Goal: Task Accomplishment & Management: Manage account settings

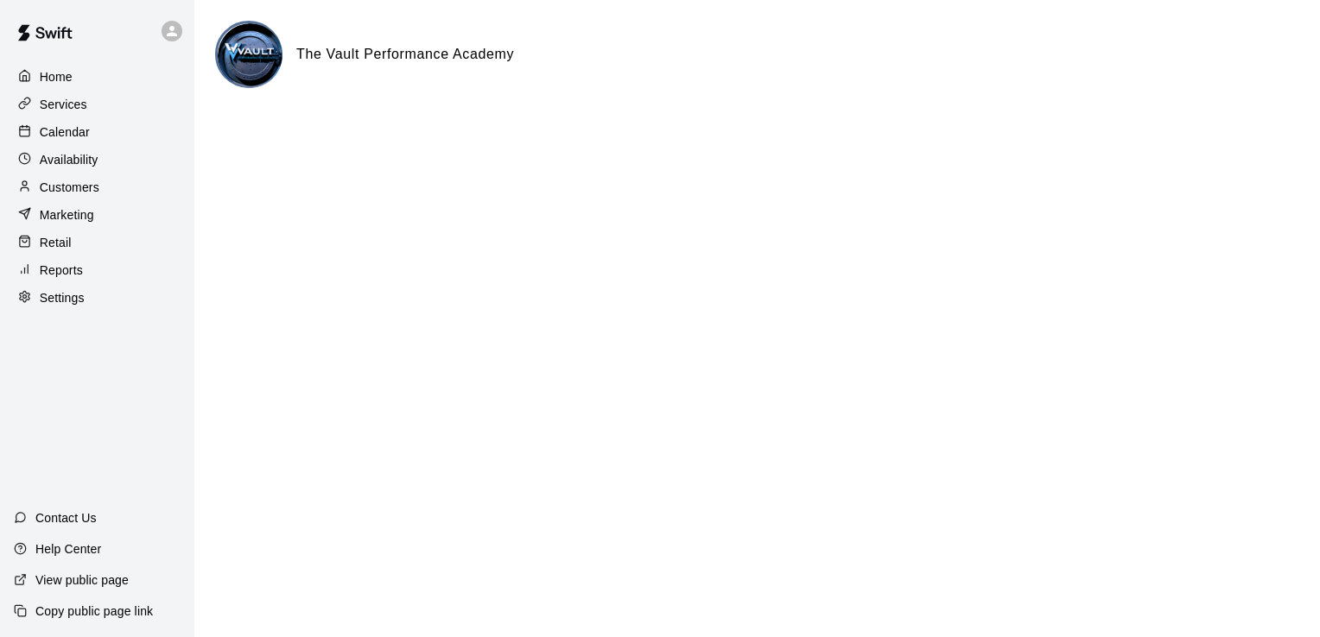
click at [61, 141] on p "Calendar" at bounding box center [65, 132] width 50 height 17
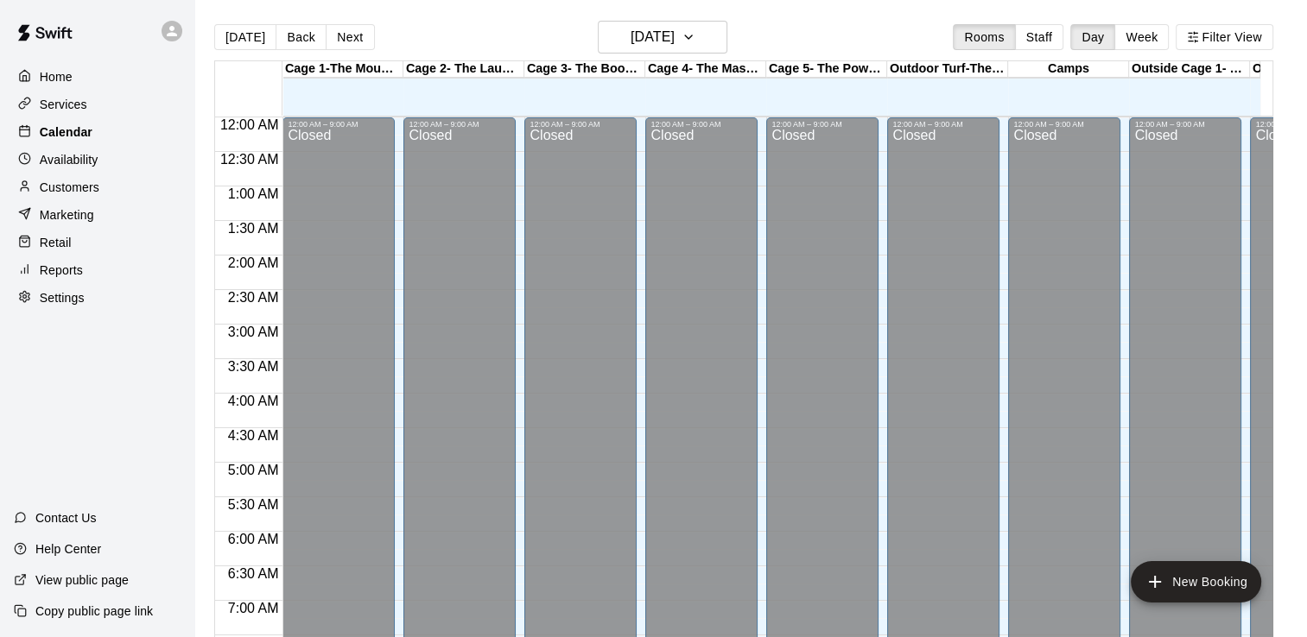
scroll to position [1062, 0]
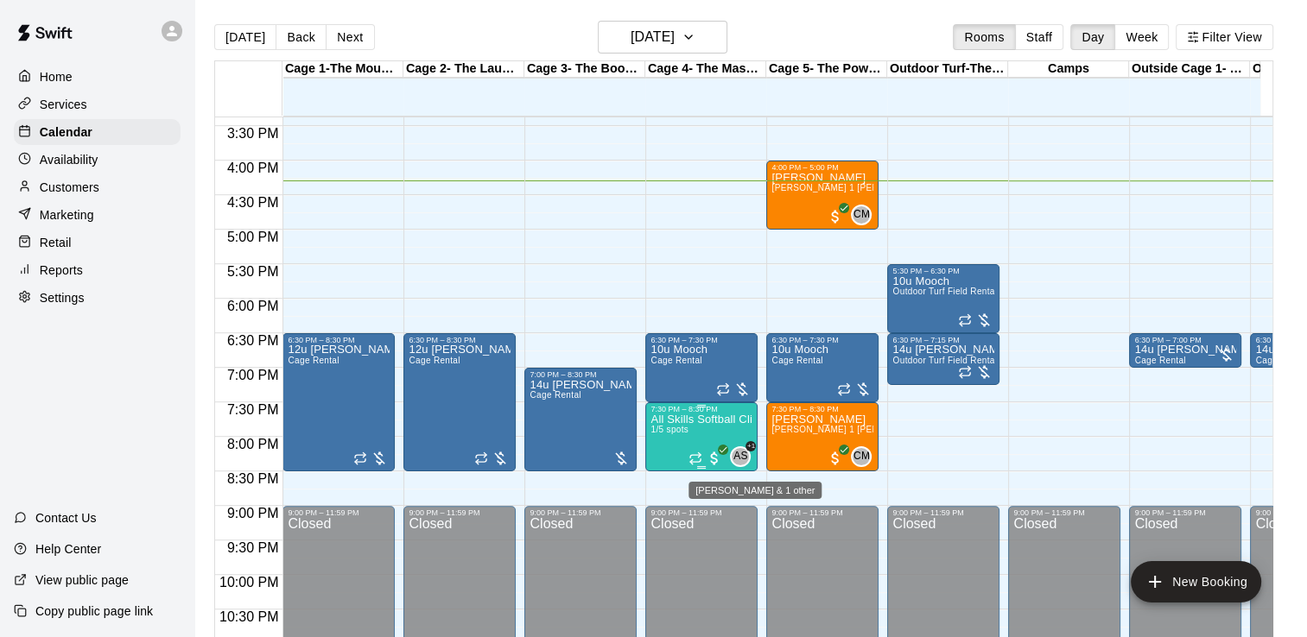
click at [736, 450] on div "AS" at bounding box center [740, 457] width 21 height 21
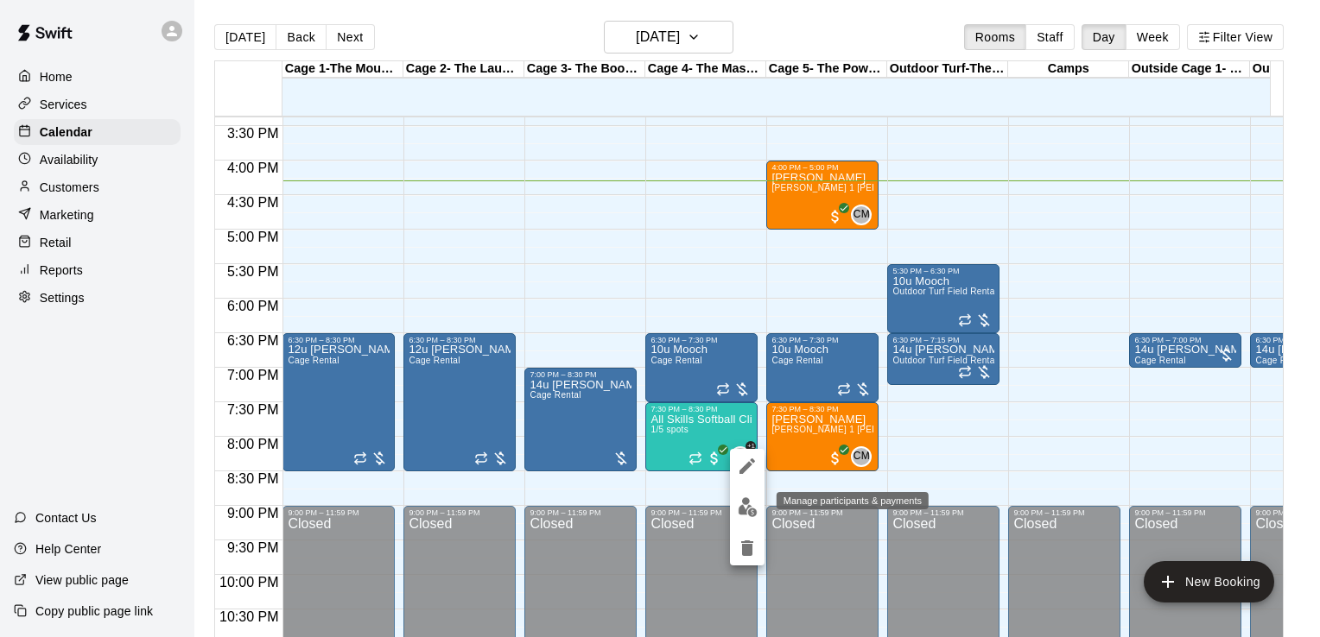
click at [747, 506] on img "edit" at bounding box center [748, 507] width 20 height 20
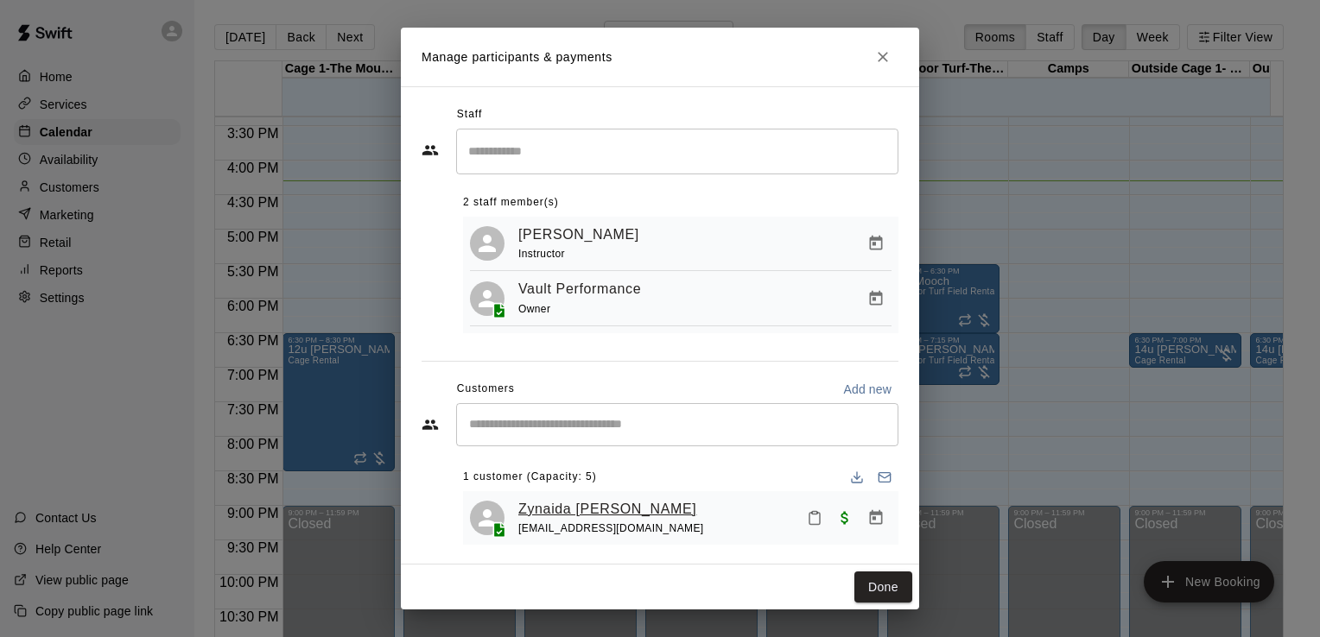
click at [564, 510] on link "Zynaida [PERSON_NAME]" at bounding box center [607, 509] width 178 height 22
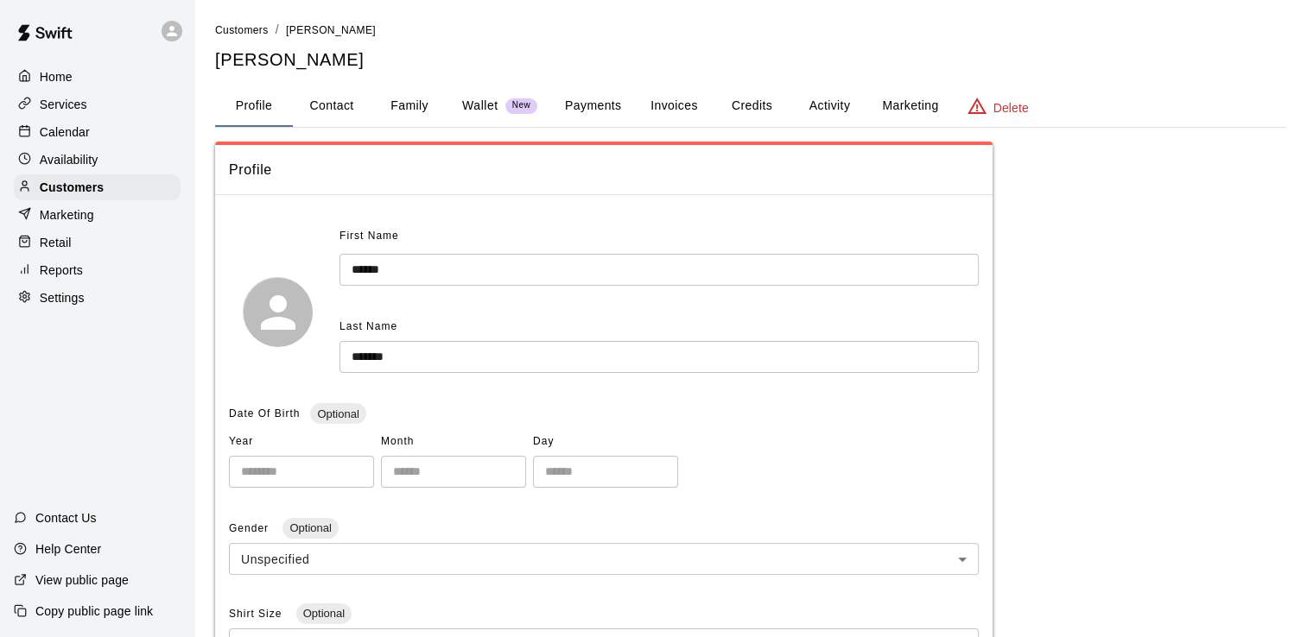
click at [322, 104] on button "Contact" at bounding box center [332, 106] width 78 height 41
select select "**"
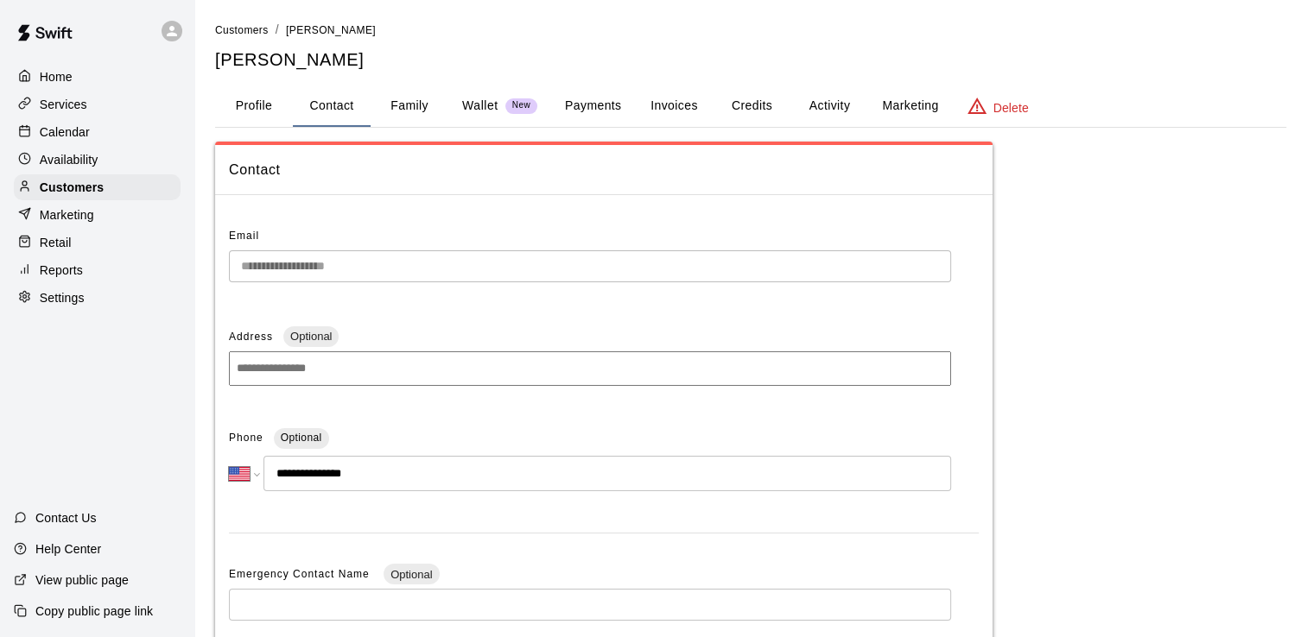
click at [62, 130] on p "Calendar" at bounding box center [65, 132] width 50 height 17
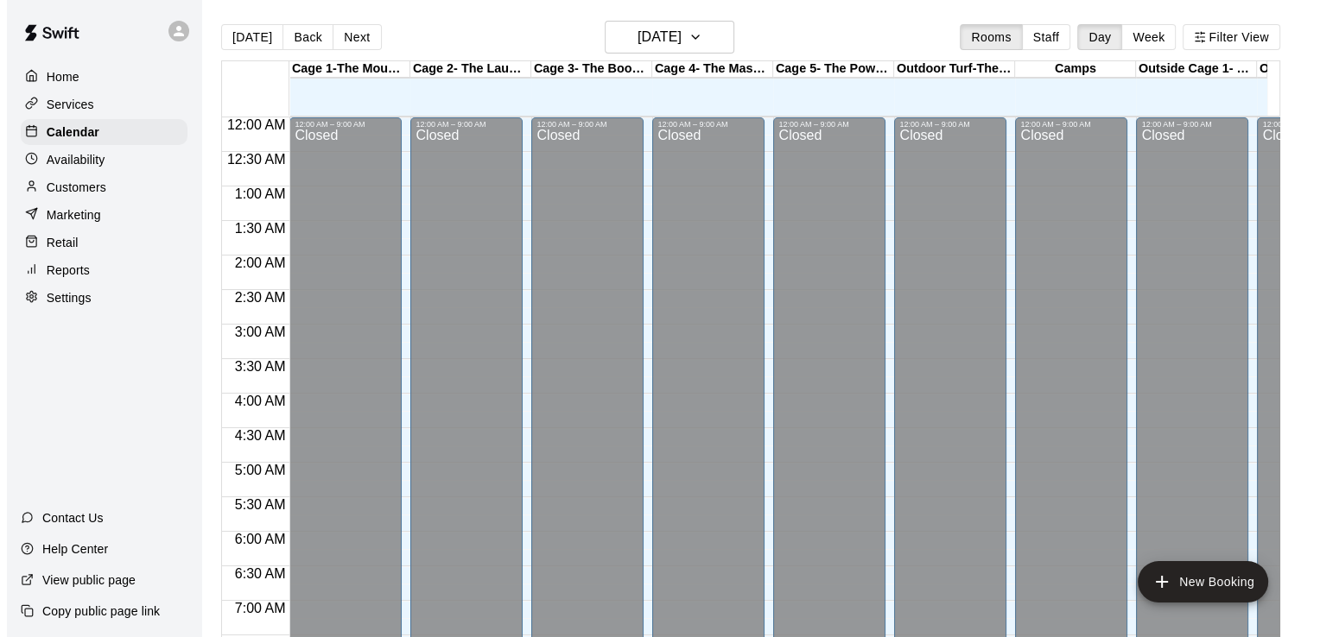
scroll to position [1062, 0]
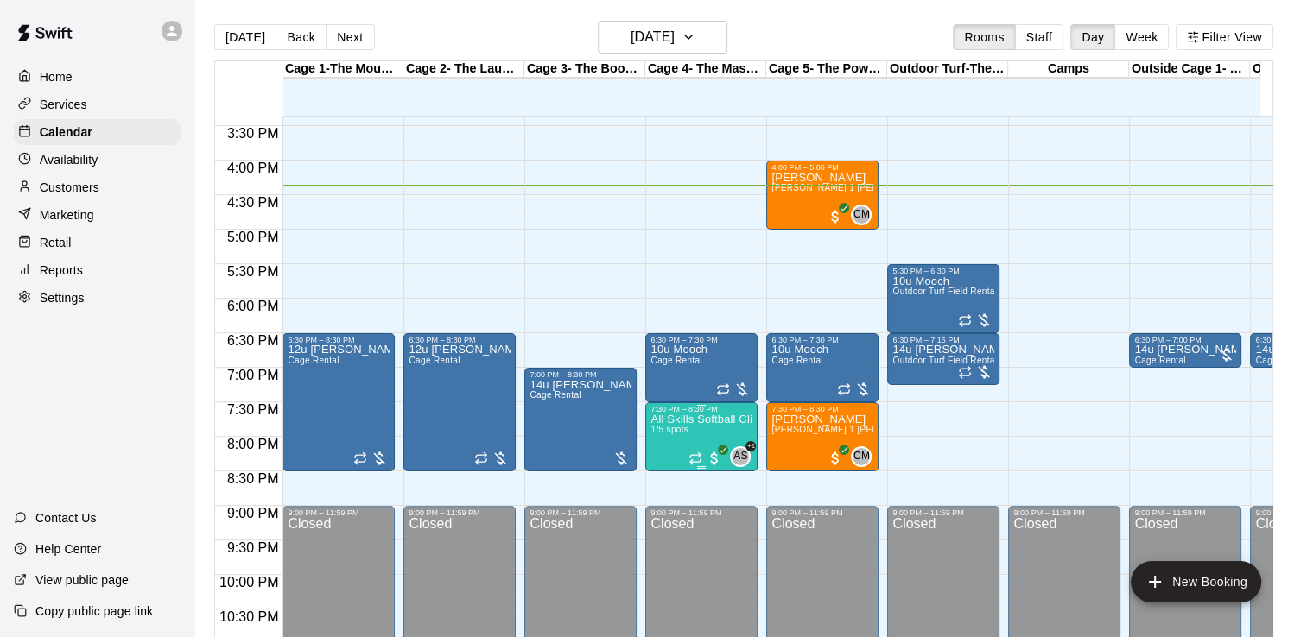
click at [718, 420] on p "All Skills Softball Clinic Tuesdays 7:30-8:30pm" at bounding box center [701, 420] width 102 height 0
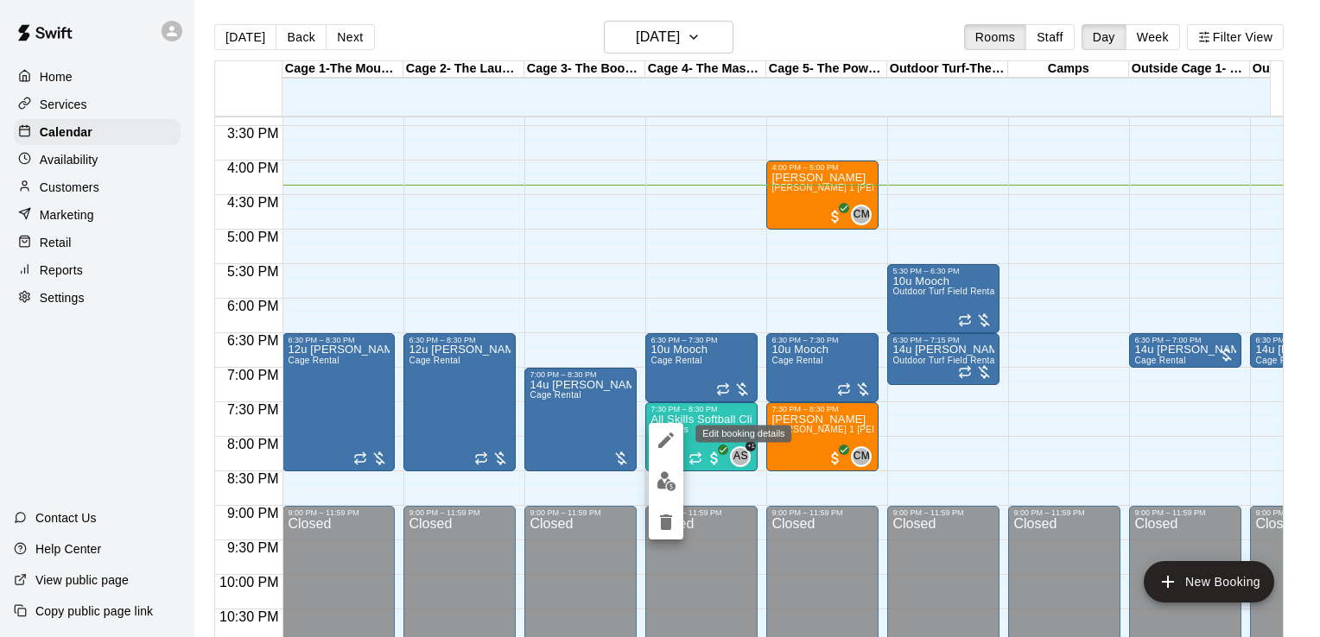
click at [665, 439] on icon "edit" at bounding box center [666, 441] width 16 height 16
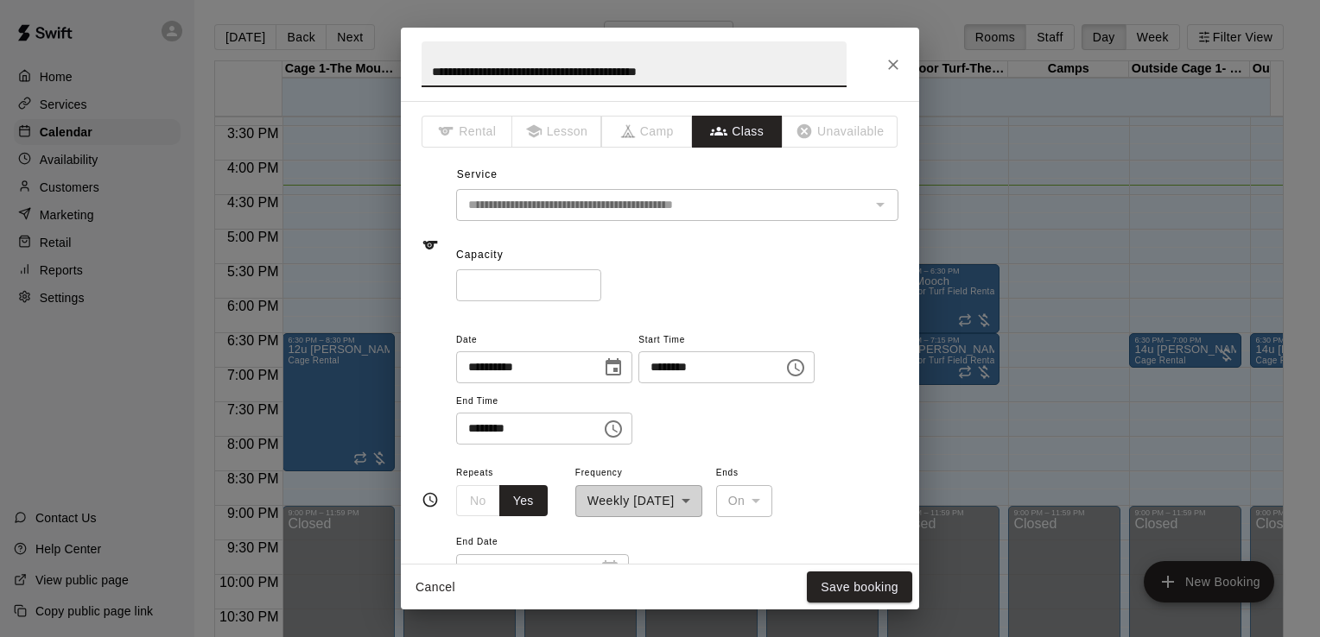
click at [806, 364] on icon "Choose time, selected time is 7:30 PM" at bounding box center [795, 368] width 21 height 21
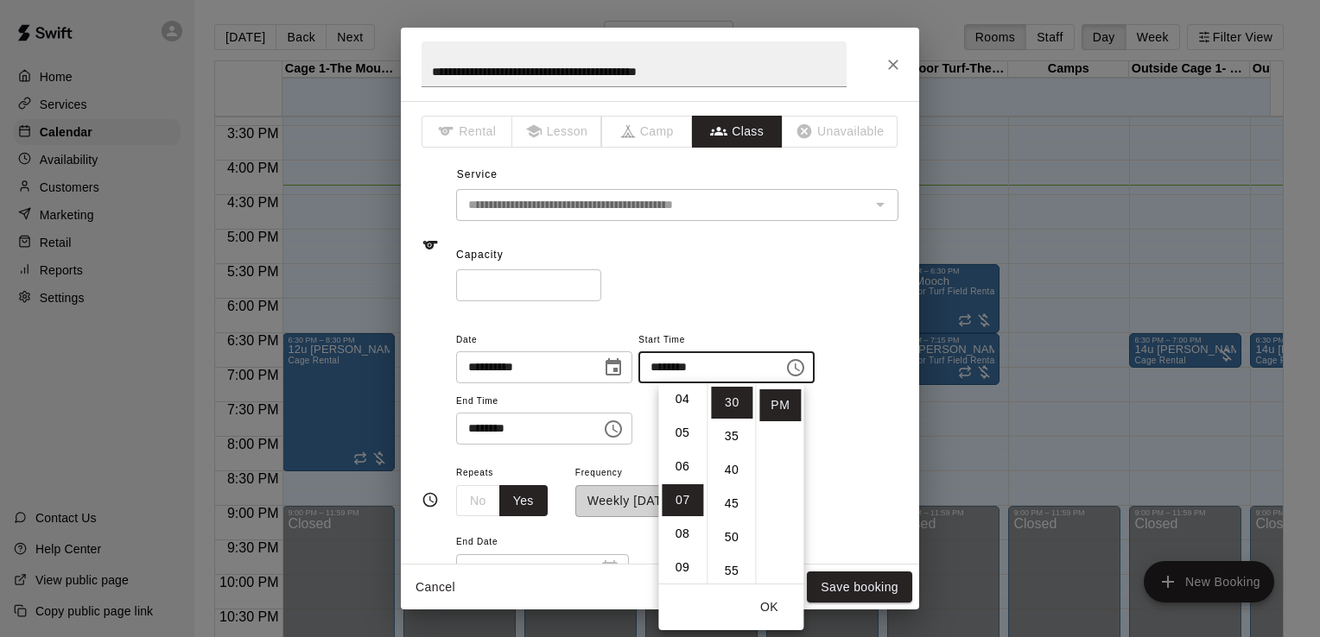
scroll to position [118, 0]
click at [683, 489] on li "06" at bounding box center [682, 487] width 41 height 32
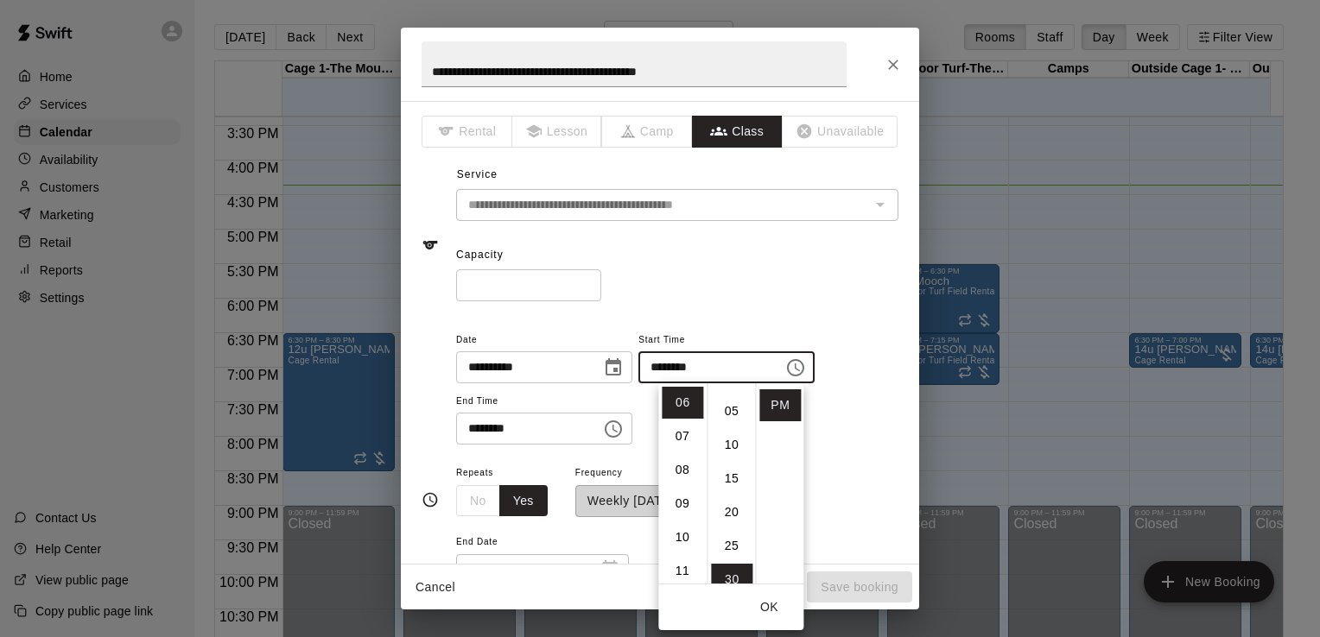
scroll to position [0, 0]
click at [729, 401] on li "00" at bounding box center [731, 403] width 41 height 32
type input "********"
click at [624, 426] on icon "Choose time, selected time is 8:30 PM" at bounding box center [613, 429] width 21 height 21
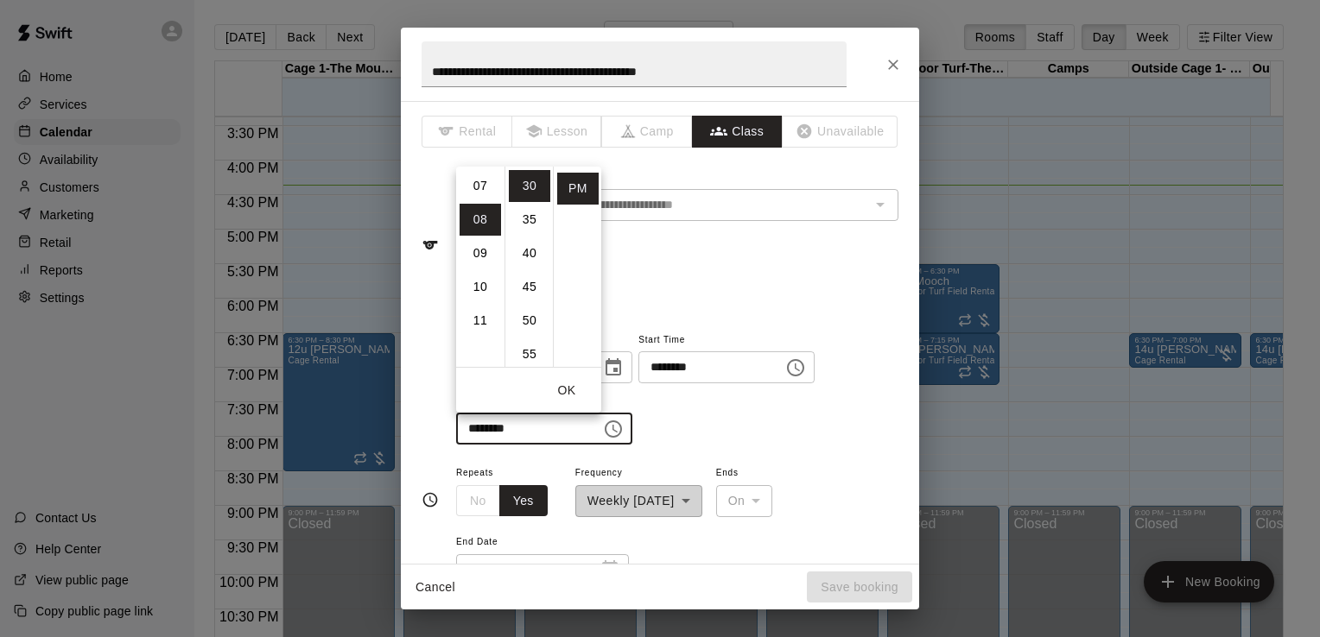
scroll to position [206, 0]
click at [475, 219] on li "07" at bounding box center [479, 216] width 41 height 32
click at [528, 185] on li "00" at bounding box center [529, 186] width 41 height 32
type input "********"
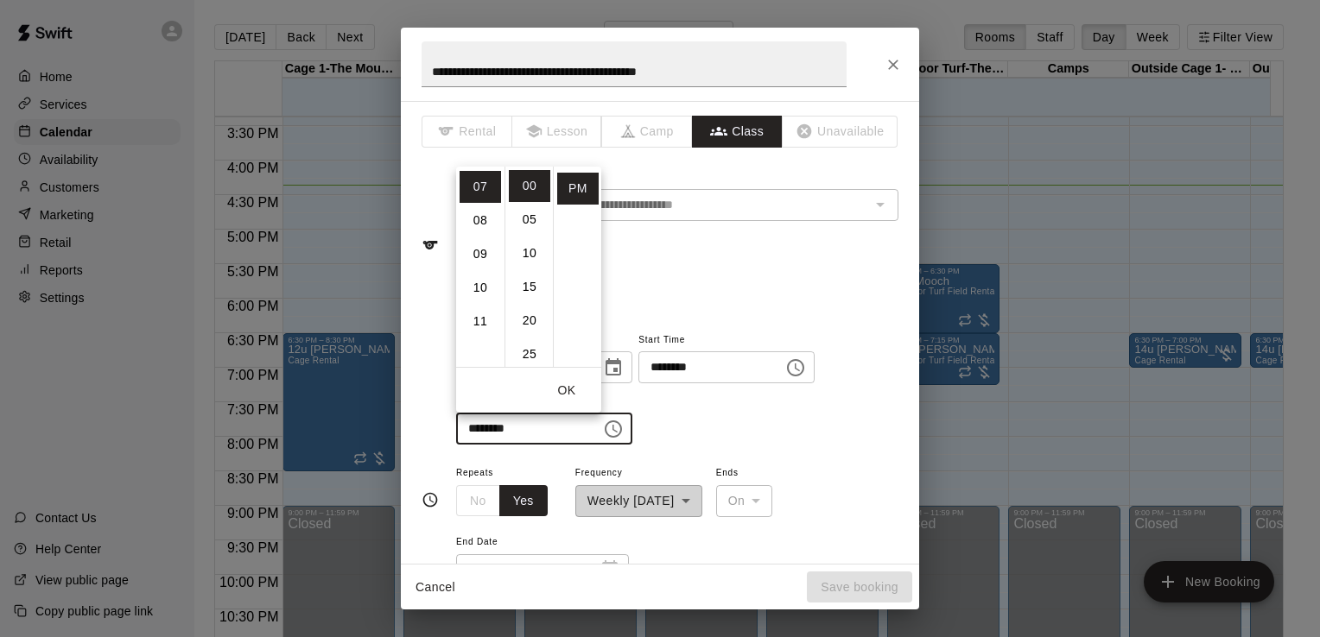
click at [567, 390] on button "OK" at bounding box center [566, 391] width 55 height 32
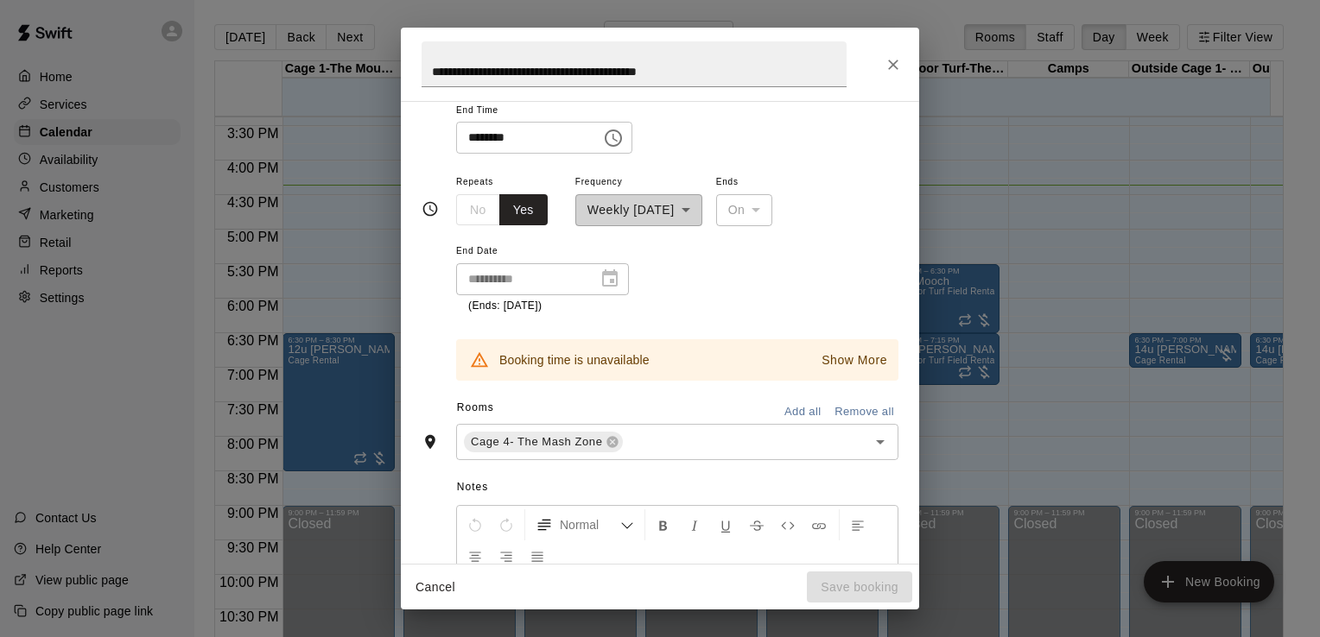
scroll to position [289, 0]
click at [608, 441] on icon at bounding box center [612, 444] width 14 height 14
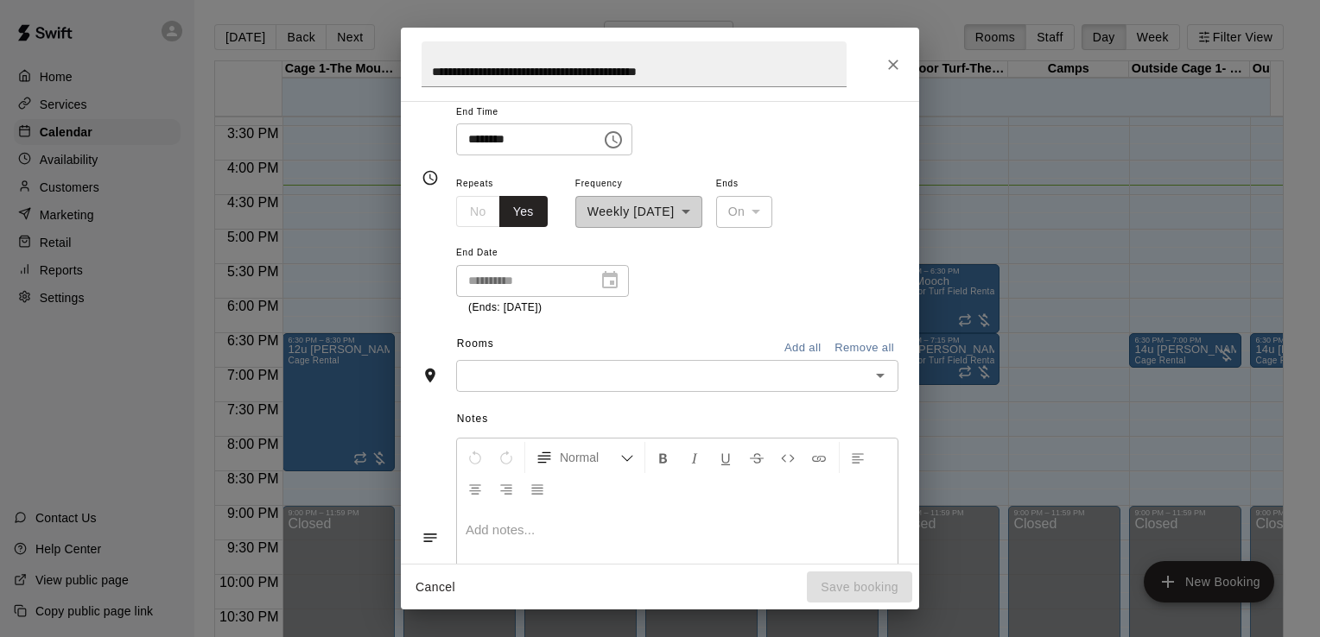
scroll to position [257, 0]
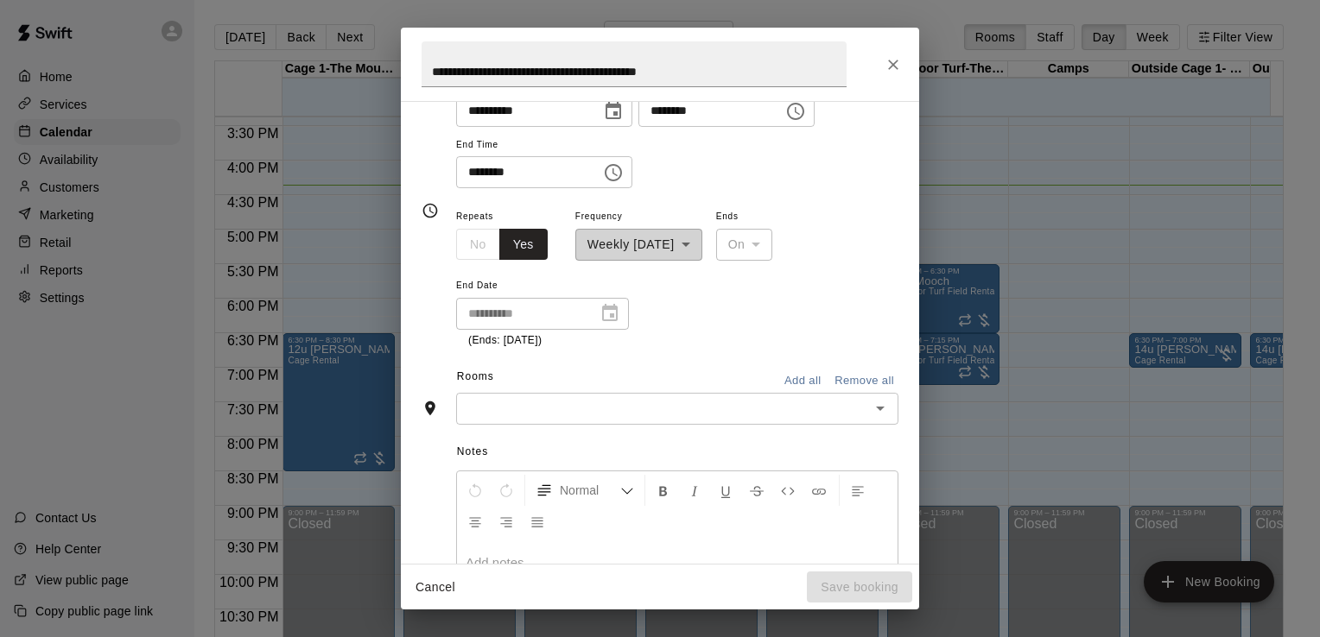
click at [605, 410] on input "text" at bounding box center [662, 409] width 403 height 22
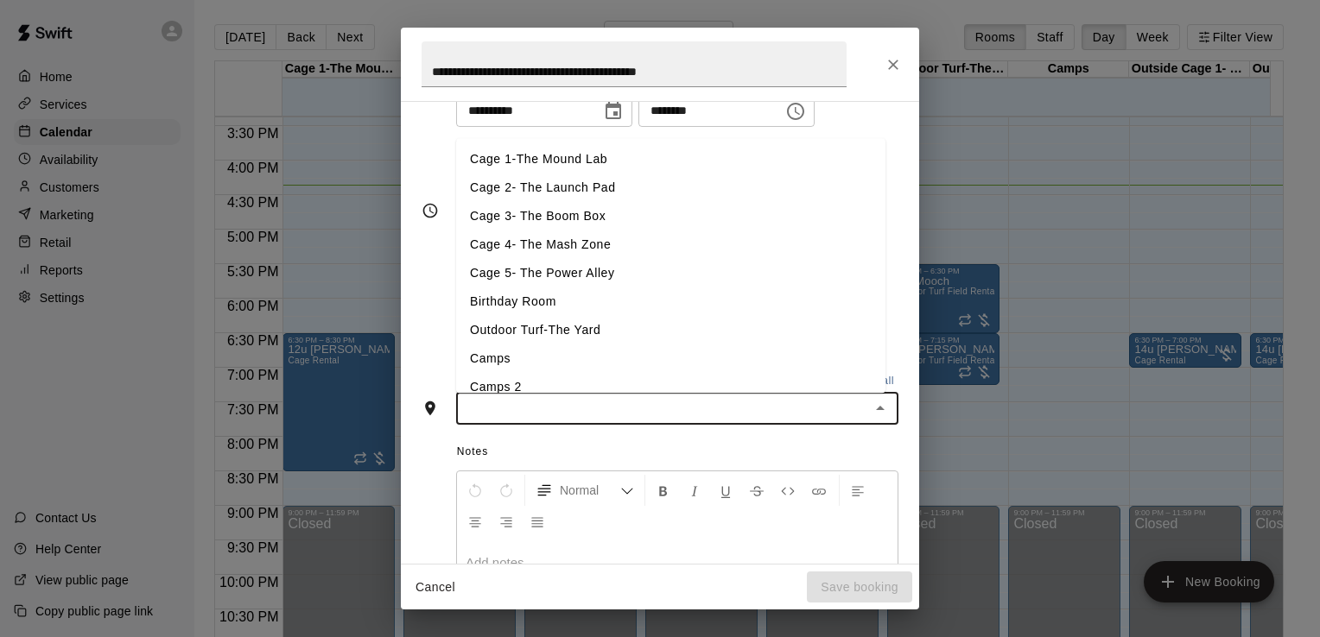
click at [536, 216] on li "Cage 3- The Boom Box" at bounding box center [670, 216] width 429 height 29
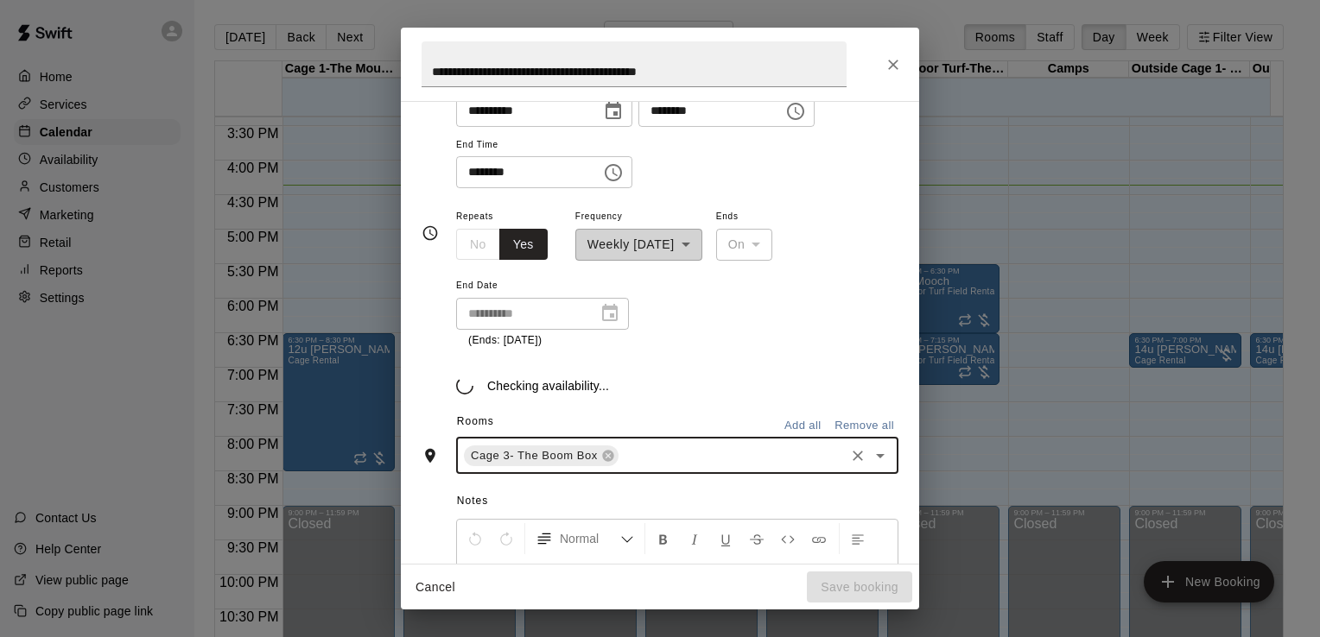
scroll to position [289, 0]
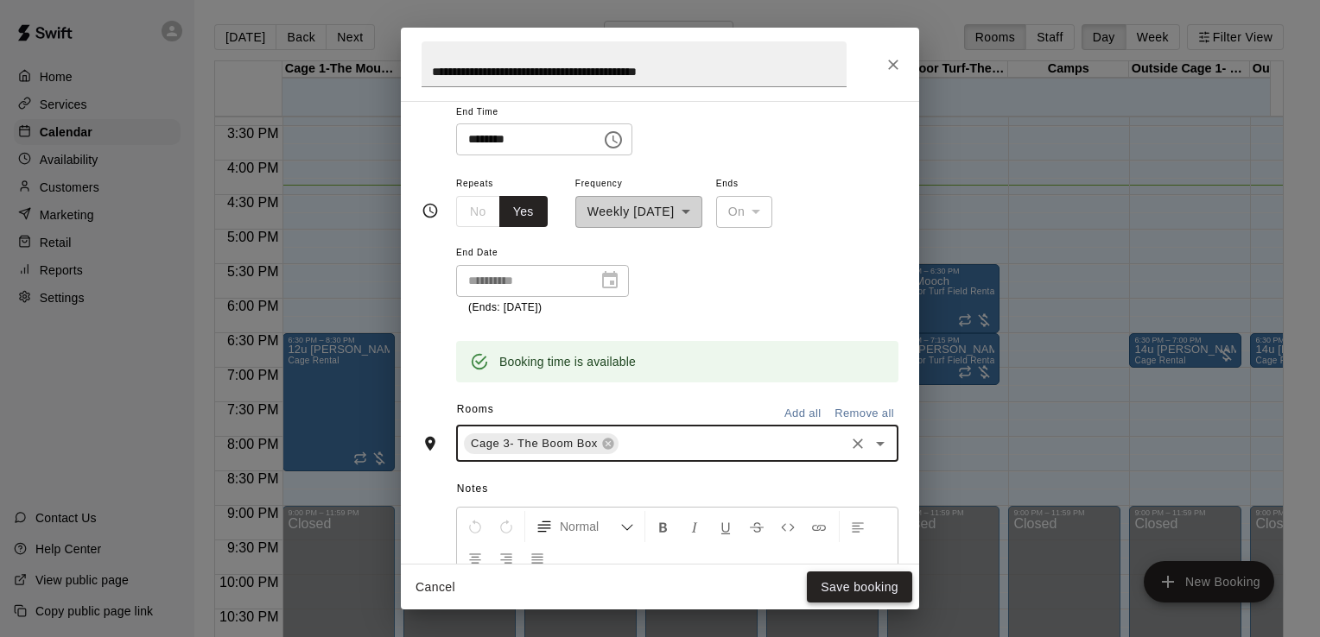
click at [829, 586] on button "Save booking" at bounding box center [859, 588] width 105 height 32
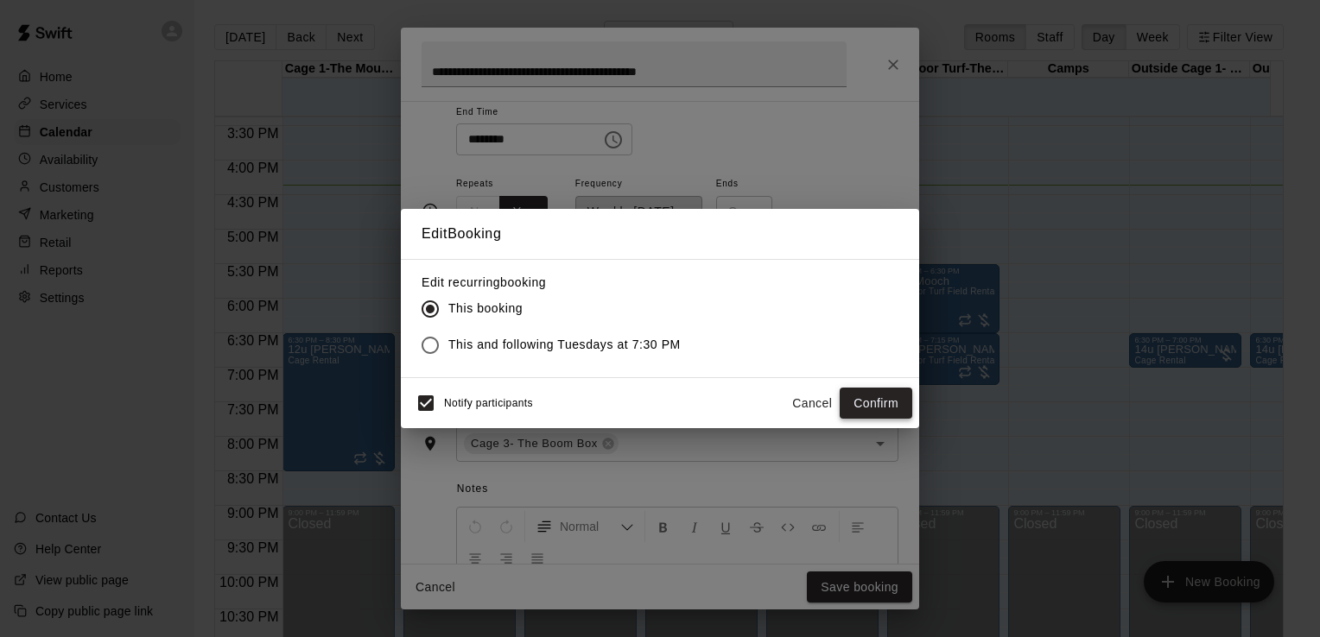
click at [859, 399] on button "Confirm" at bounding box center [876, 404] width 73 height 32
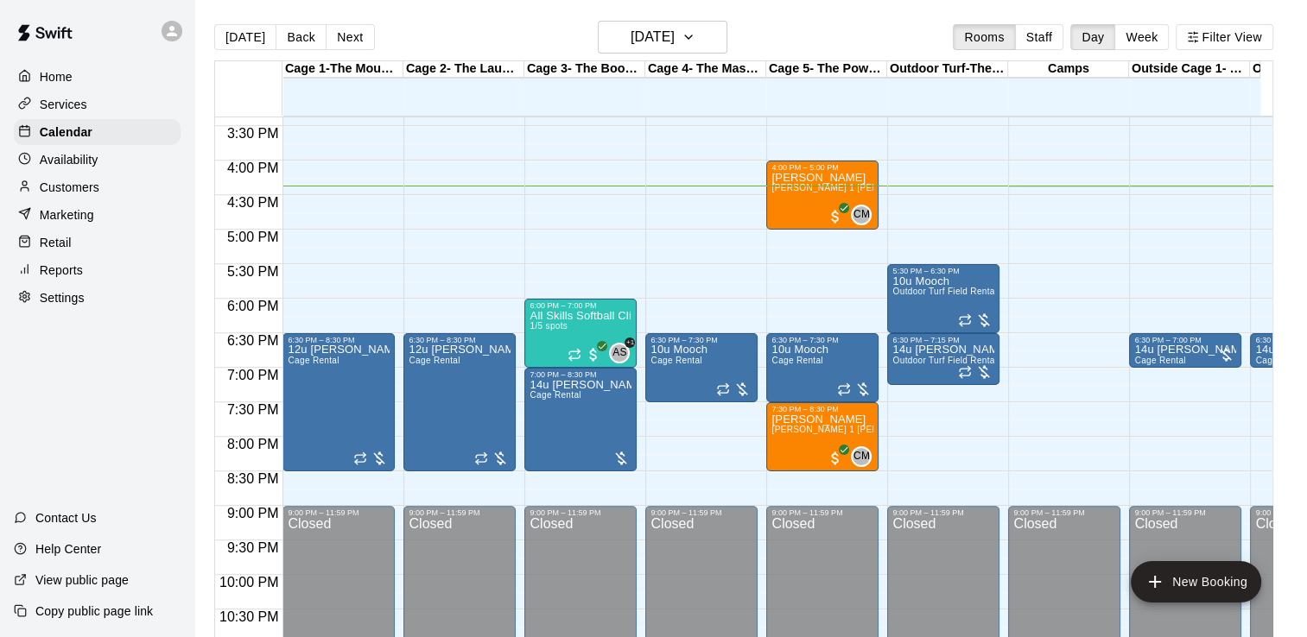
click at [1202, 580] on button "New Booking" at bounding box center [1196, 581] width 130 height 41
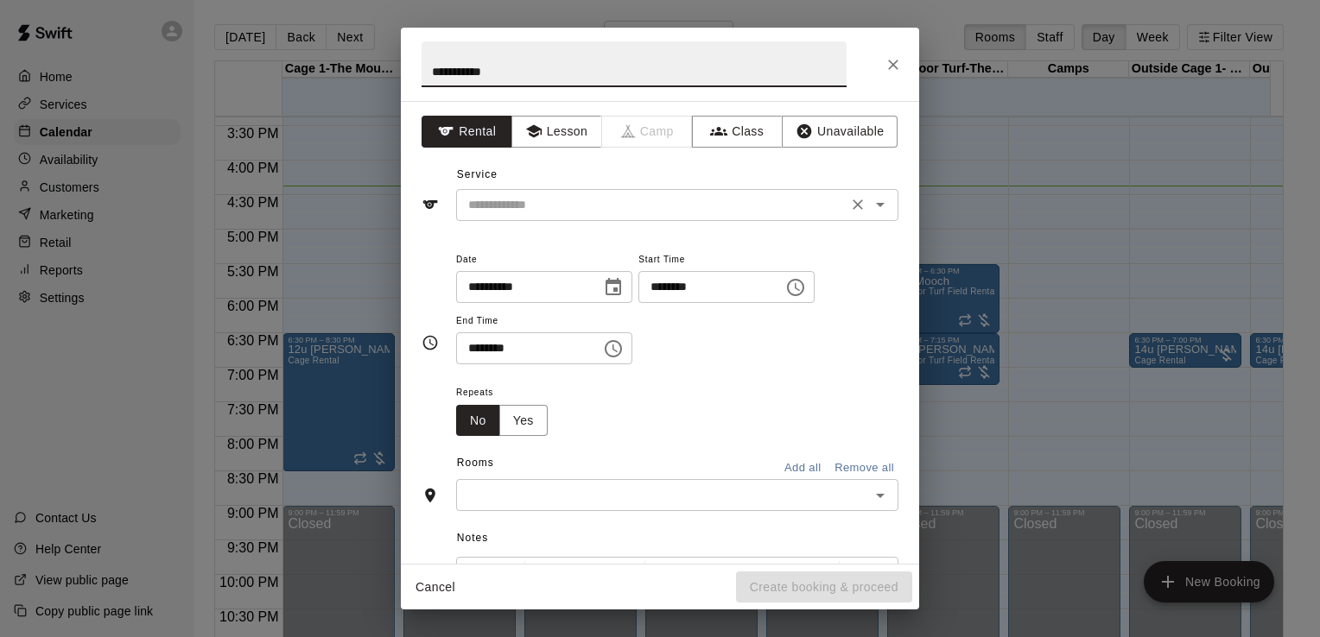
type input "**********"
click at [558, 209] on input "text" at bounding box center [651, 205] width 381 height 22
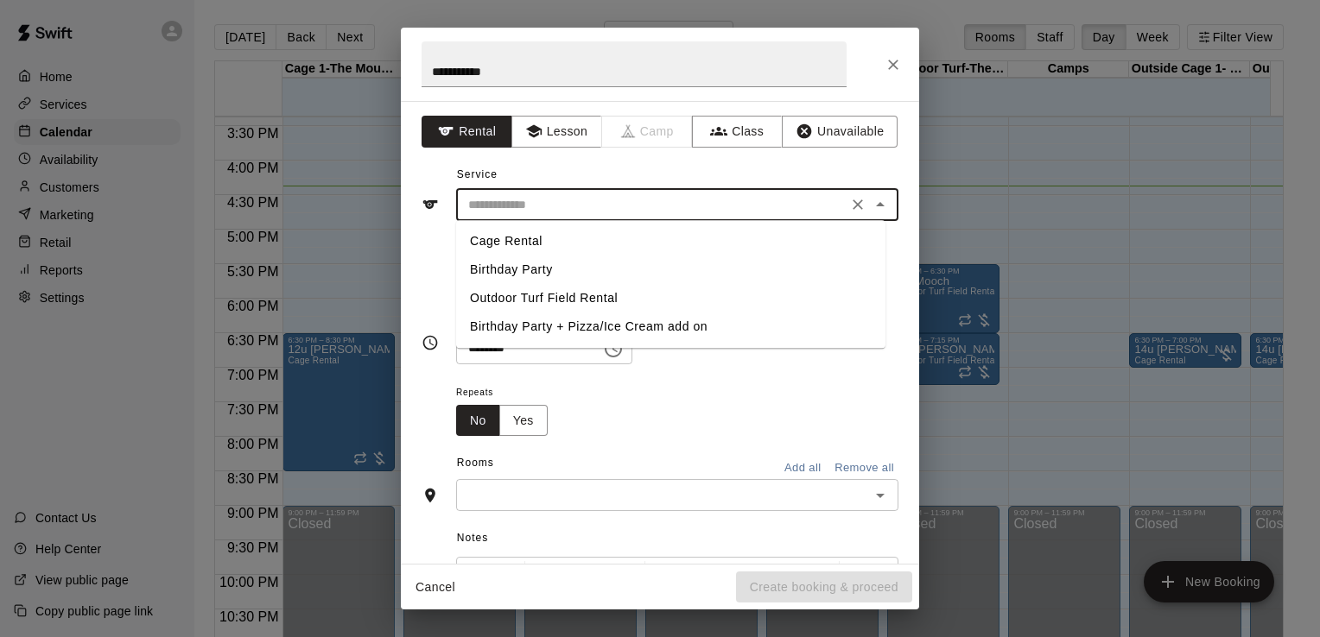
click at [520, 245] on li "Cage Rental" at bounding box center [670, 241] width 429 height 29
type input "**********"
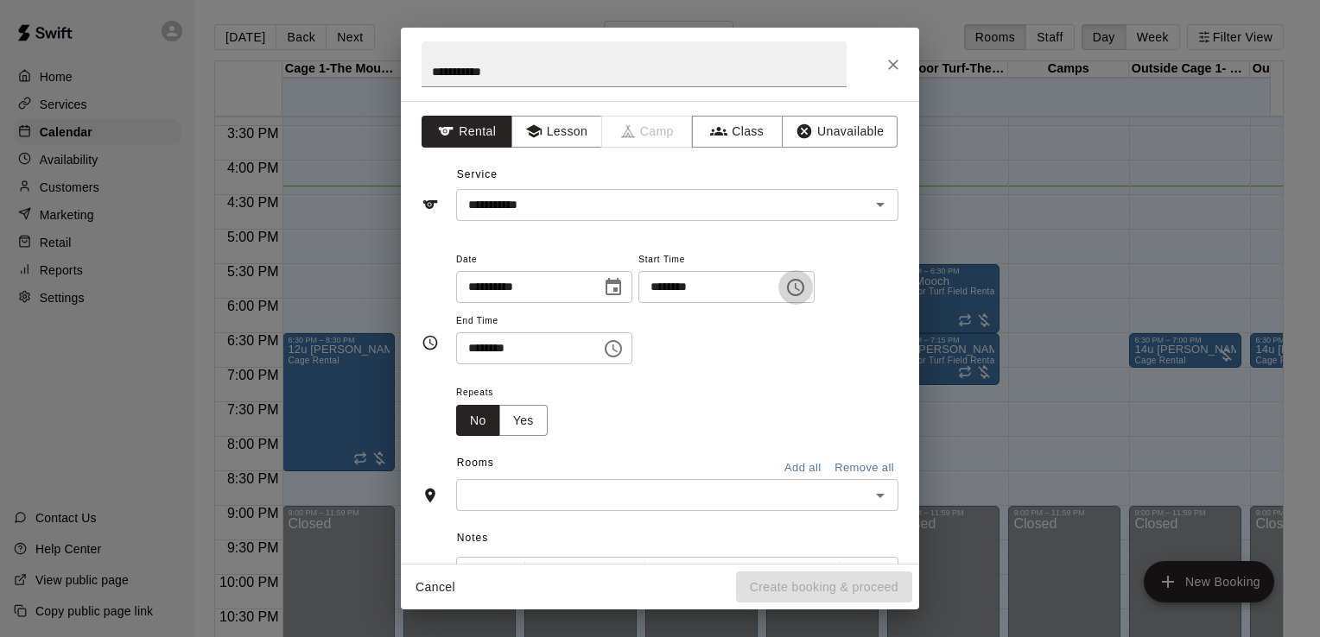
click at [806, 283] on icon "Choose time, selected time is 4:00 PM" at bounding box center [795, 287] width 21 height 21
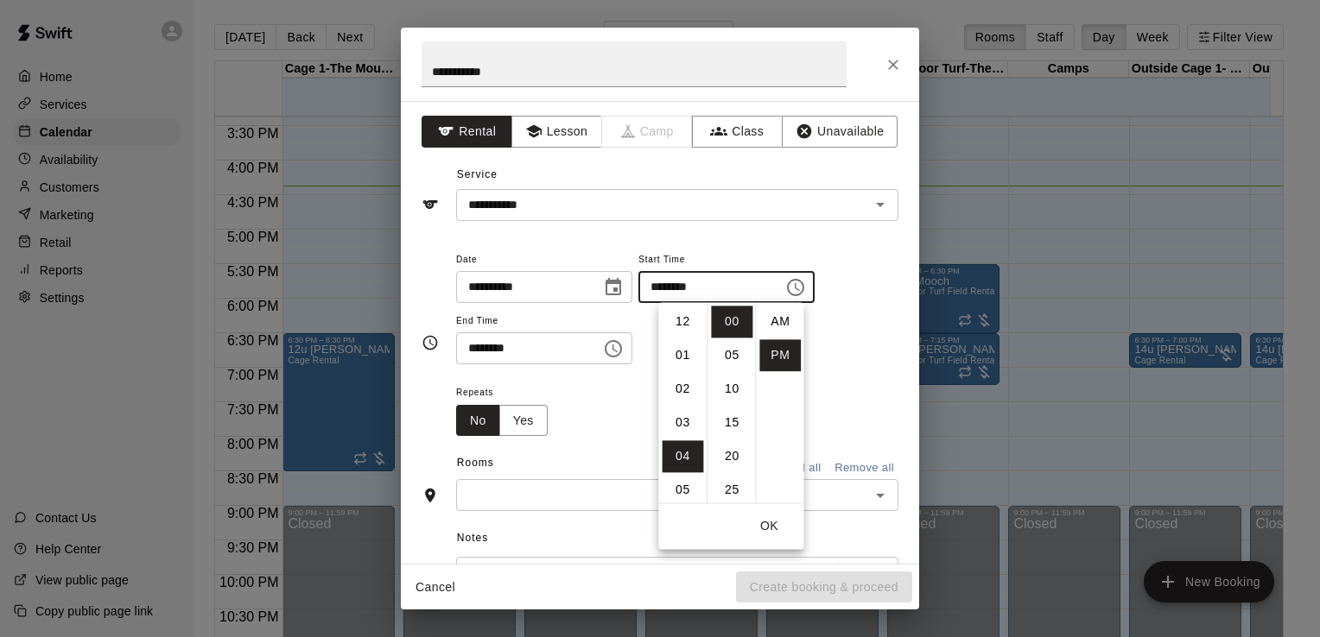
scroll to position [31, 0]
click at [676, 423] on li "07" at bounding box center [682, 423] width 41 height 32
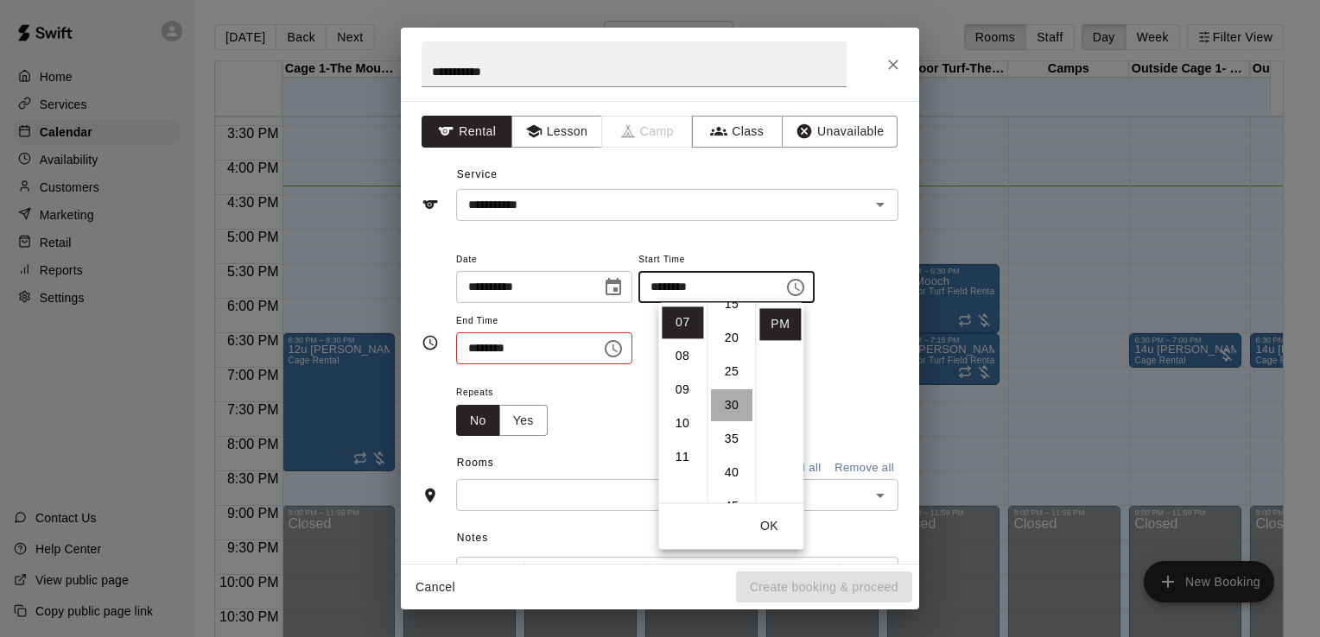
click at [733, 403] on li "30" at bounding box center [731, 406] width 41 height 32
type input "********"
click at [542, 353] on input "********" at bounding box center [522, 349] width 133 height 32
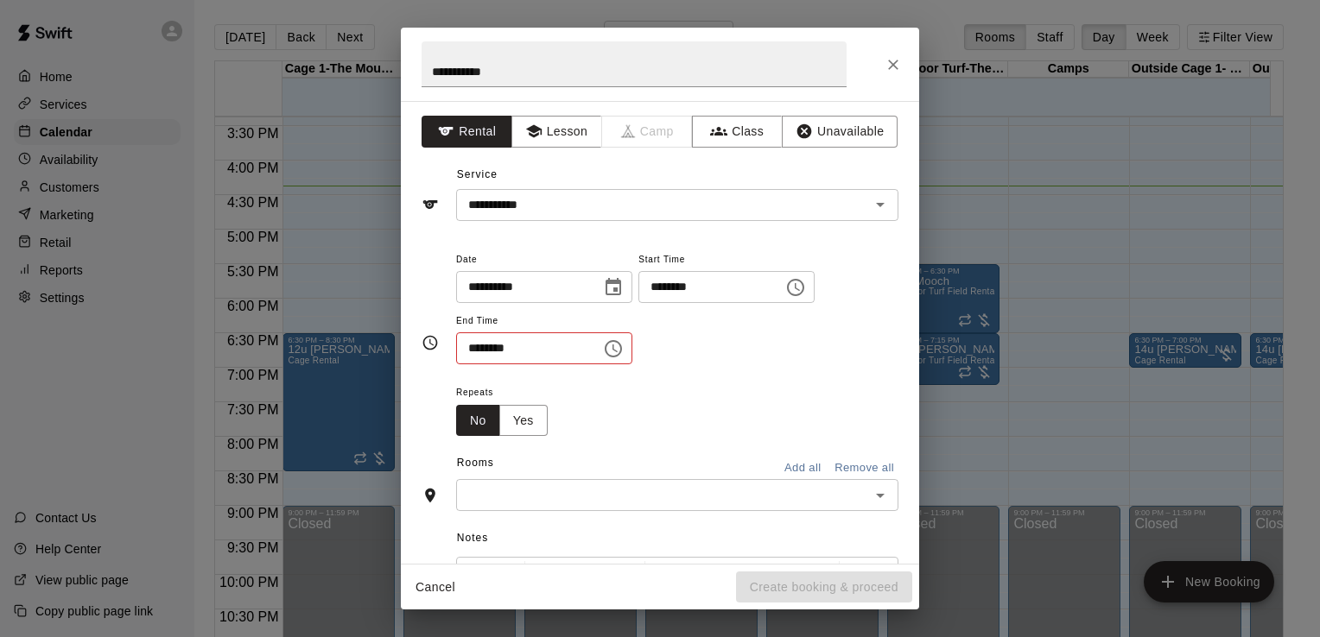
click at [477, 345] on input "********" at bounding box center [522, 349] width 133 height 32
type input "********"
click at [529, 494] on input "text" at bounding box center [662, 496] width 403 height 22
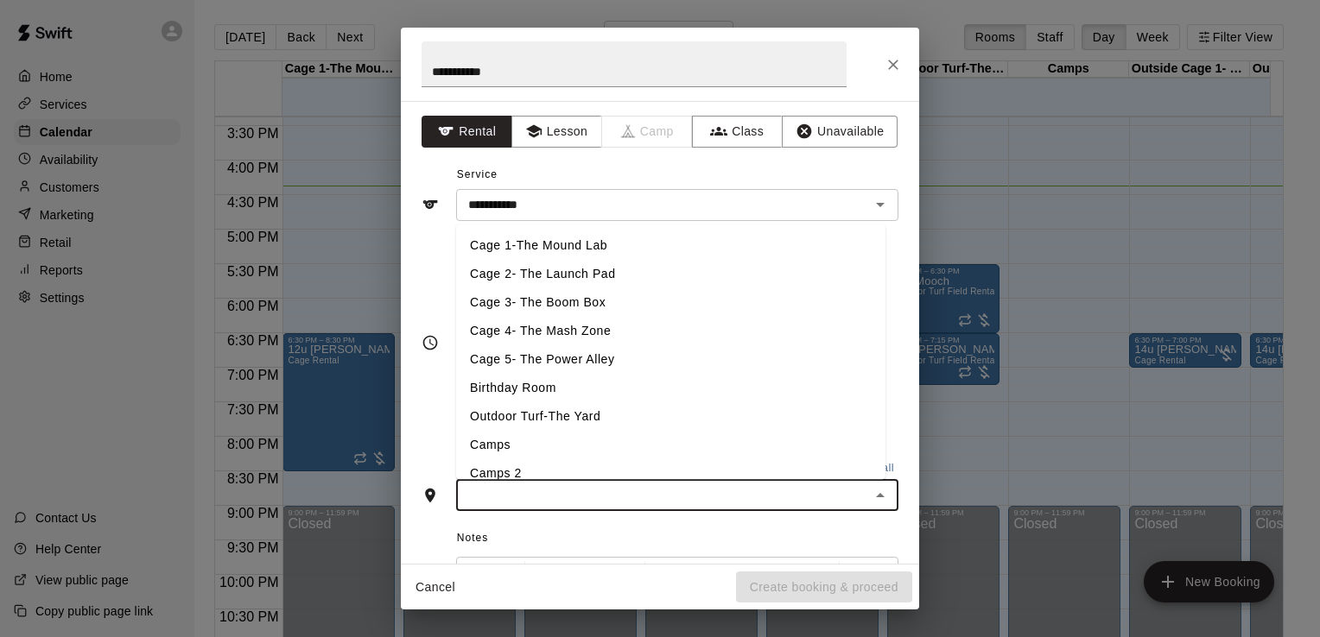
click at [528, 329] on li "Cage 4- The Mash Zone" at bounding box center [670, 331] width 429 height 29
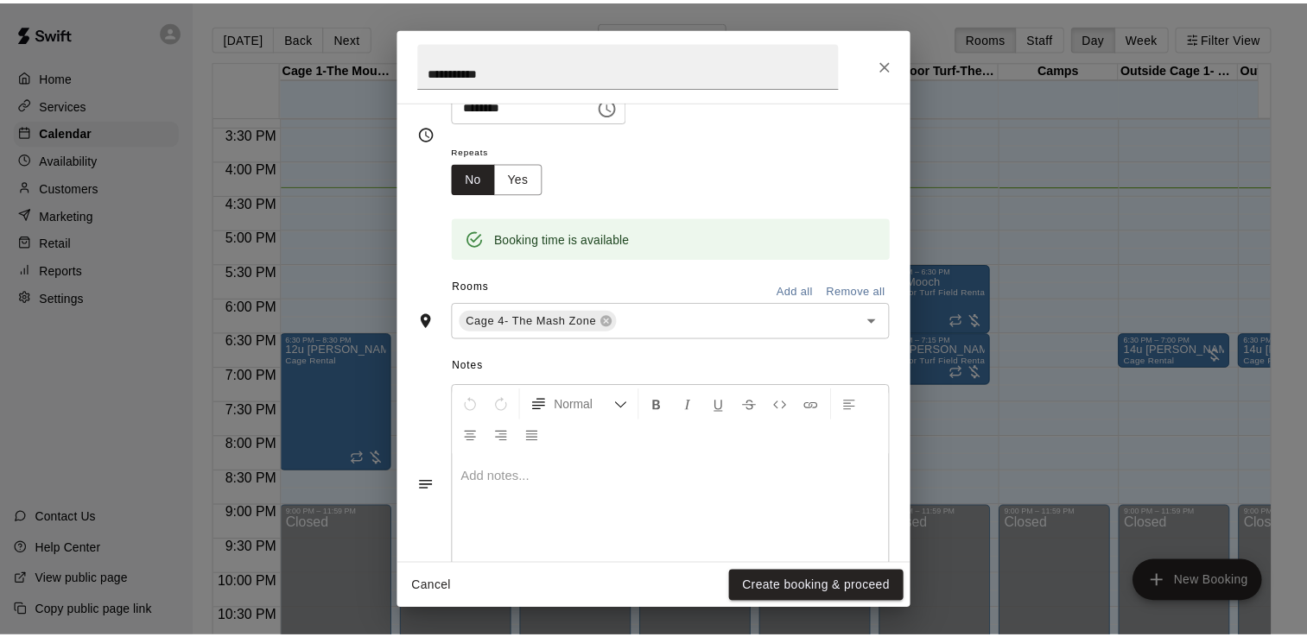
scroll to position [260, 0]
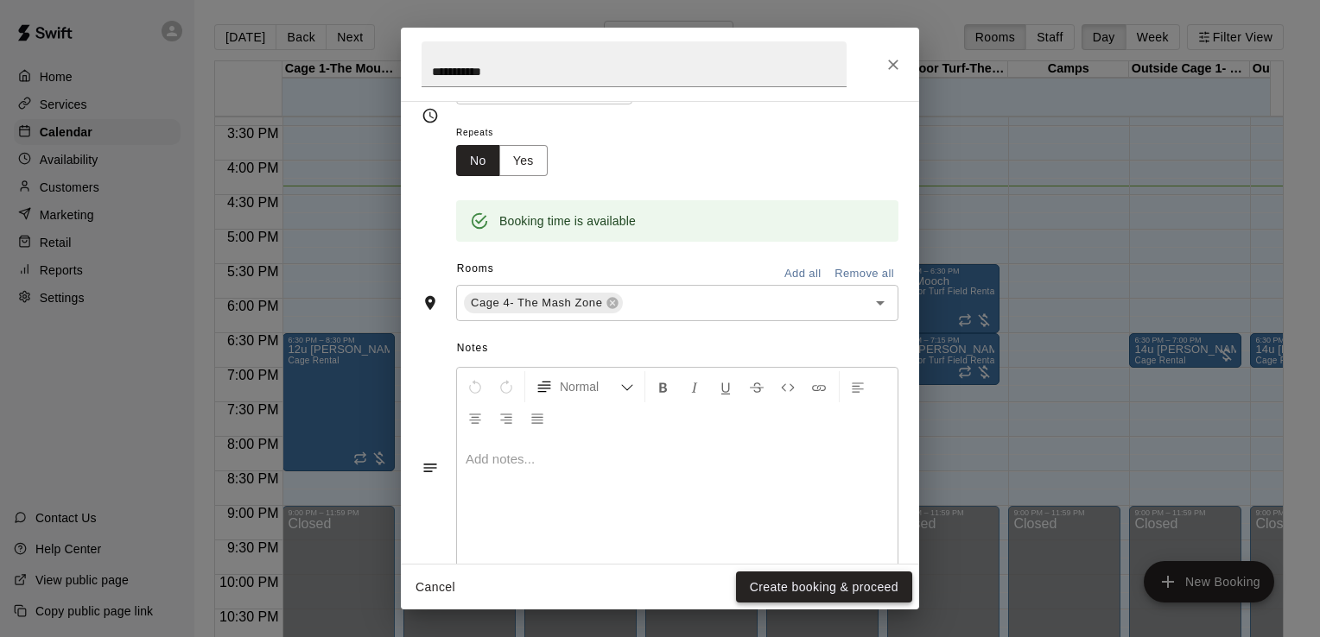
click at [812, 588] on button "Create booking & proceed" at bounding box center [824, 588] width 176 height 32
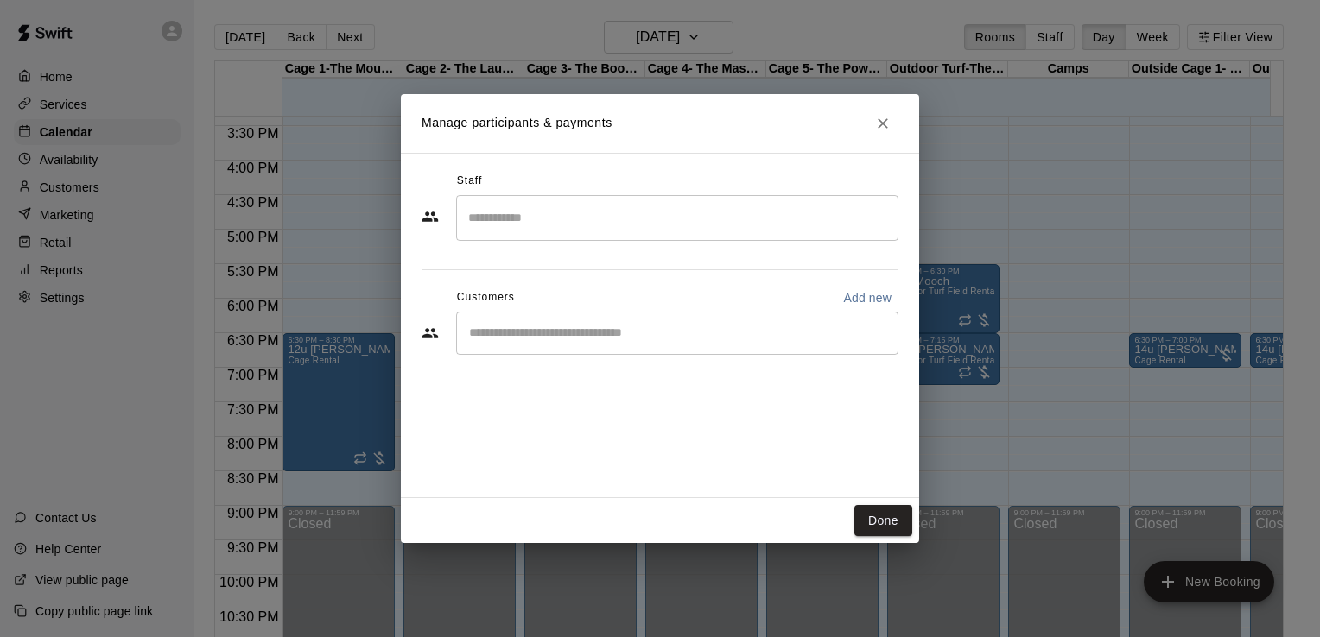
click at [602, 326] on input "Start typing to search customers..." at bounding box center [677, 333] width 427 height 17
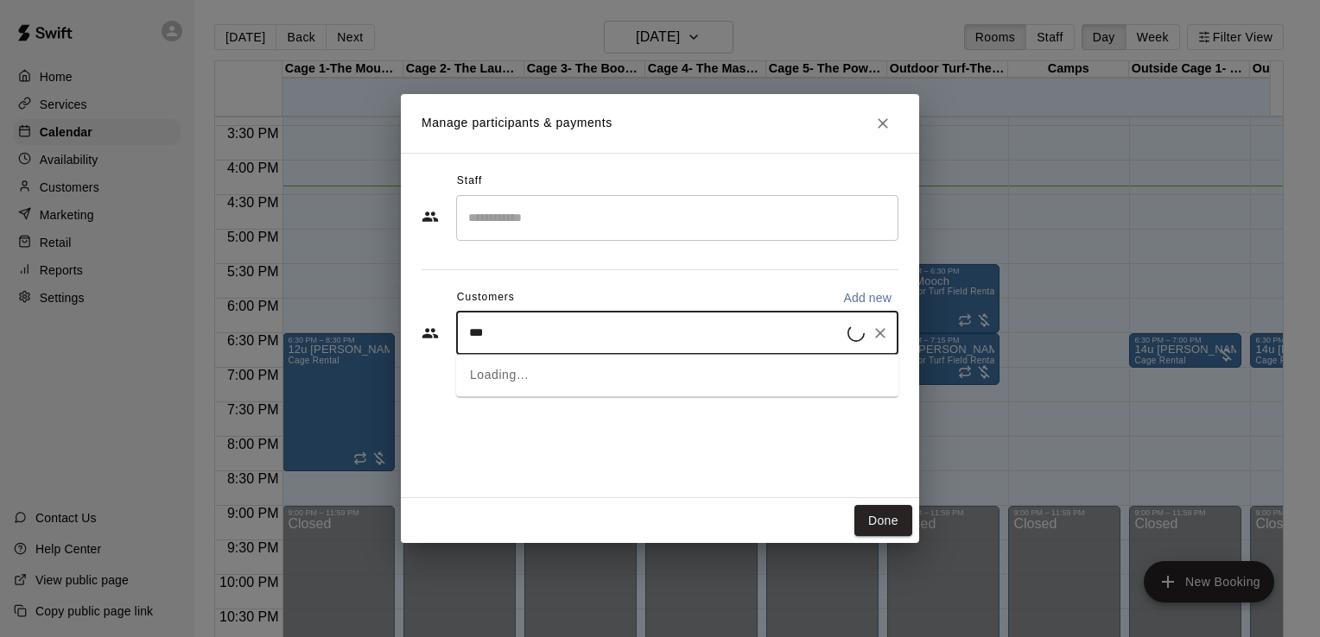
type input "****"
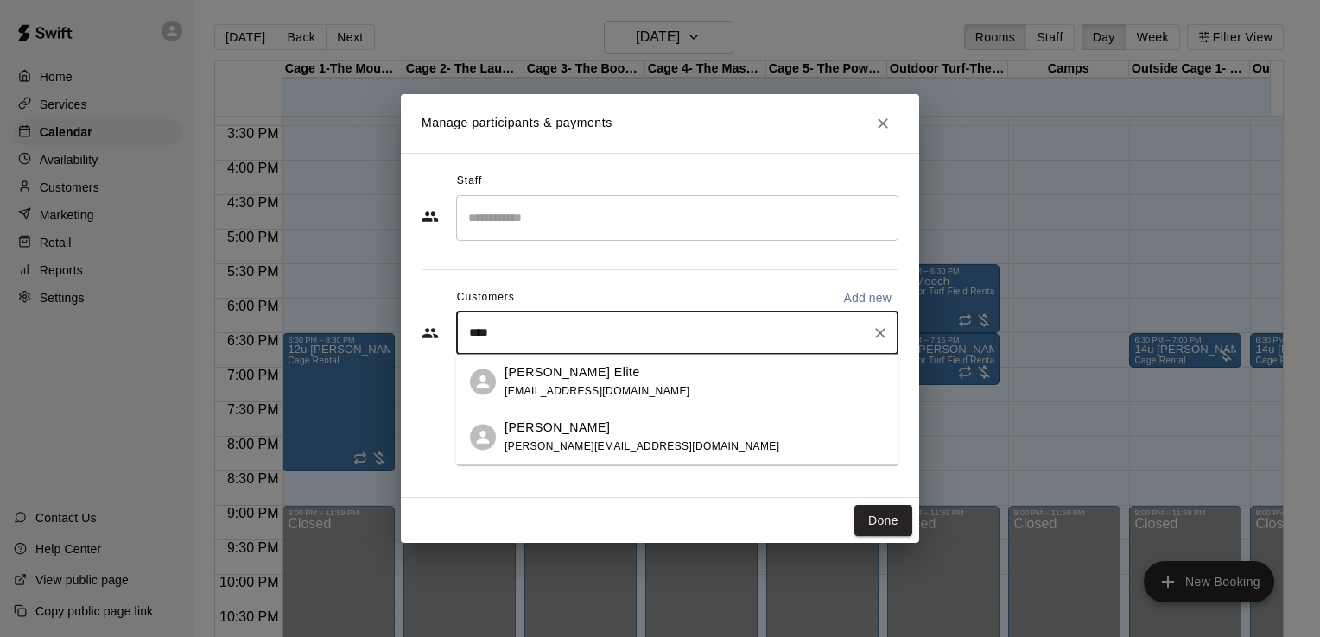
click at [529, 374] on p "[PERSON_NAME] Elite" at bounding box center [572, 373] width 136 height 18
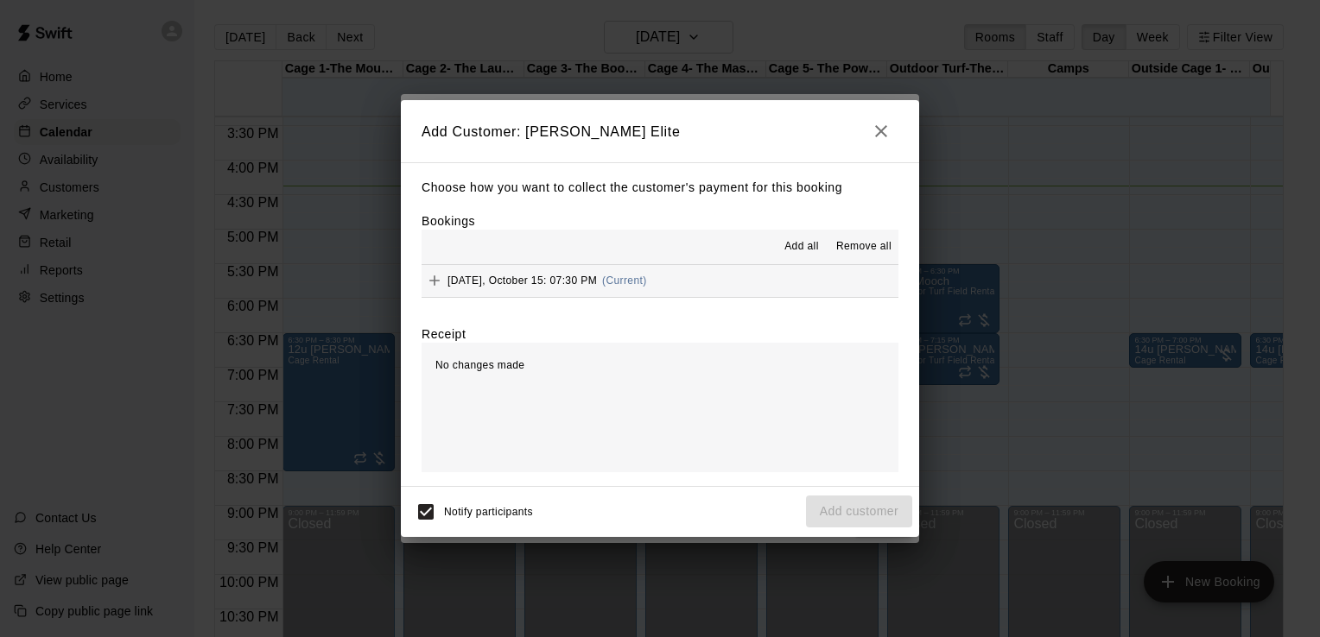
click at [802, 250] on span "Add all" at bounding box center [801, 246] width 35 height 17
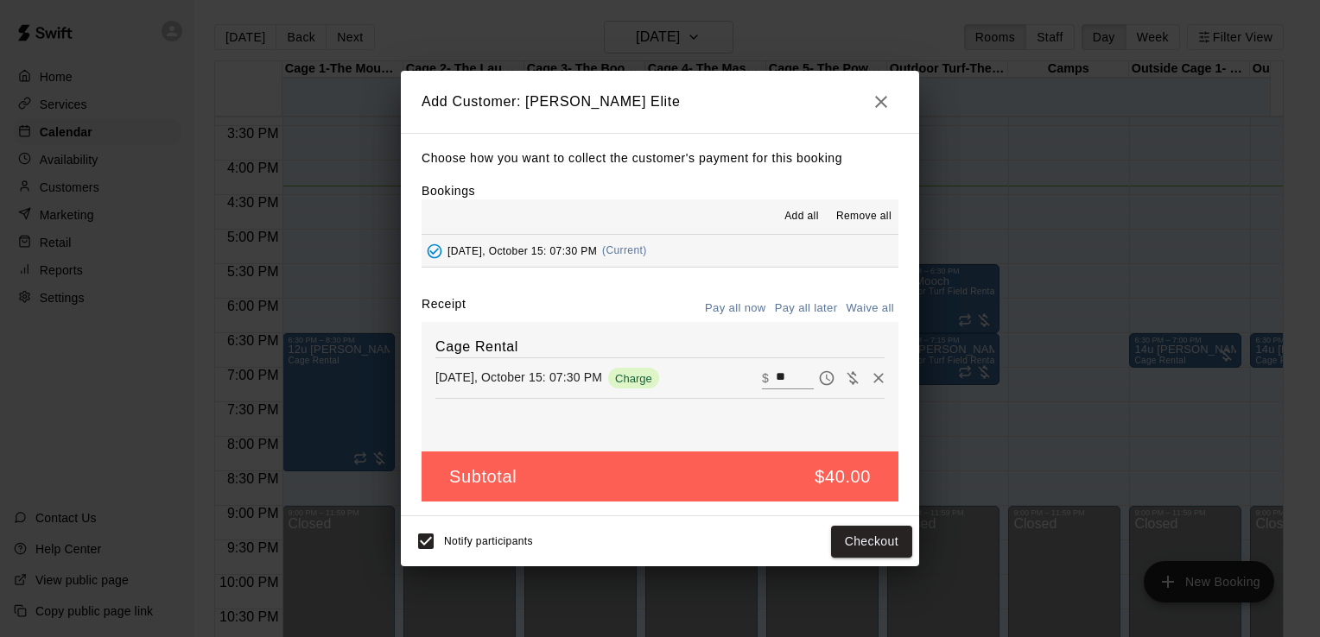
click at [818, 310] on button "Pay all later" at bounding box center [806, 308] width 72 height 27
click at [850, 536] on button "Add customer" at bounding box center [859, 542] width 106 height 32
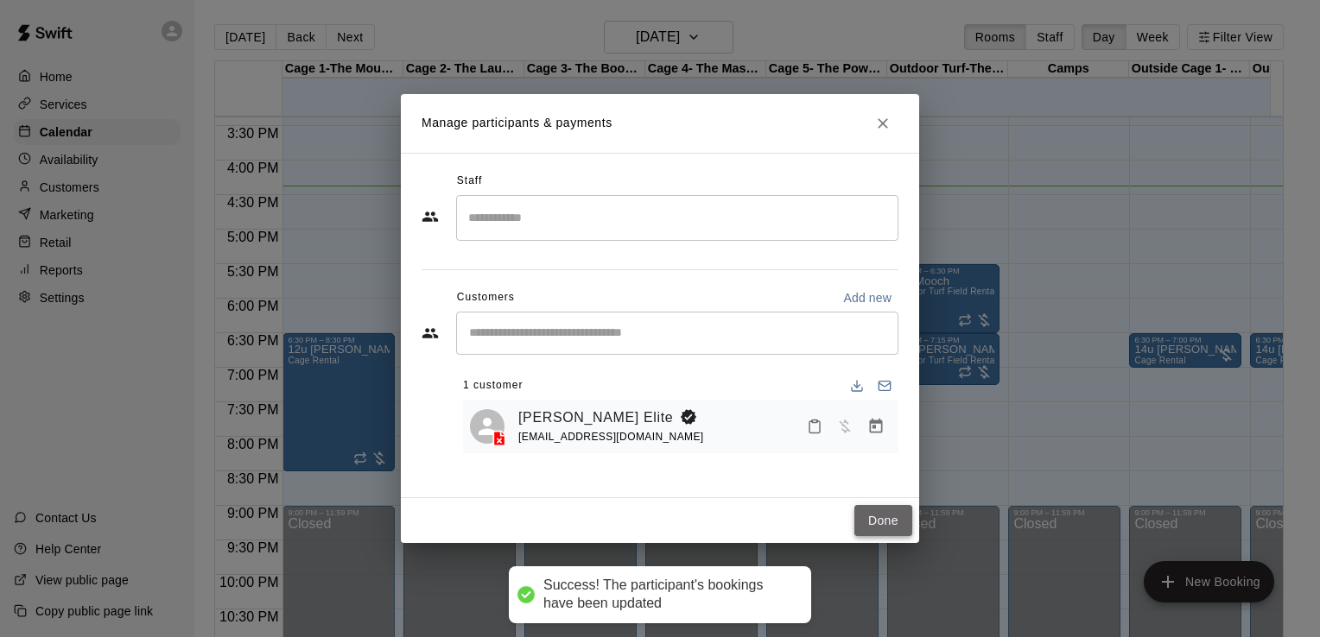
click at [872, 515] on button "Done" at bounding box center [883, 521] width 58 height 32
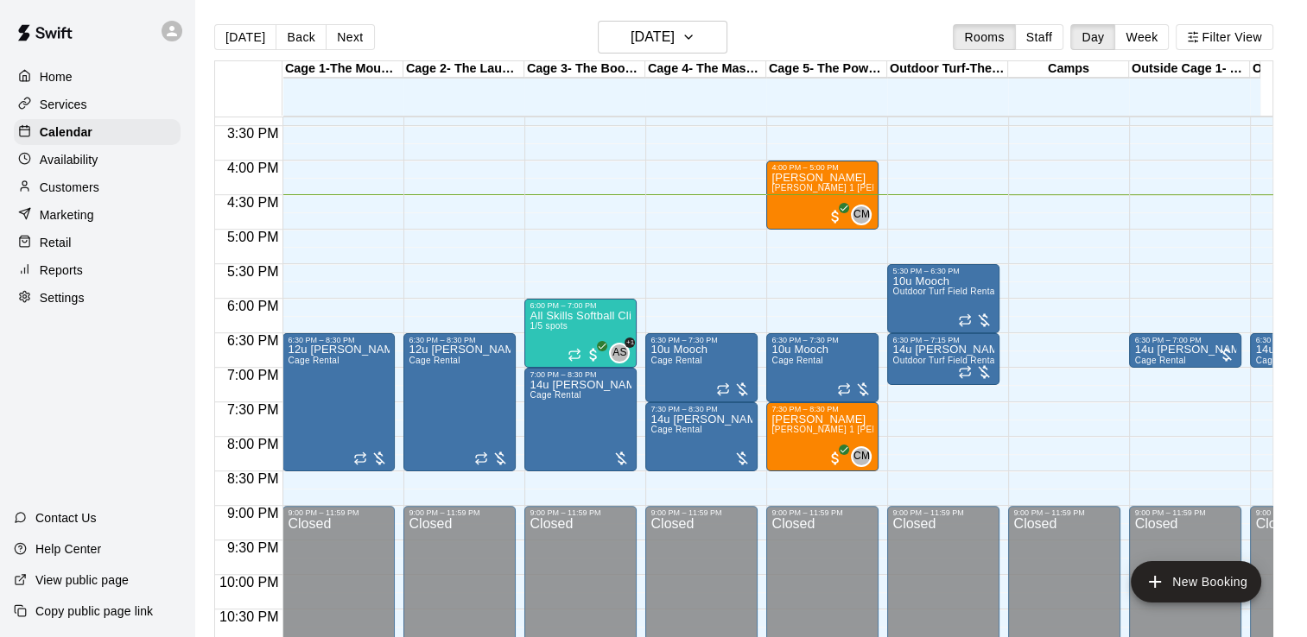
click at [76, 279] on p "Reports" at bounding box center [61, 270] width 43 height 17
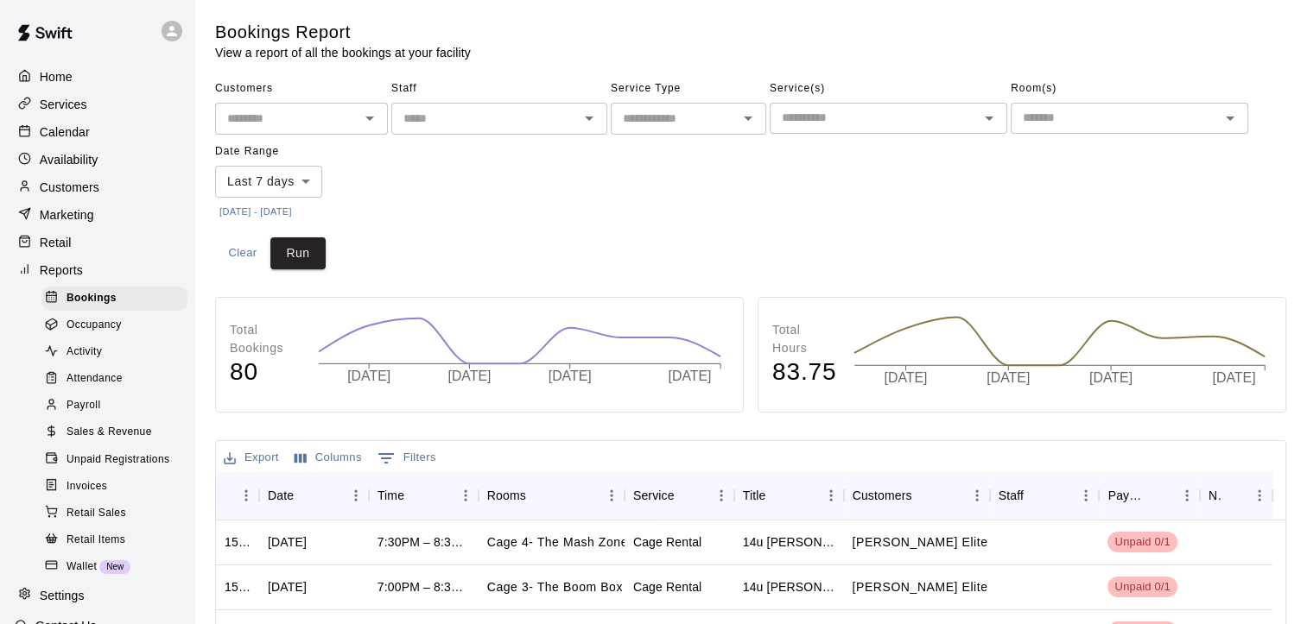
click at [451, 112] on input "text" at bounding box center [484, 119] width 177 height 22
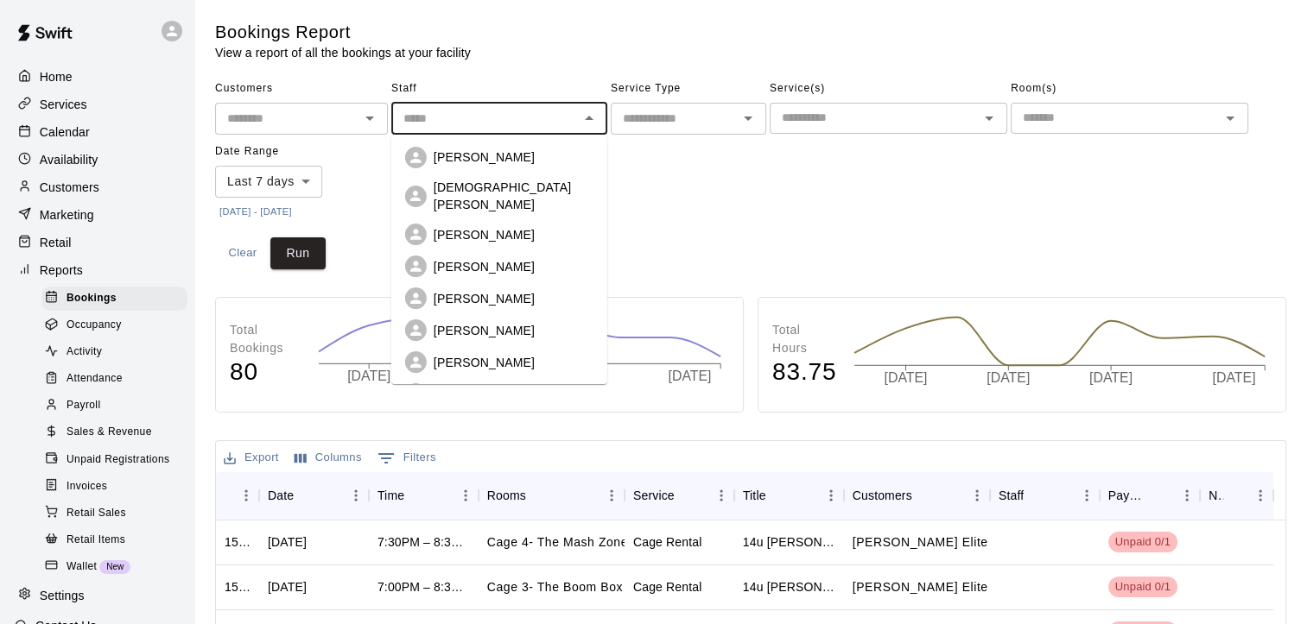
click at [73, 415] on span "Payroll" at bounding box center [84, 405] width 34 height 17
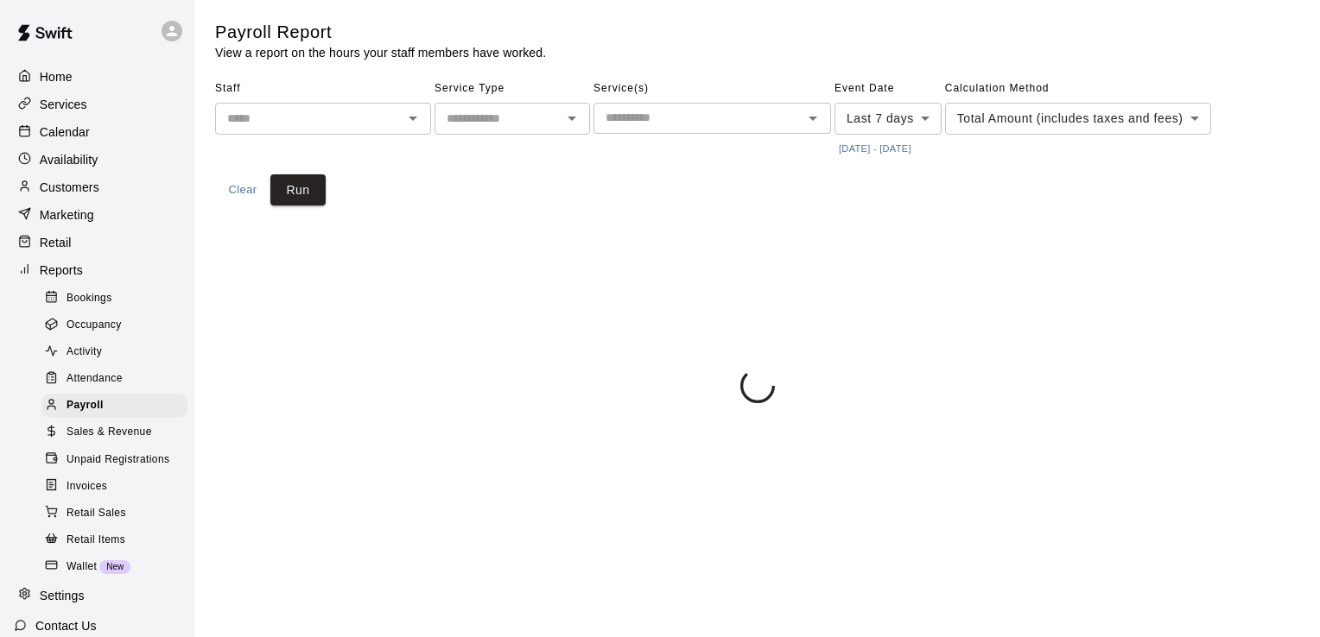
click at [388, 122] on input "text" at bounding box center [308, 119] width 177 height 22
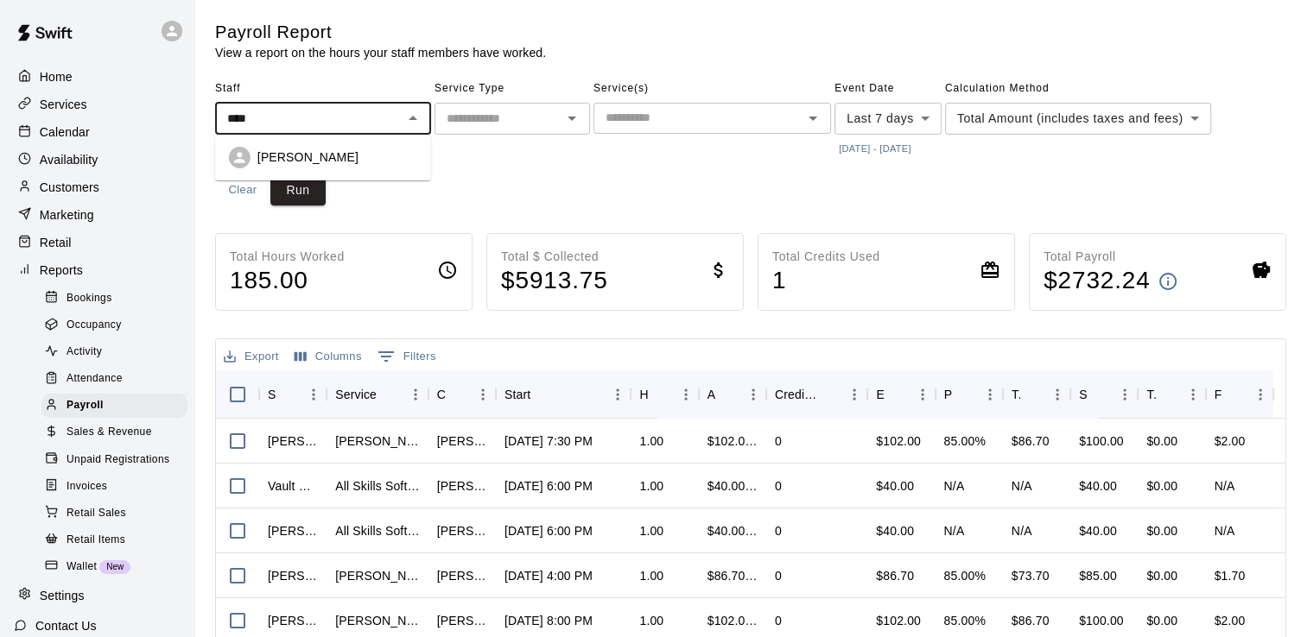
click at [311, 153] on p "[PERSON_NAME]" at bounding box center [307, 157] width 101 height 17
type input "**********"
click at [508, 114] on input "text" at bounding box center [498, 119] width 117 height 22
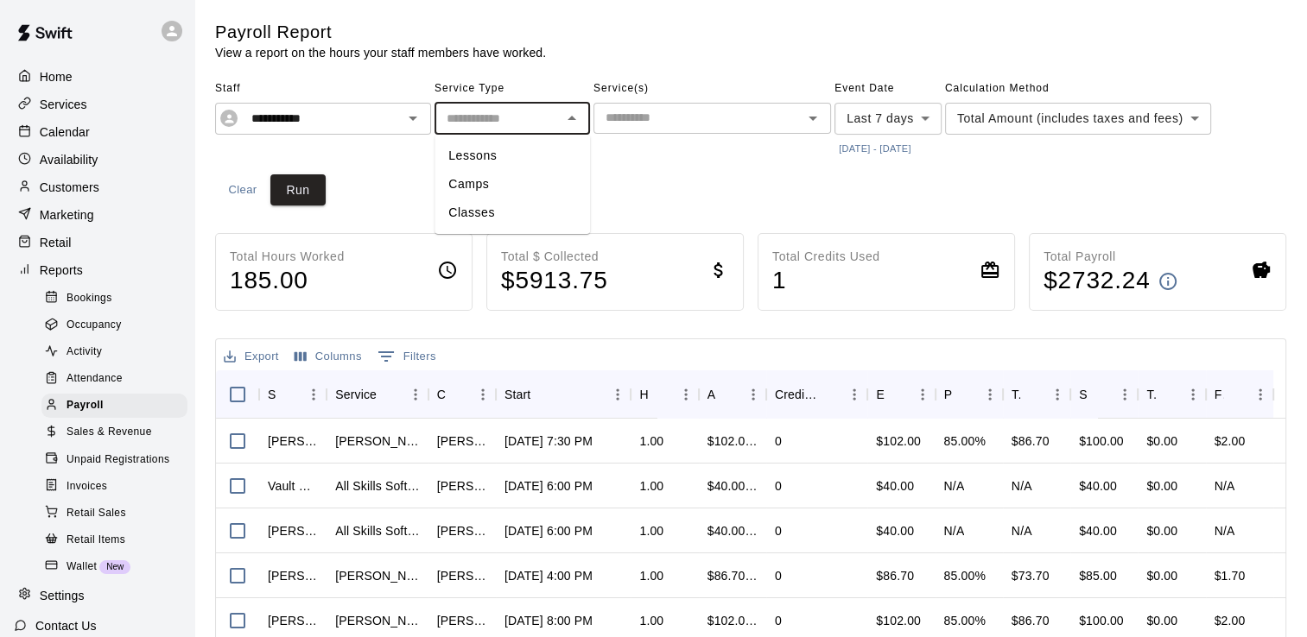
click at [483, 158] on li "Lessons" at bounding box center [511, 156] width 155 height 29
type input "*******"
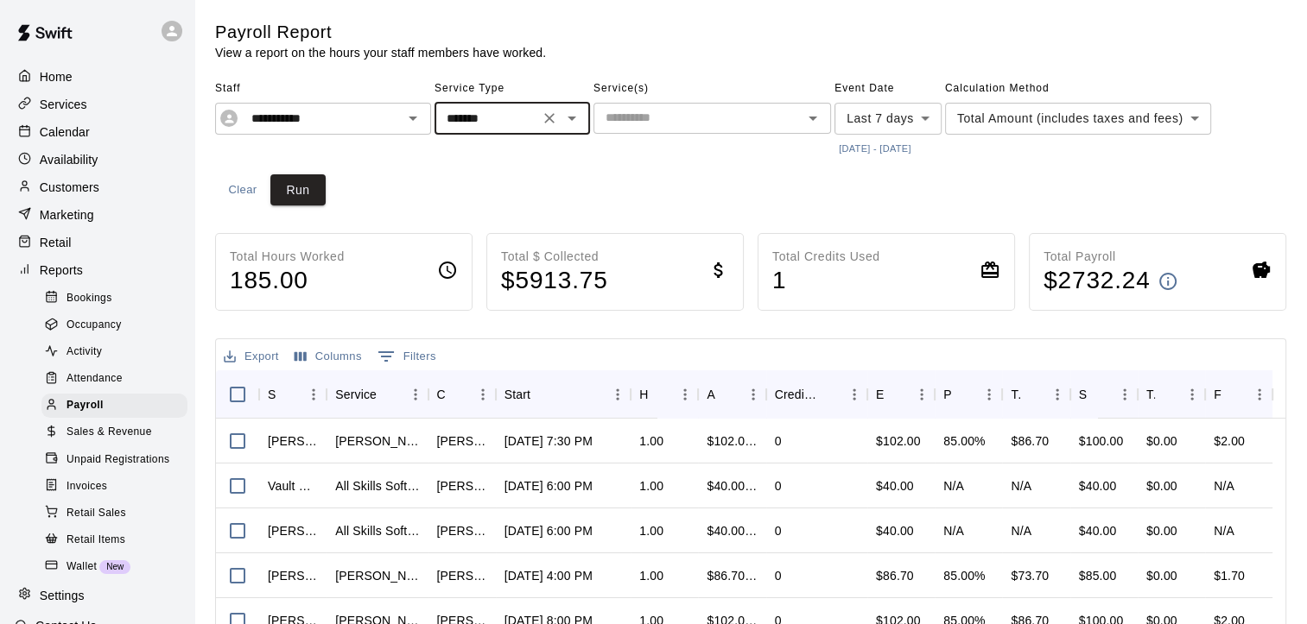
click at [902, 145] on button "[DATE] - [DATE]" at bounding box center [874, 148] width 81 height 23
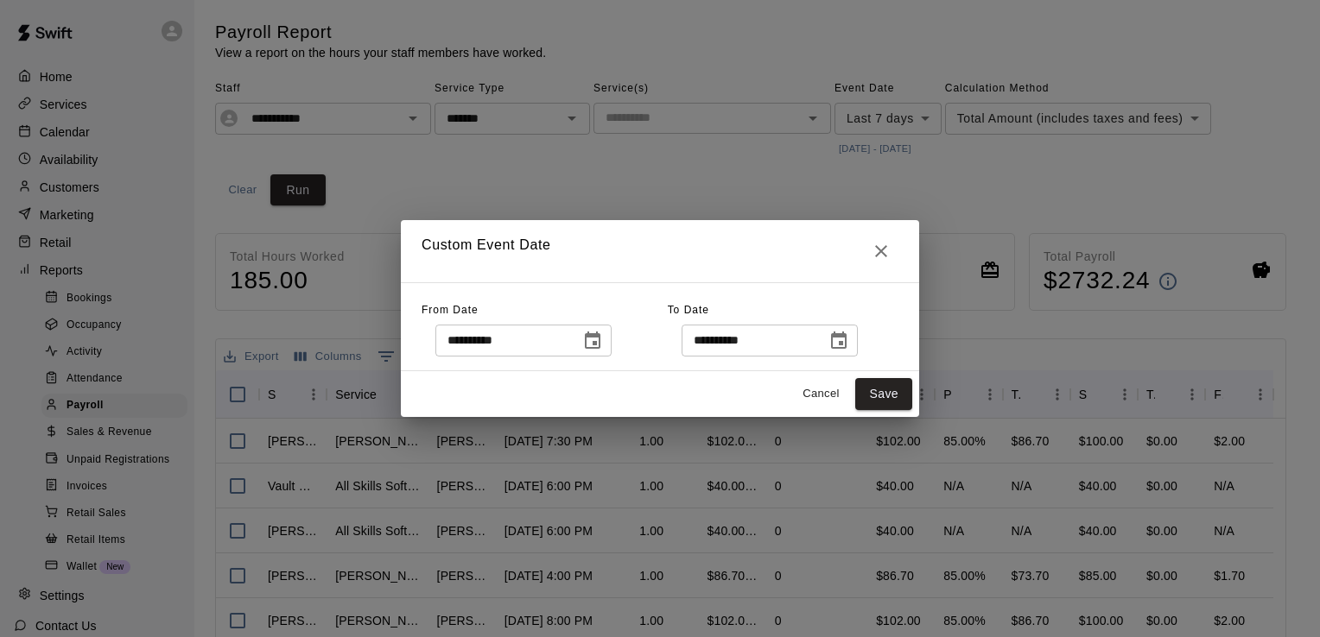
click at [603, 341] on icon "Choose date, selected date is Oct 8, 2025" at bounding box center [592, 341] width 21 height 21
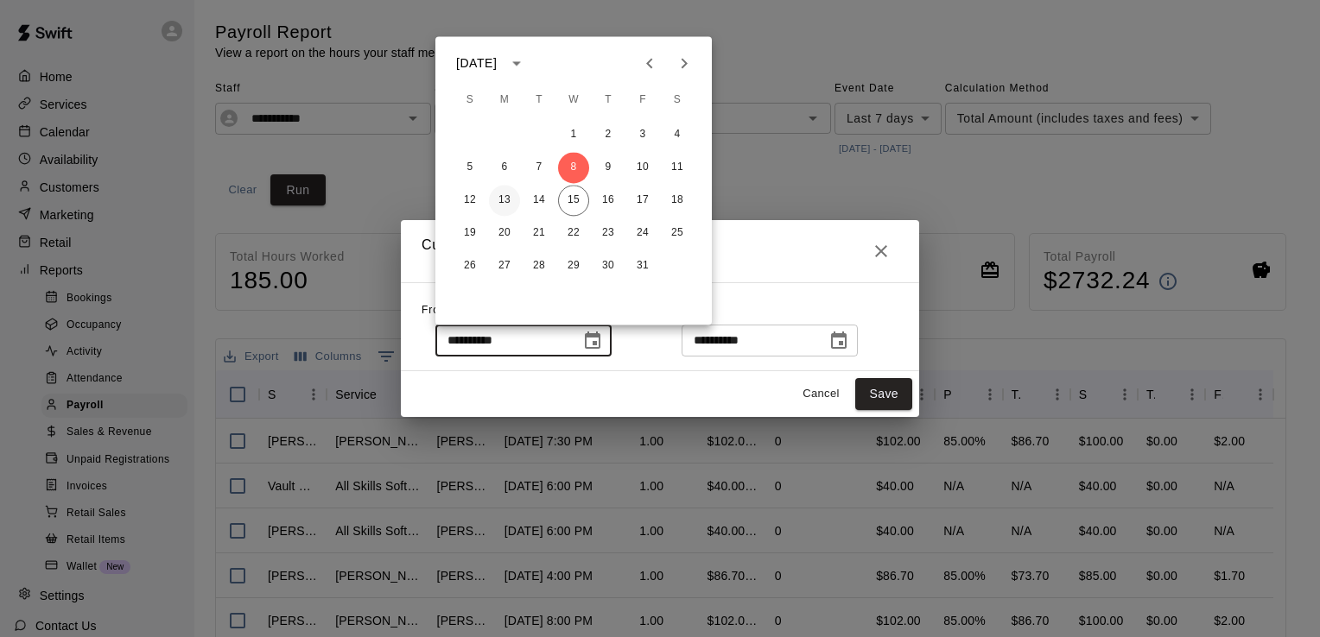
click at [504, 199] on button "13" at bounding box center [504, 200] width 31 height 31
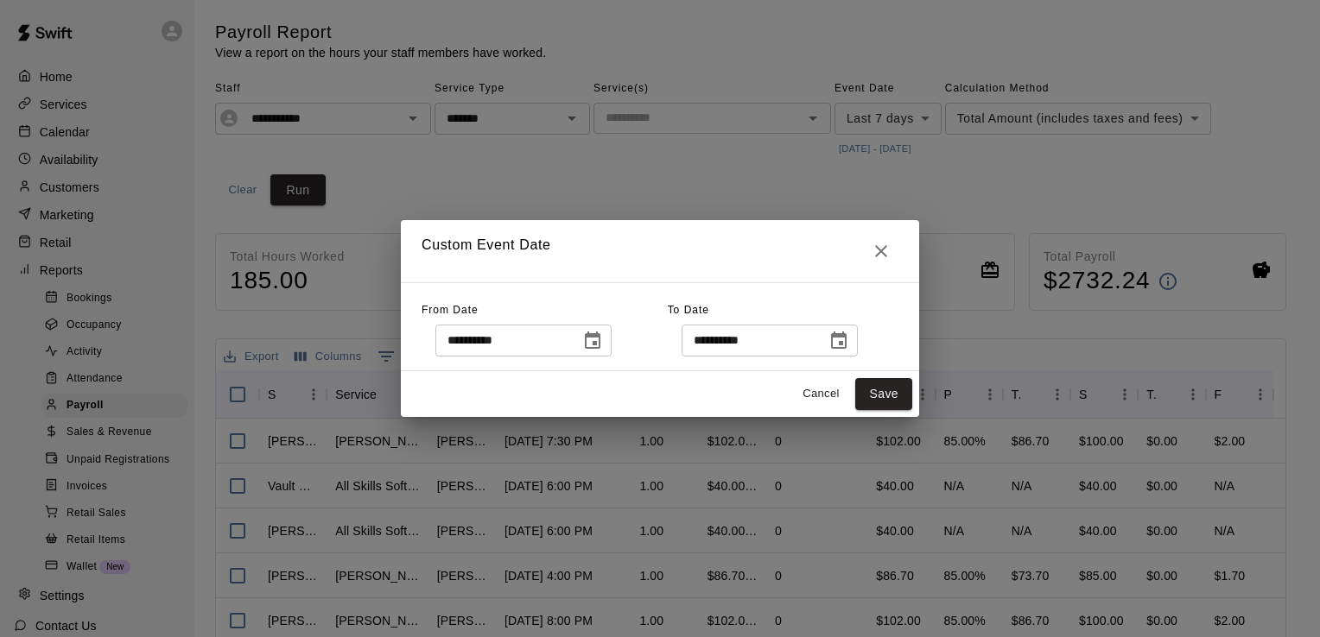
type input "**********"
click at [849, 339] on icon "Choose date, selected date is Oct 15, 2025" at bounding box center [838, 341] width 21 height 21
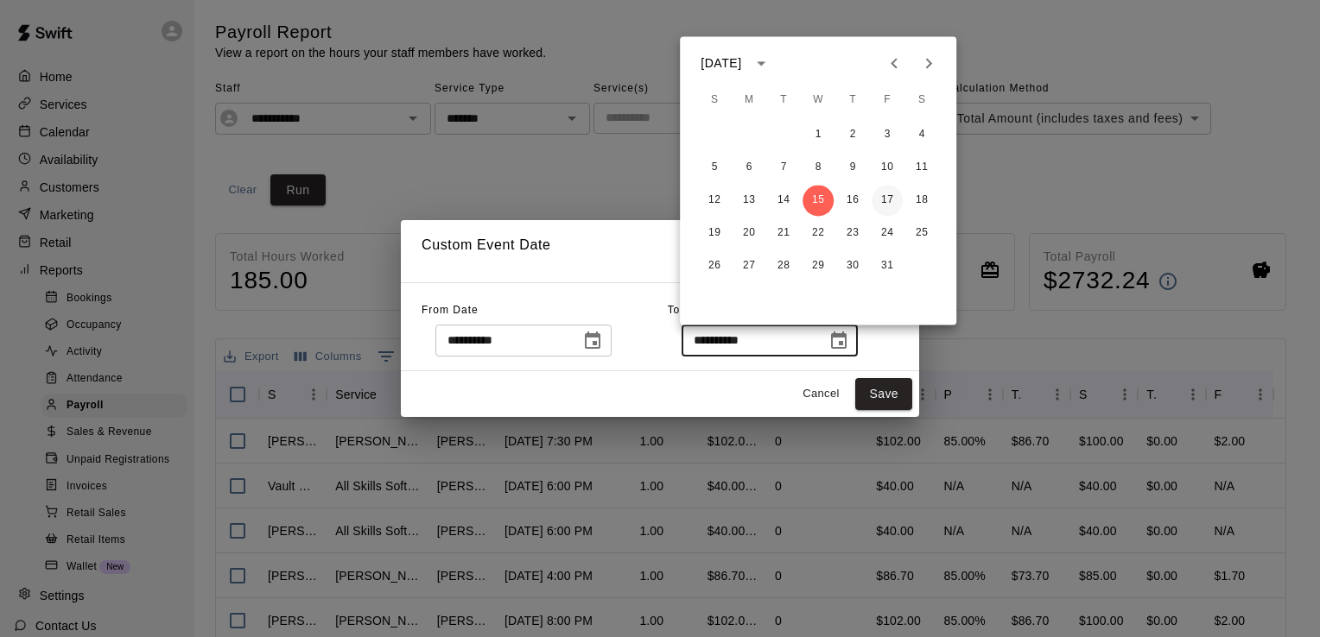
click at [886, 192] on button "17" at bounding box center [886, 200] width 31 height 31
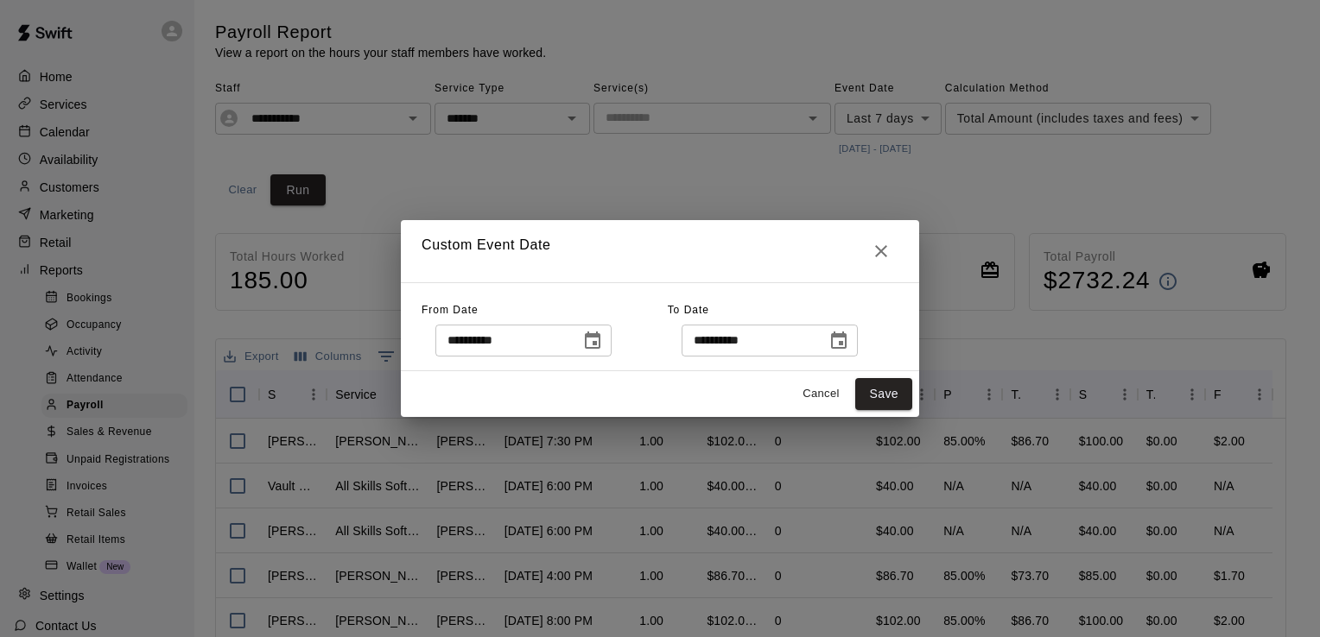
type input "**********"
click at [875, 397] on button "Save" at bounding box center [883, 394] width 57 height 32
type input "******"
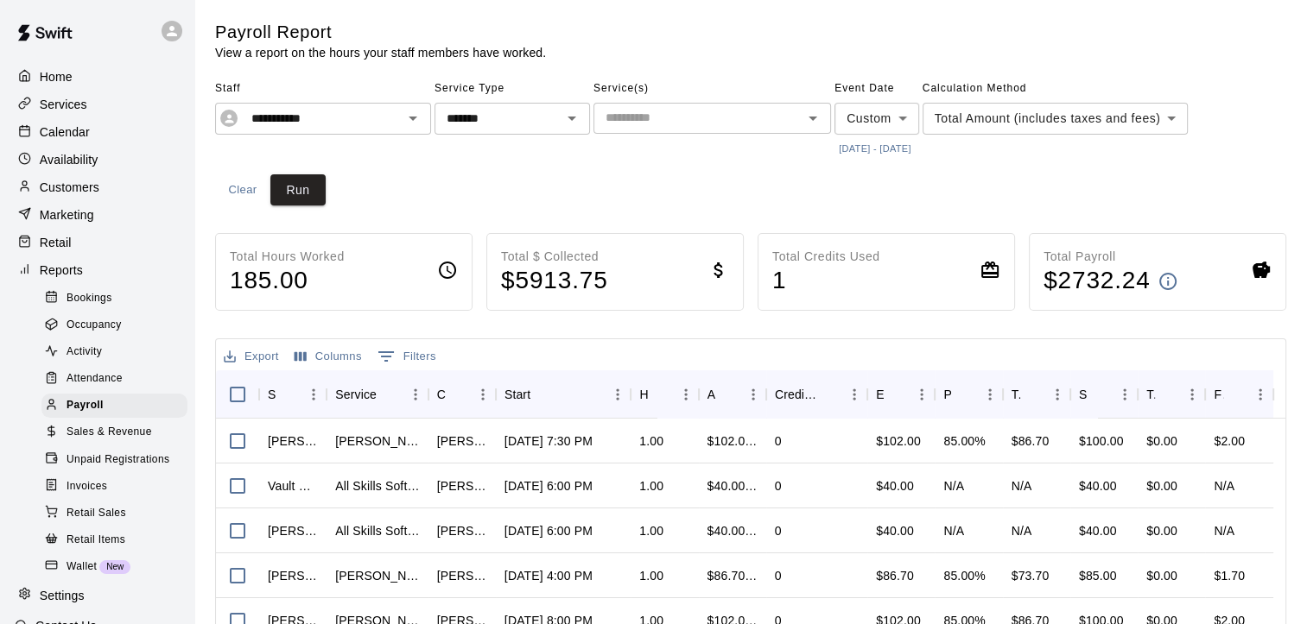
click at [1203, 117] on body "**********" at bounding box center [653, 475] width 1307 height 950
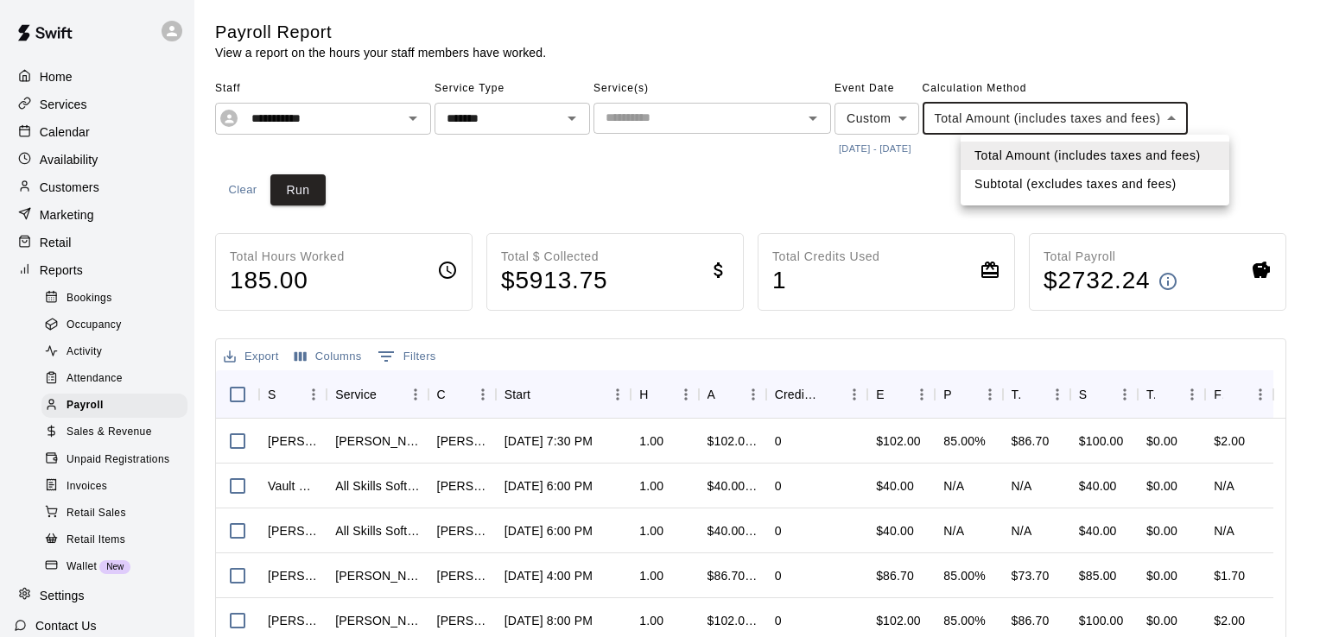
click at [1136, 175] on li "Subtotal (excludes taxes and fees)" at bounding box center [1094, 184] width 269 height 29
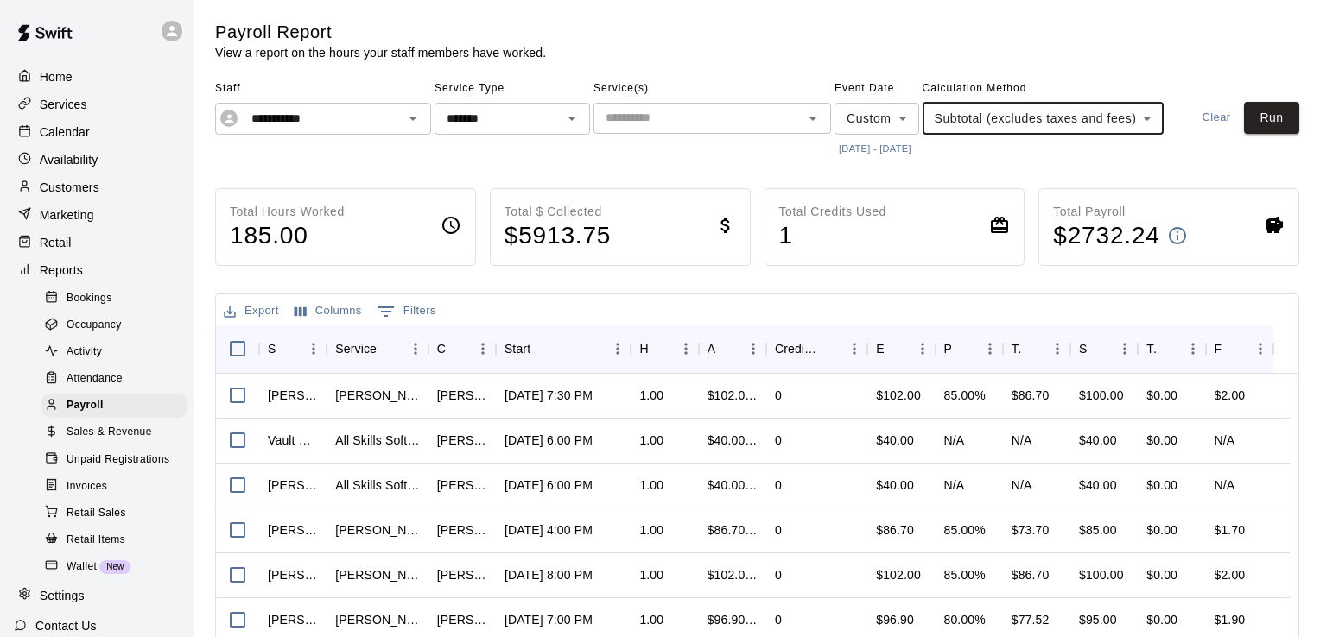
type input "********"
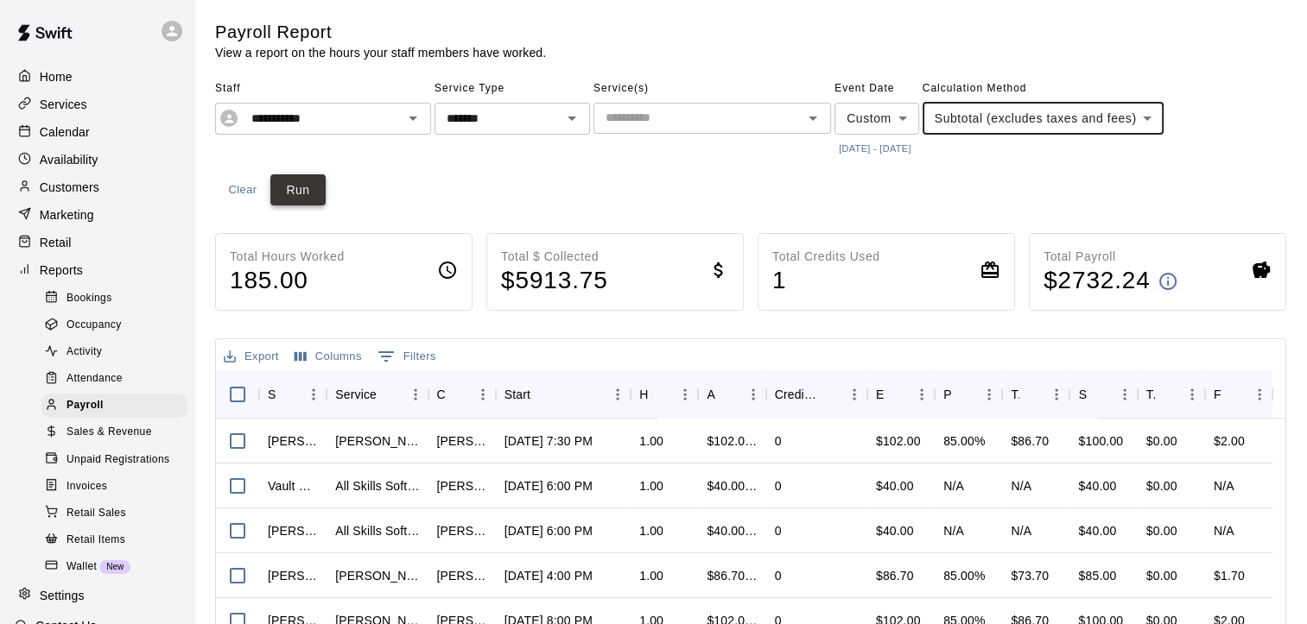
click at [301, 188] on button "Run" at bounding box center [297, 190] width 55 height 32
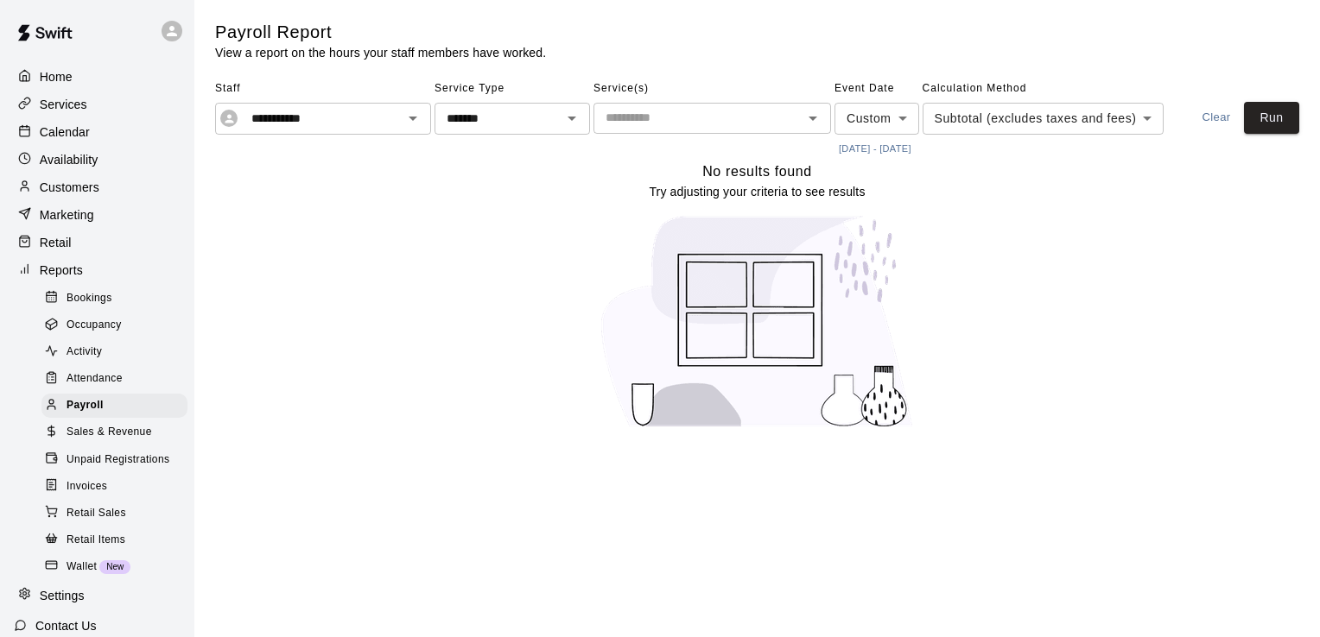
click at [898, 150] on button "[DATE] - [DATE]" at bounding box center [874, 148] width 81 height 23
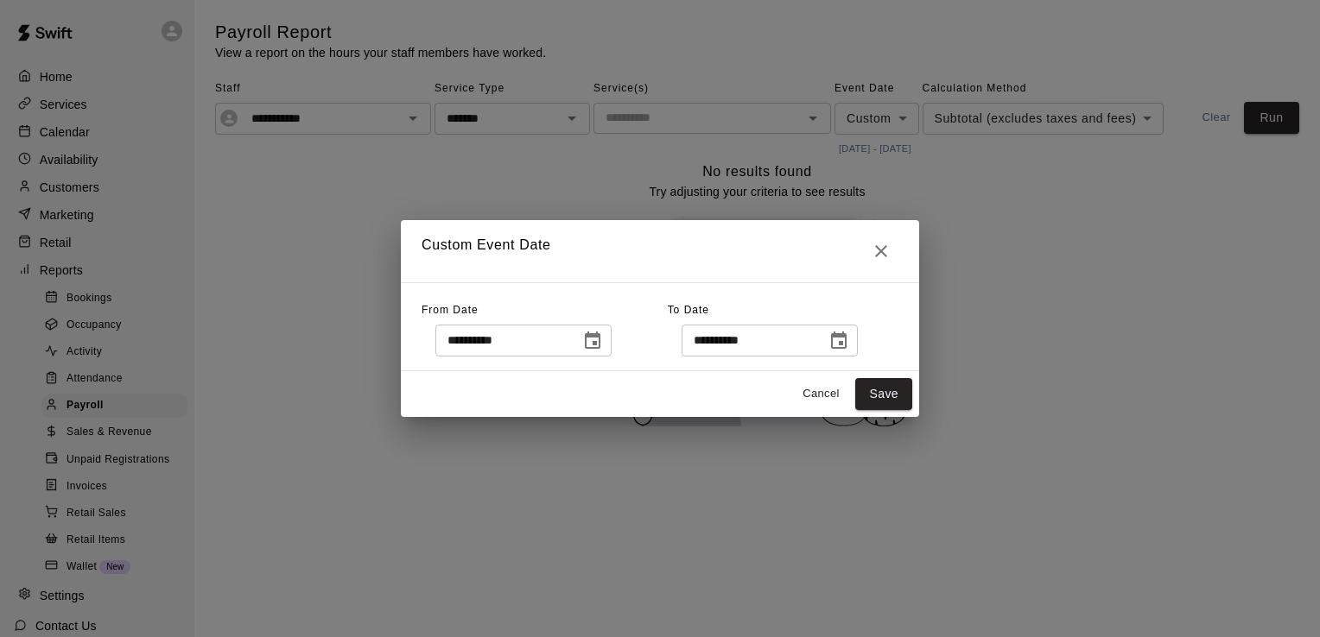
click at [600, 335] on icon "Choose date, selected date is Oct 13, 2025" at bounding box center [593, 340] width 16 height 17
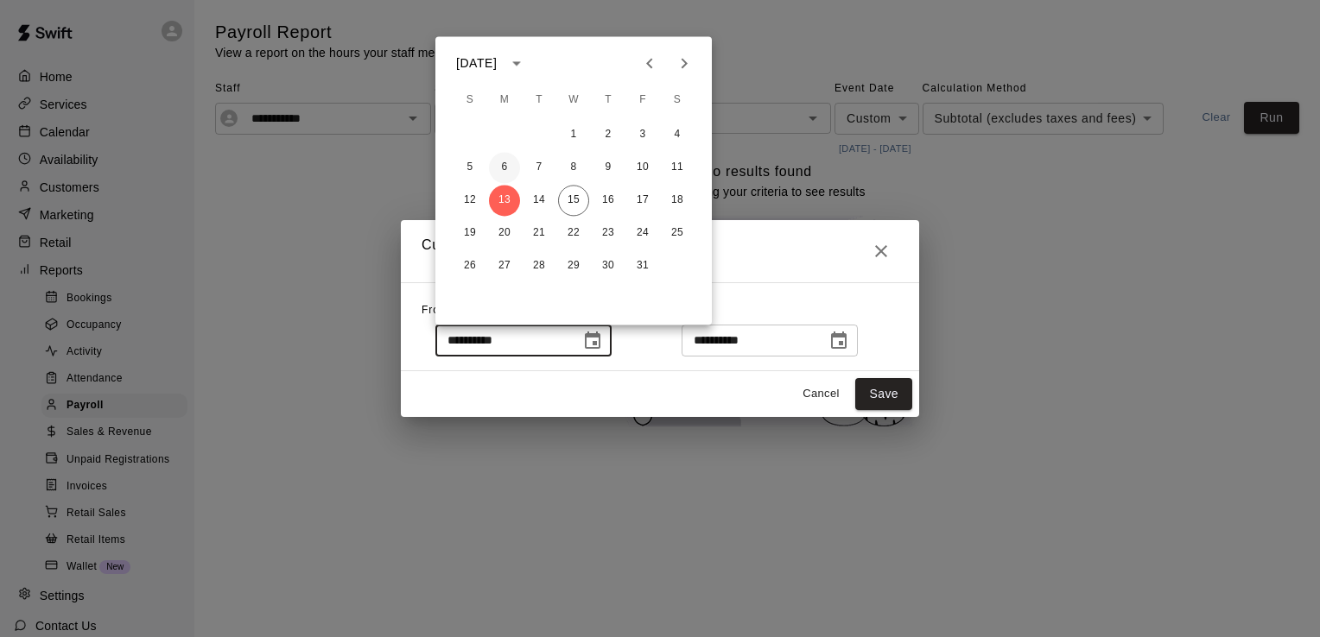
click at [498, 172] on button "6" at bounding box center [504, 167] width 31 height 31
type input "**********"
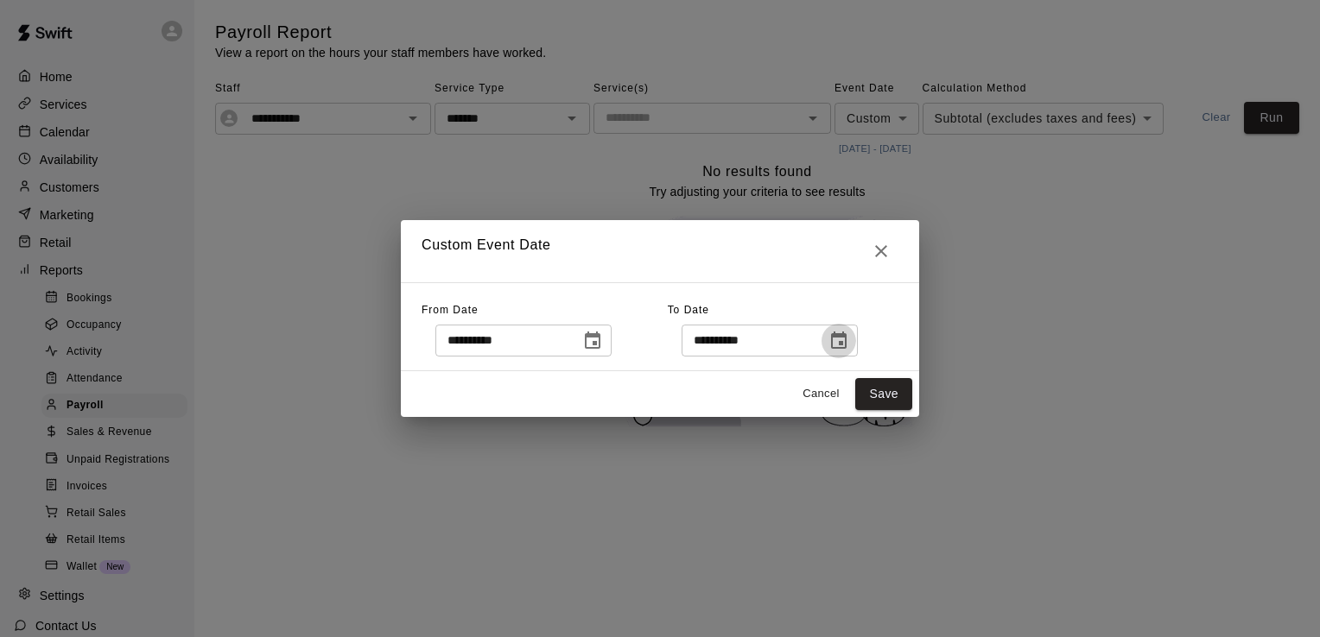
click at [849, 341] on icon "Choose date, selected date is Oct 17, 2025" at bounding box center [838, 341] width 21 height 21
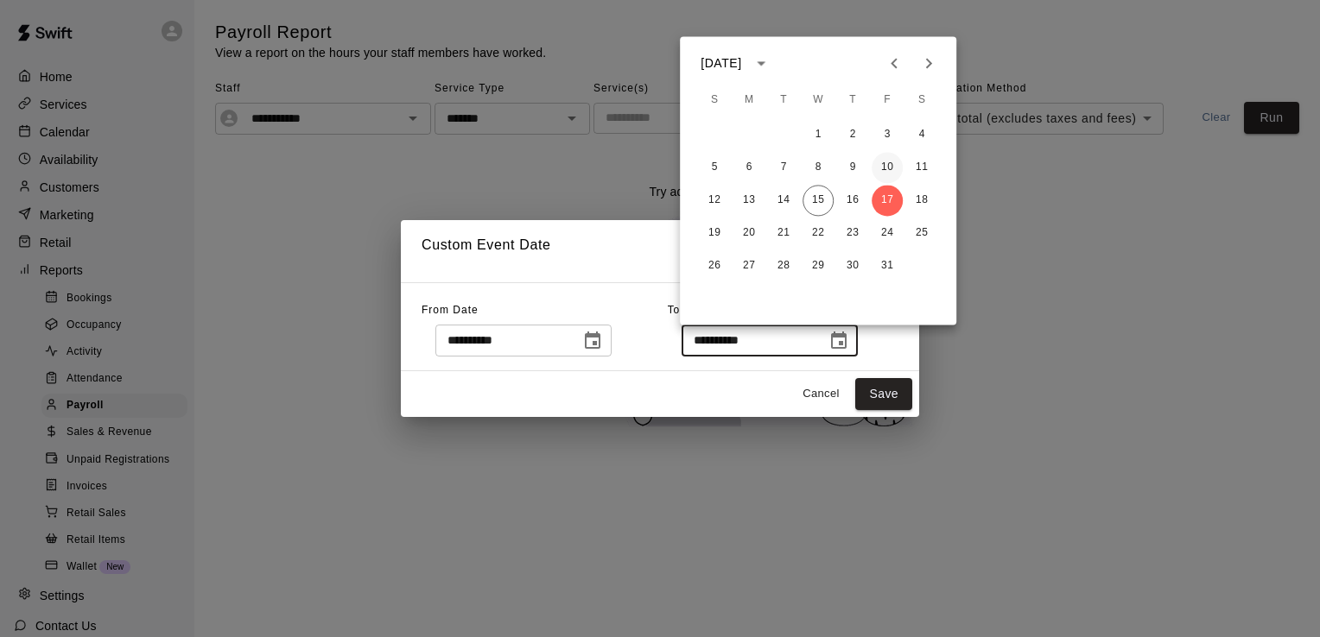
click at [884, 161] on button "10" at bounding box center [886, 167] width 31 height 31
type input "**********"
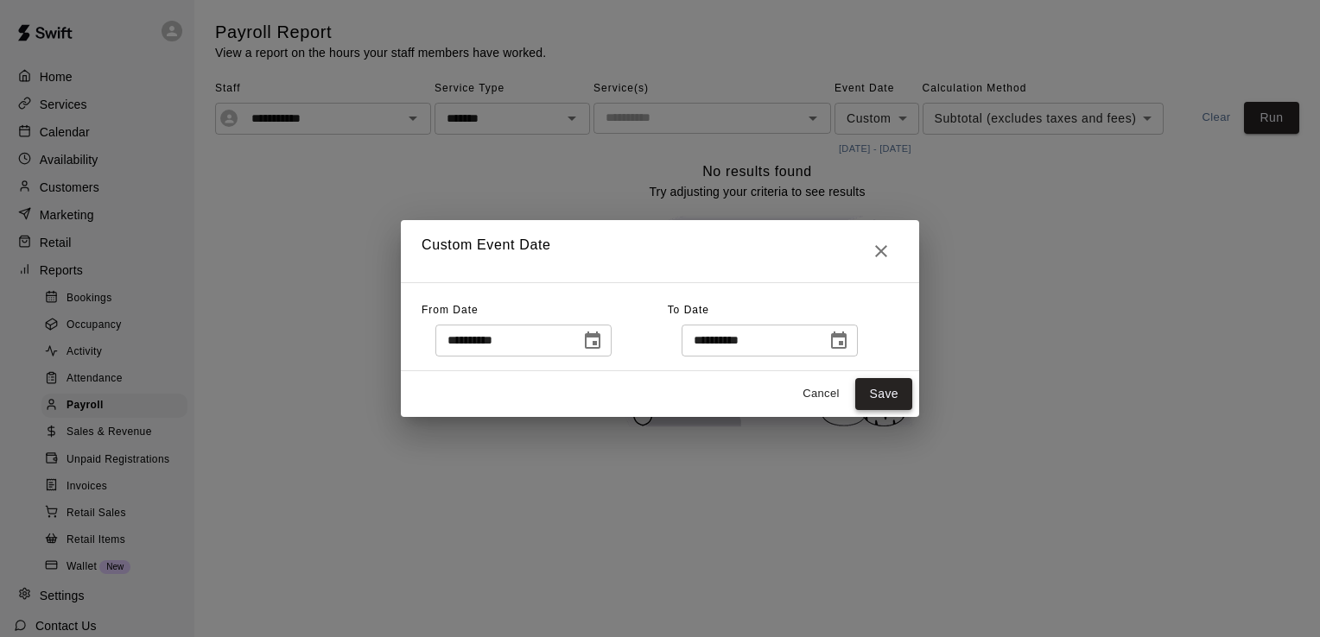
click at [871, 392] on button "Save" at bounding box center [883, 394] width 57 height 32
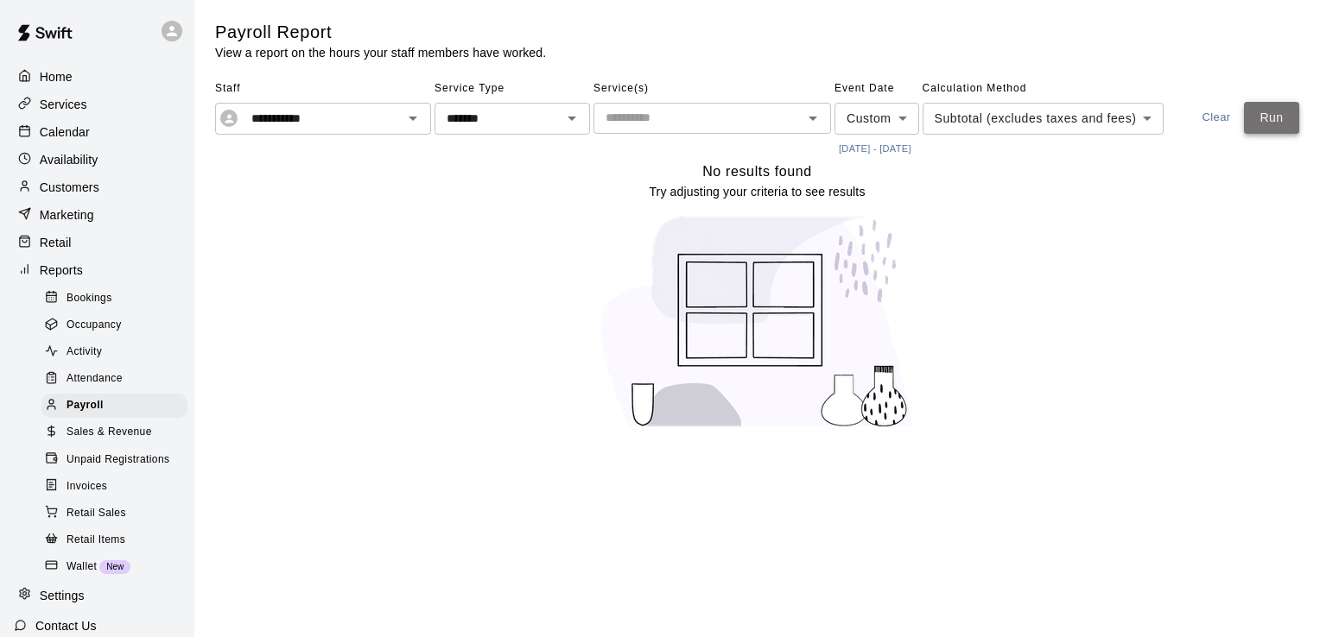
click at [1244, 134] on button "Run" at bounding box center [1271, 118] width 55 height 32
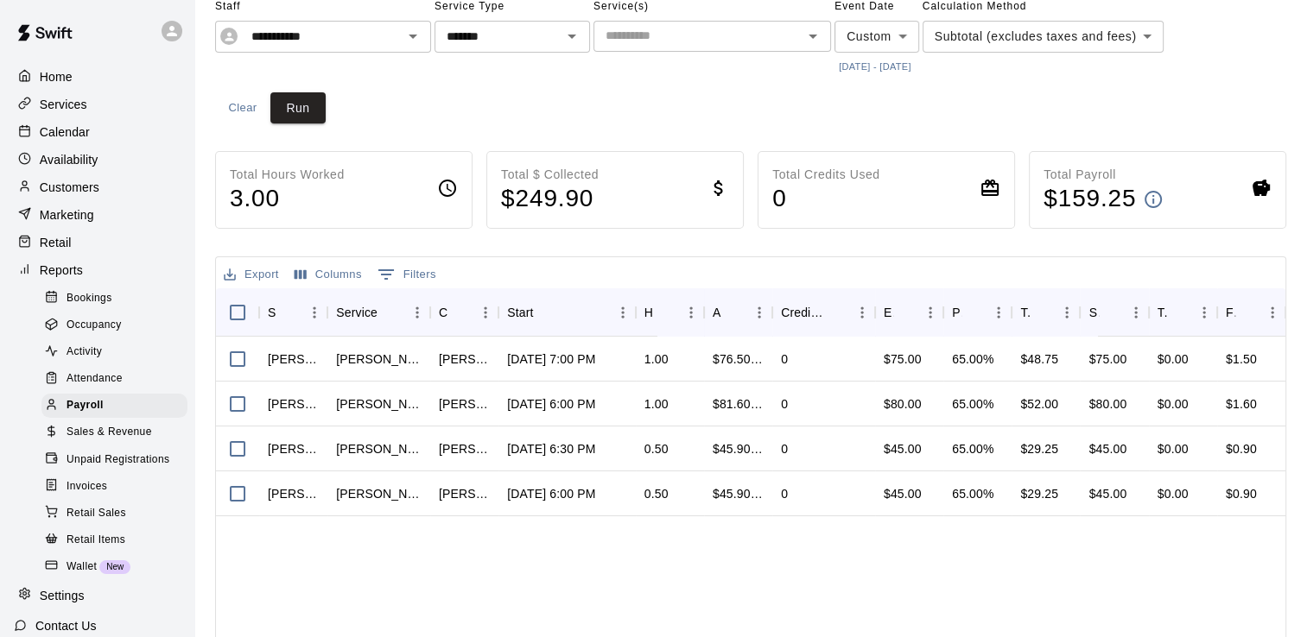
scroll to position [62, 0]
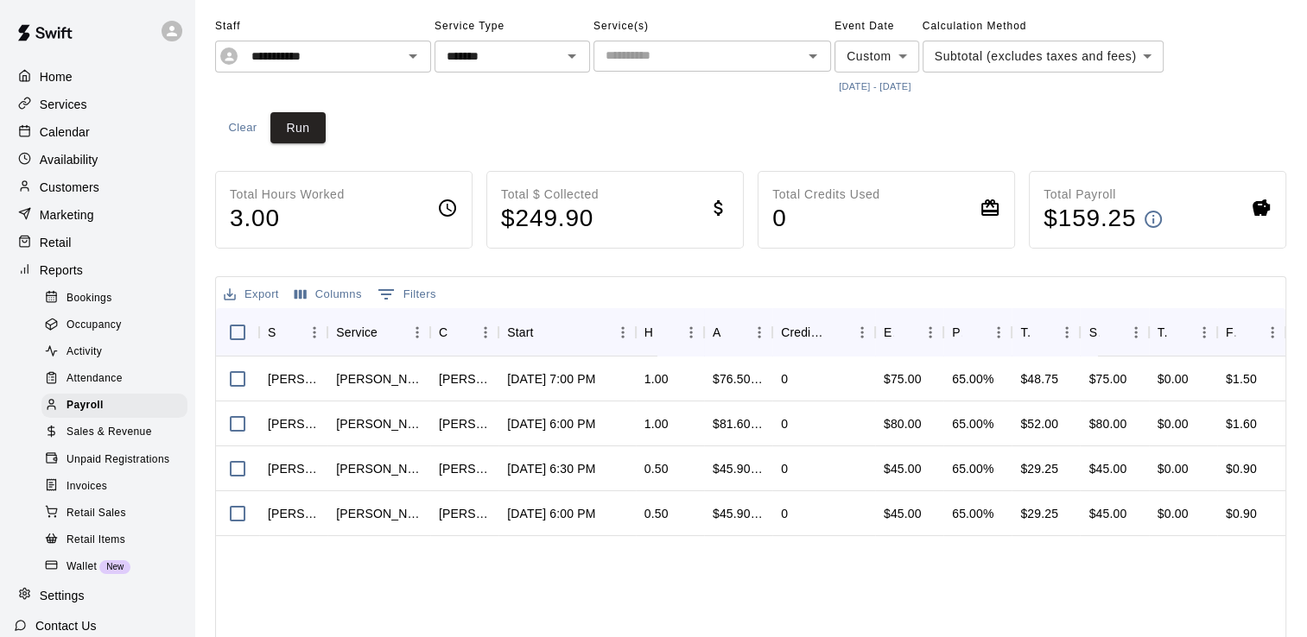
click at [97, 131] on div "Calendar" at bounding box center [97, 132] width 167 height 26
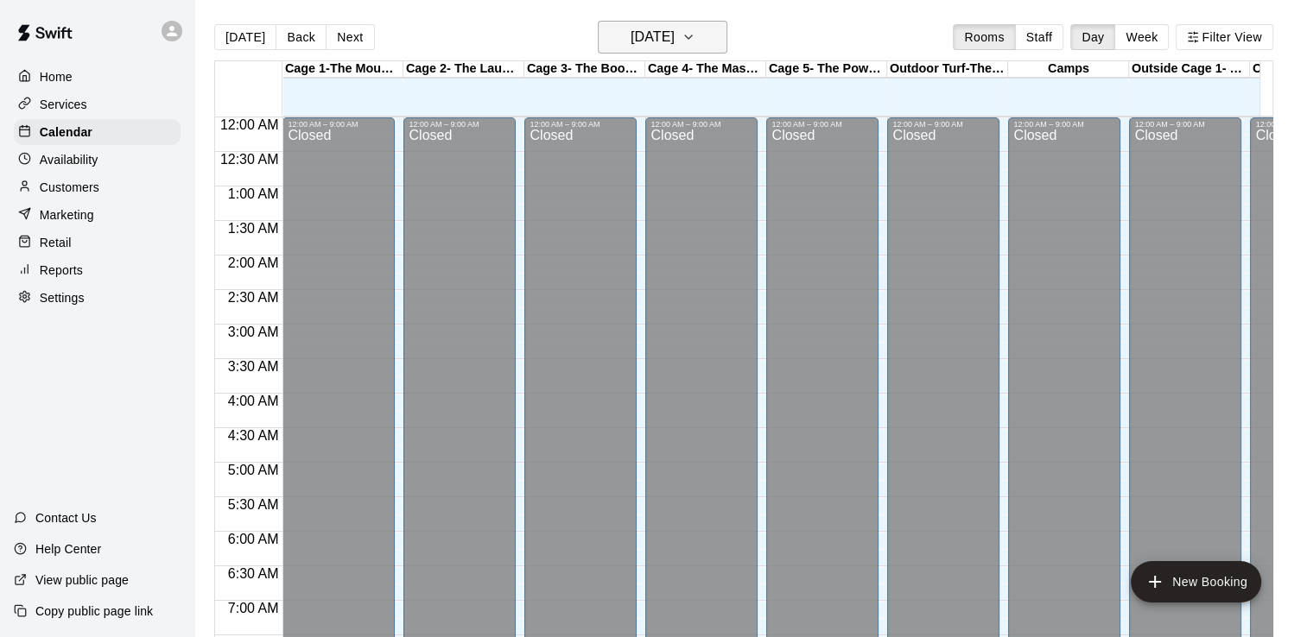
scroll to position [1062, 0]
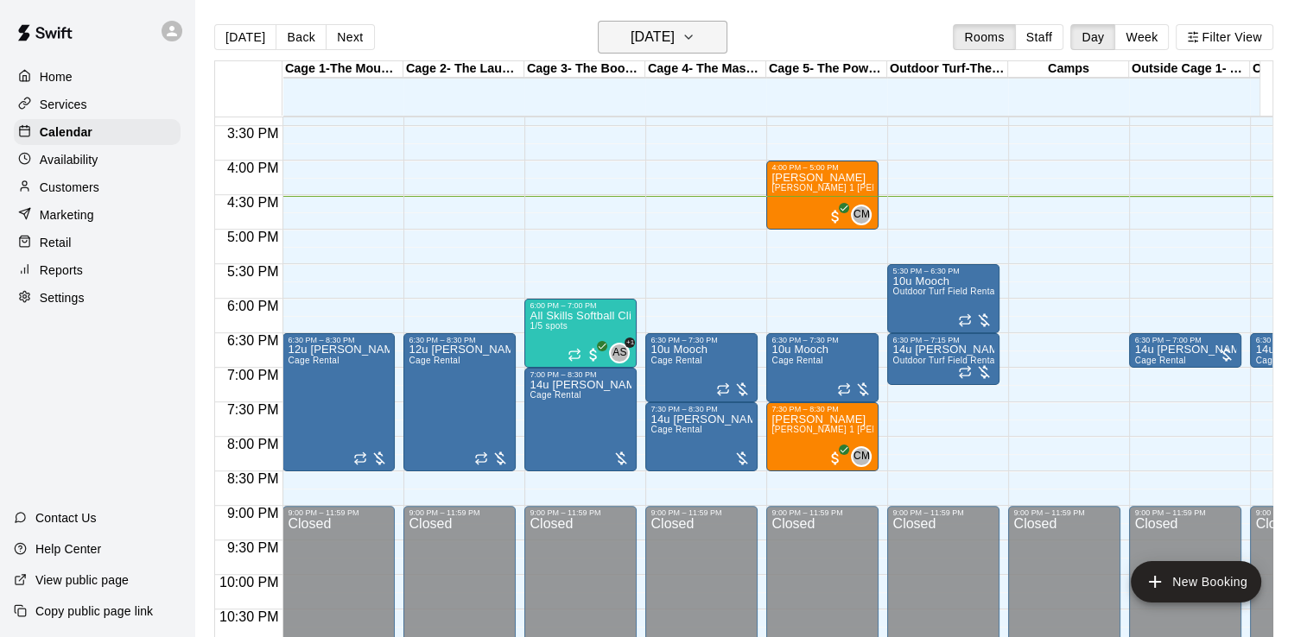
click at [695, 33] on icon "button" at bounding box center [688, 37] width 14 height 21
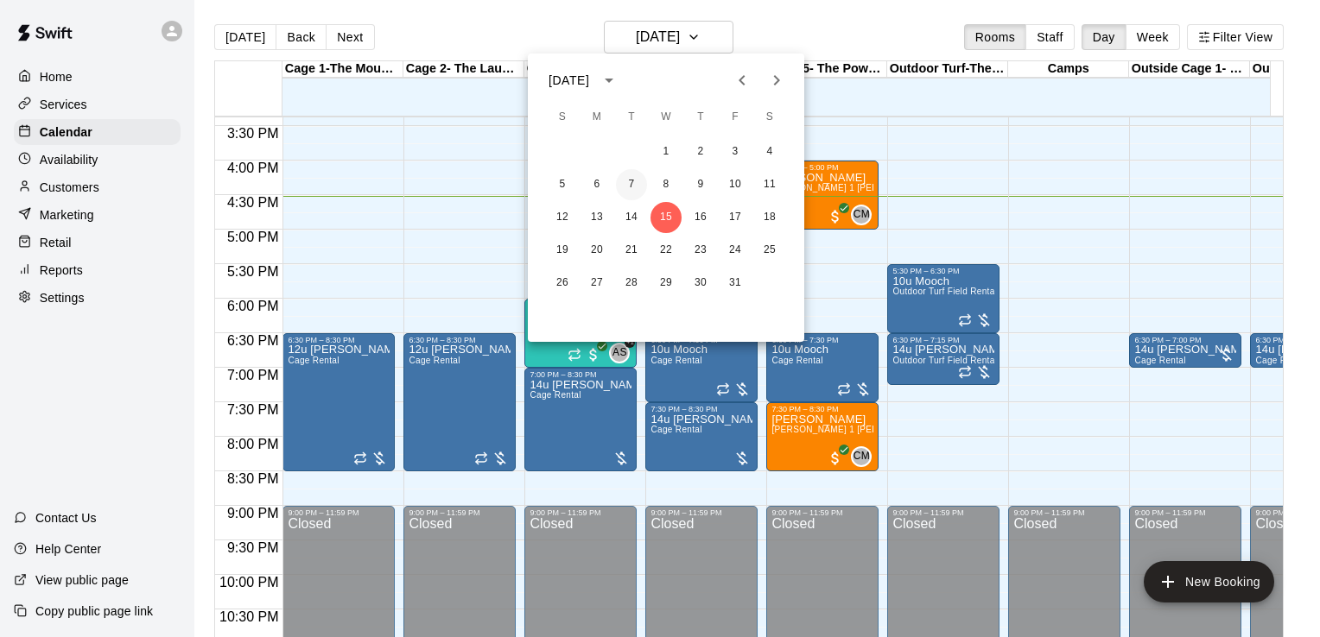
click at [633, 181] on button "7" at bounding box center [631, 184] width 31 height 31
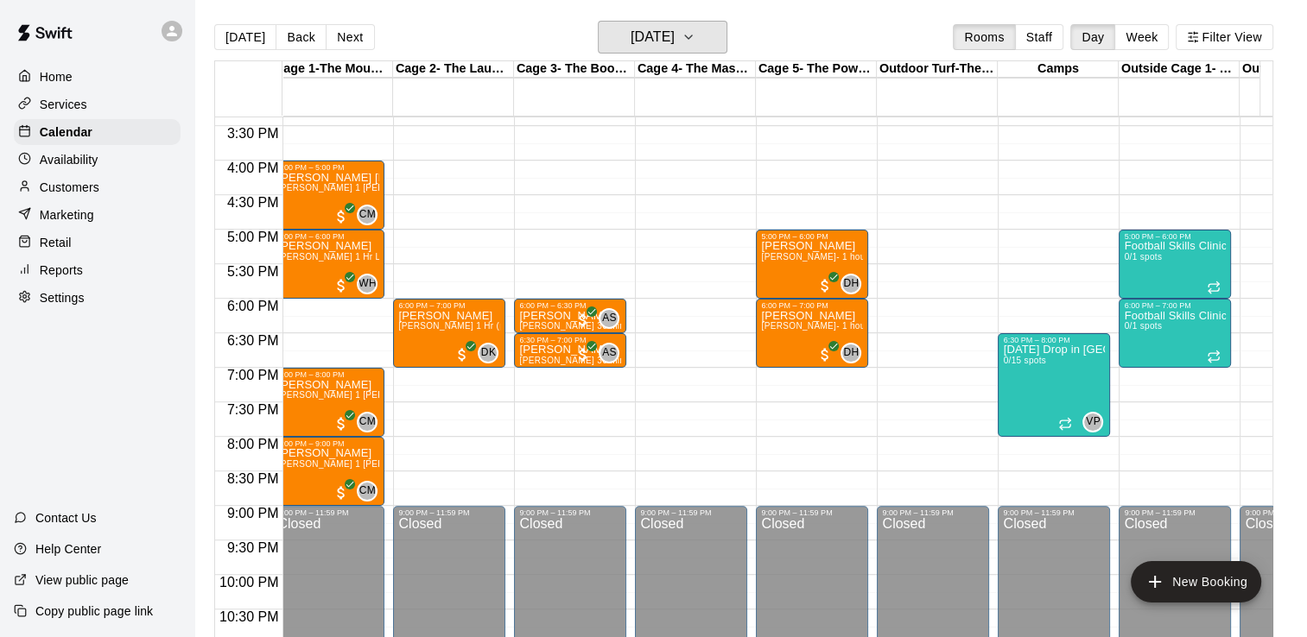
scroll to position [0, 0]
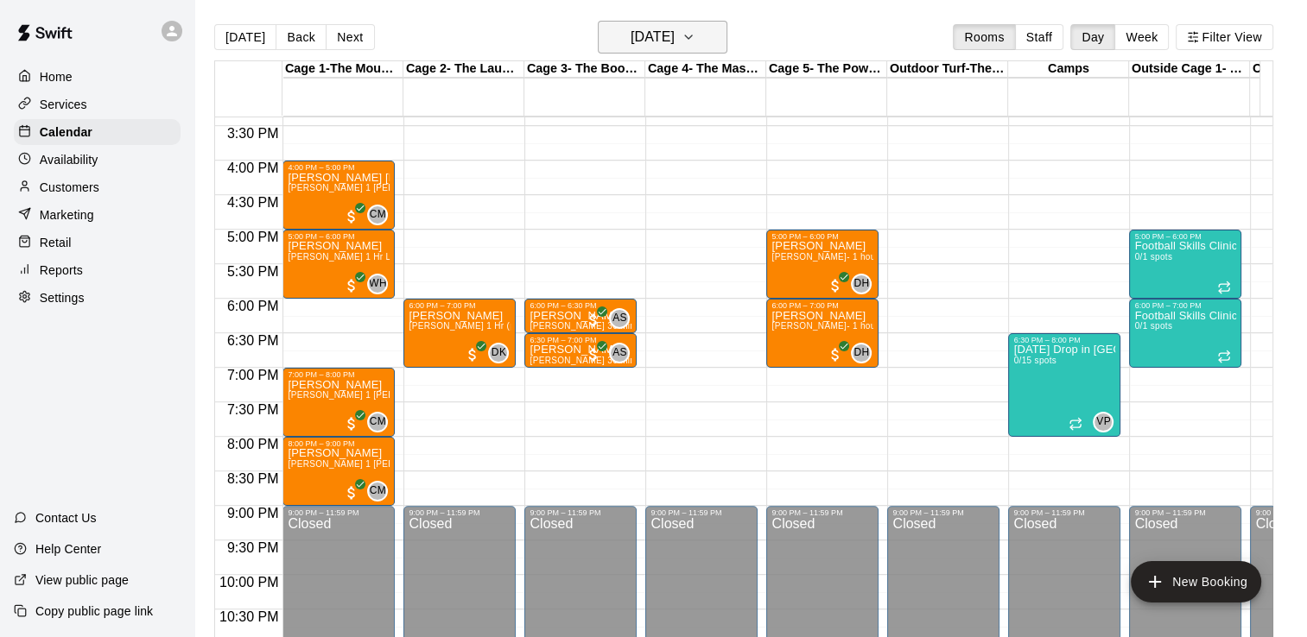
click at [692, 37] on icon "button" at bounding box center [688, 36] width 7 height 3
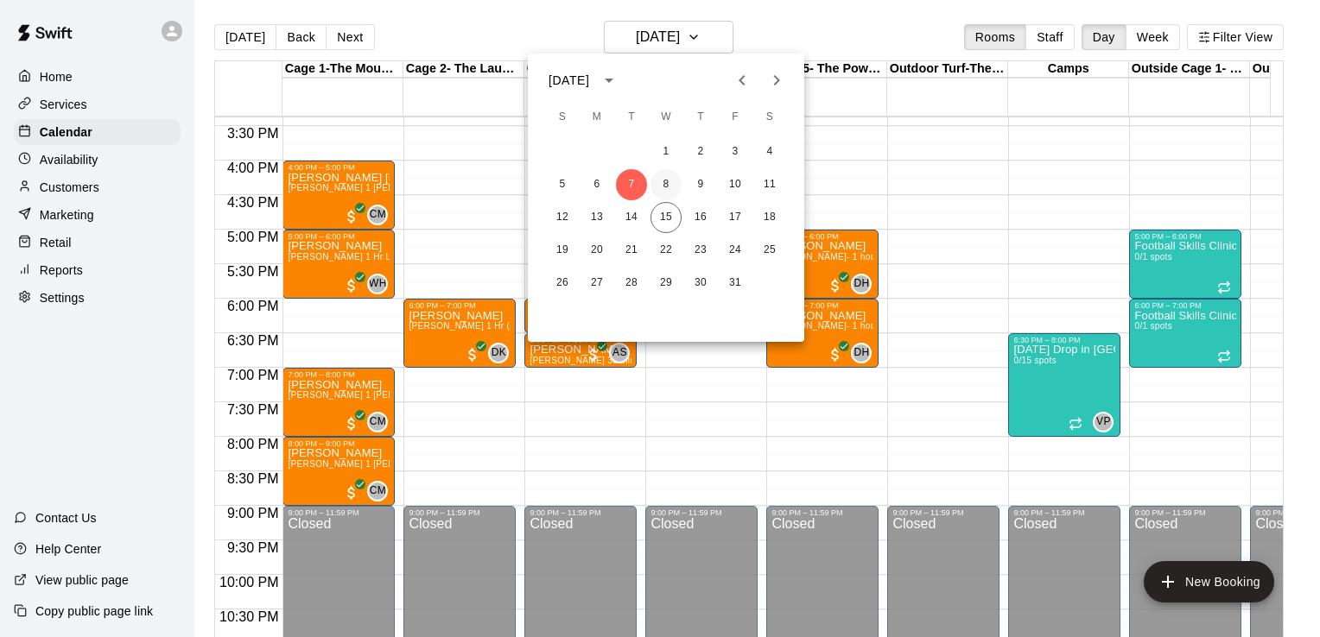
click at [665, 186] on button "8" at bounding box center [665, 184] width 31 height 31
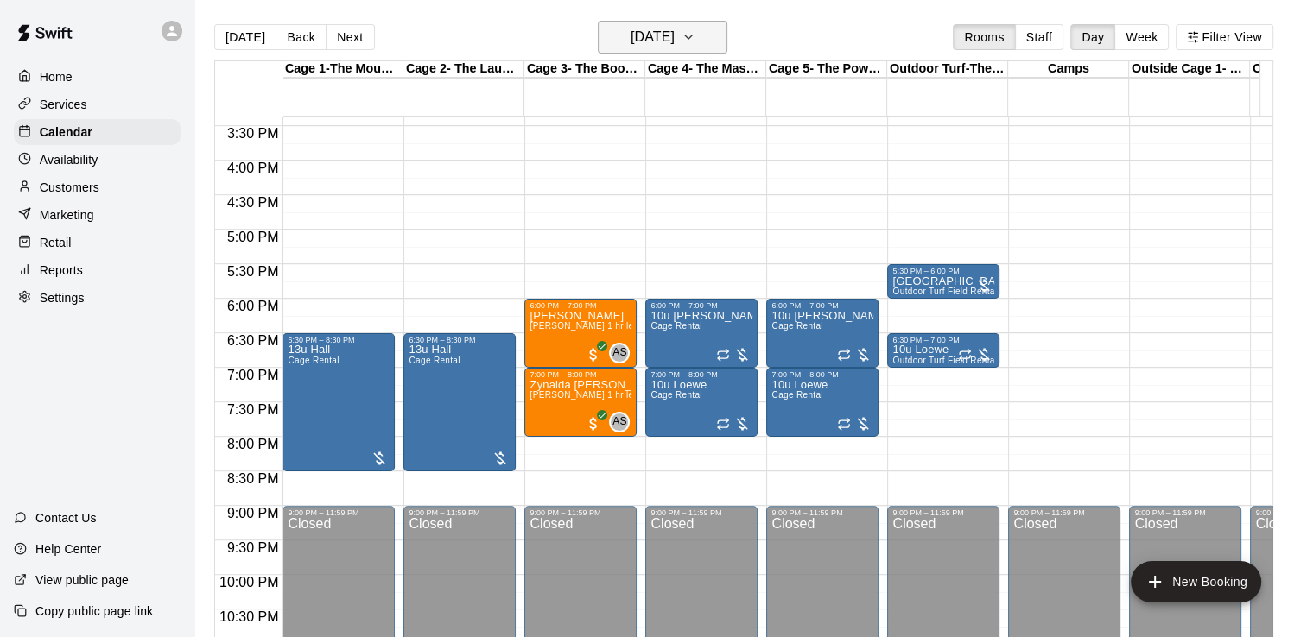
click at [695, 40] on icon "button" at bounding box center [688, 37] width 14 height 21
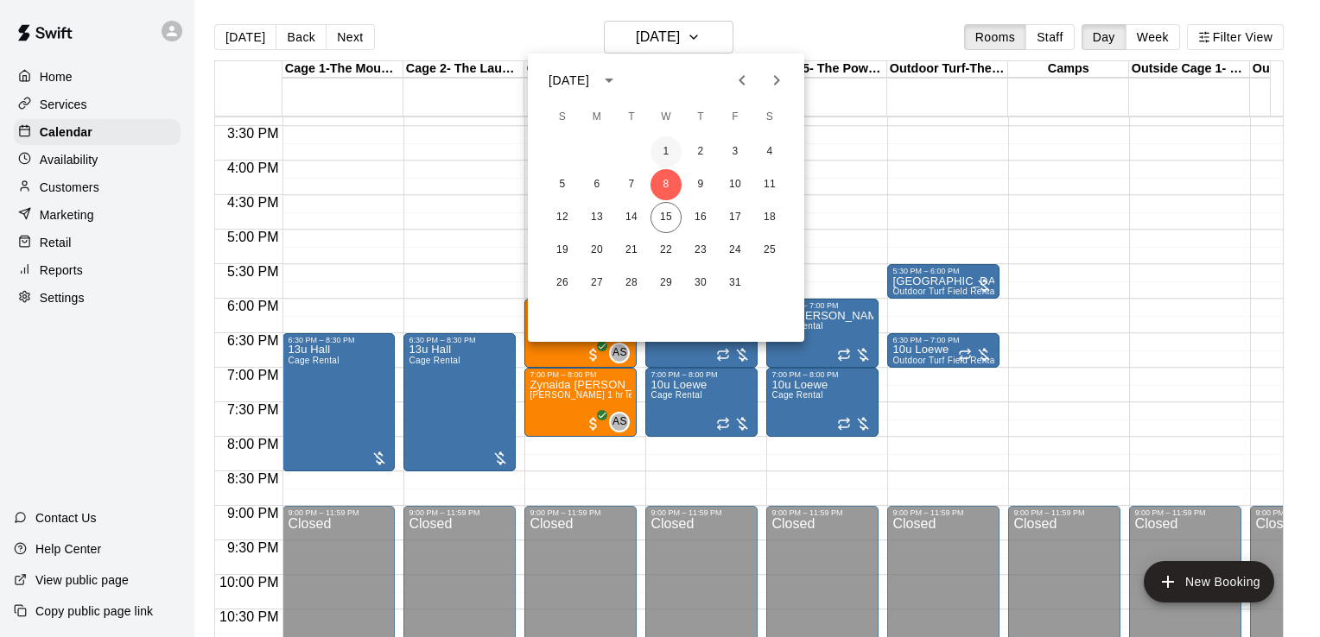
click at [666, 151] on button "1" at bounding box center [665, 151] width 31 height 31
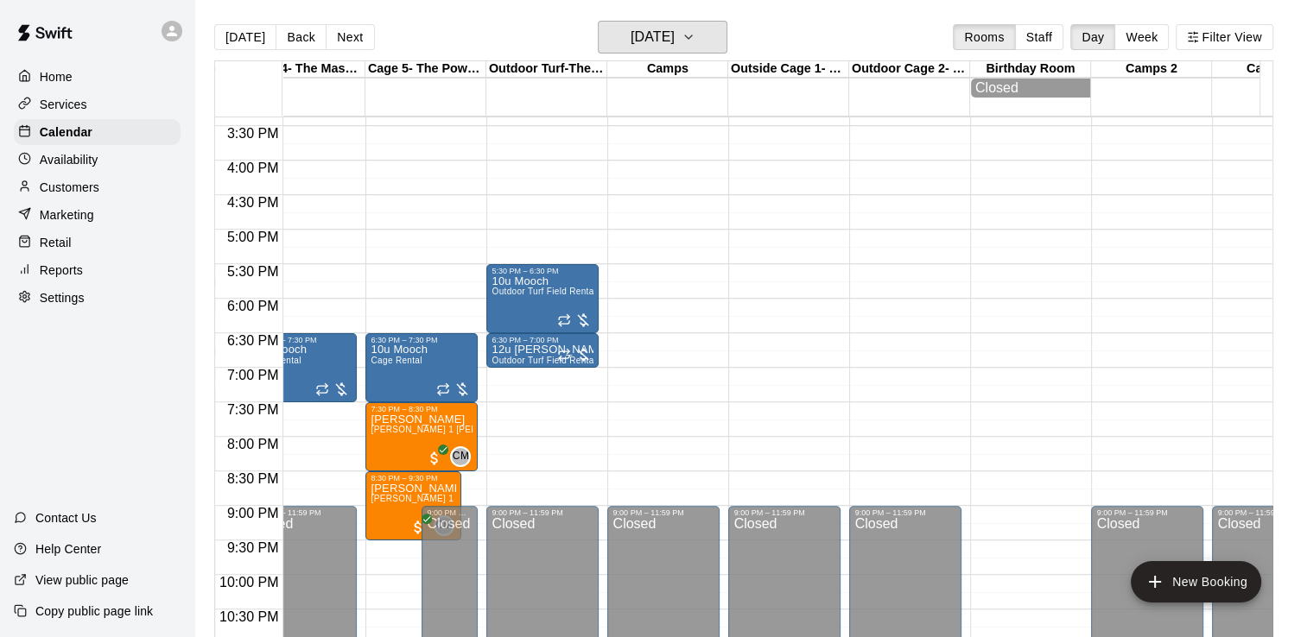
scroll to position [0, 563]
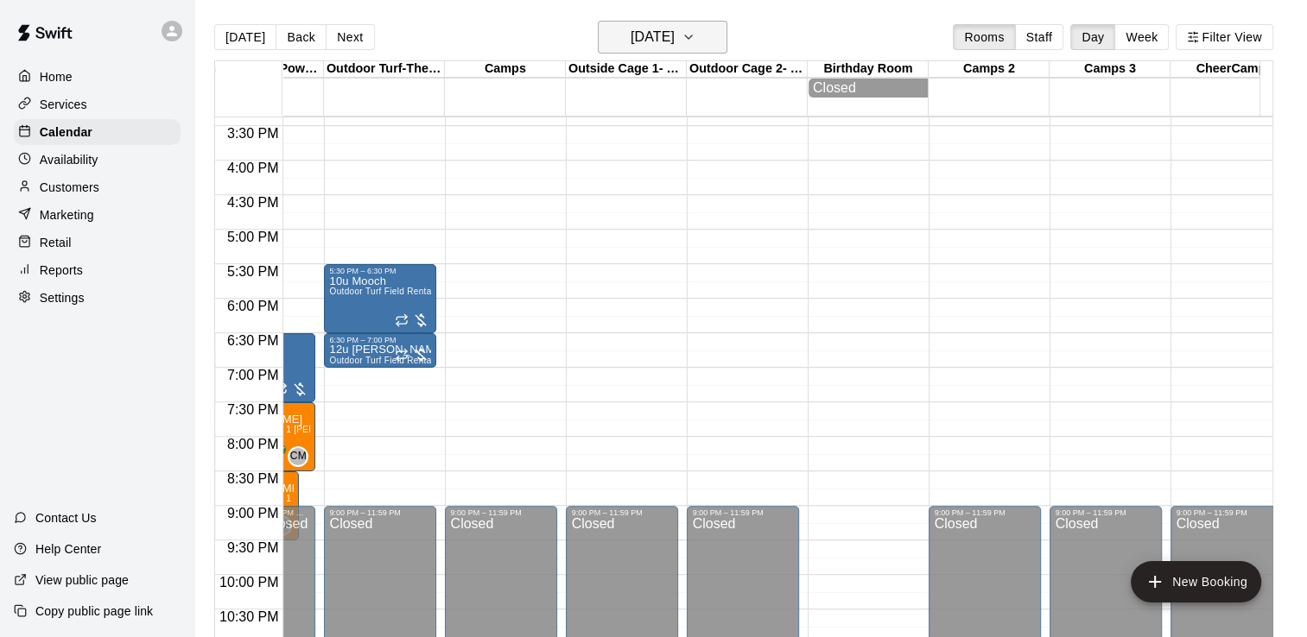
click at [716, 37] on button "[DATE]" at bounding box center [663, 37] width 130 height 33
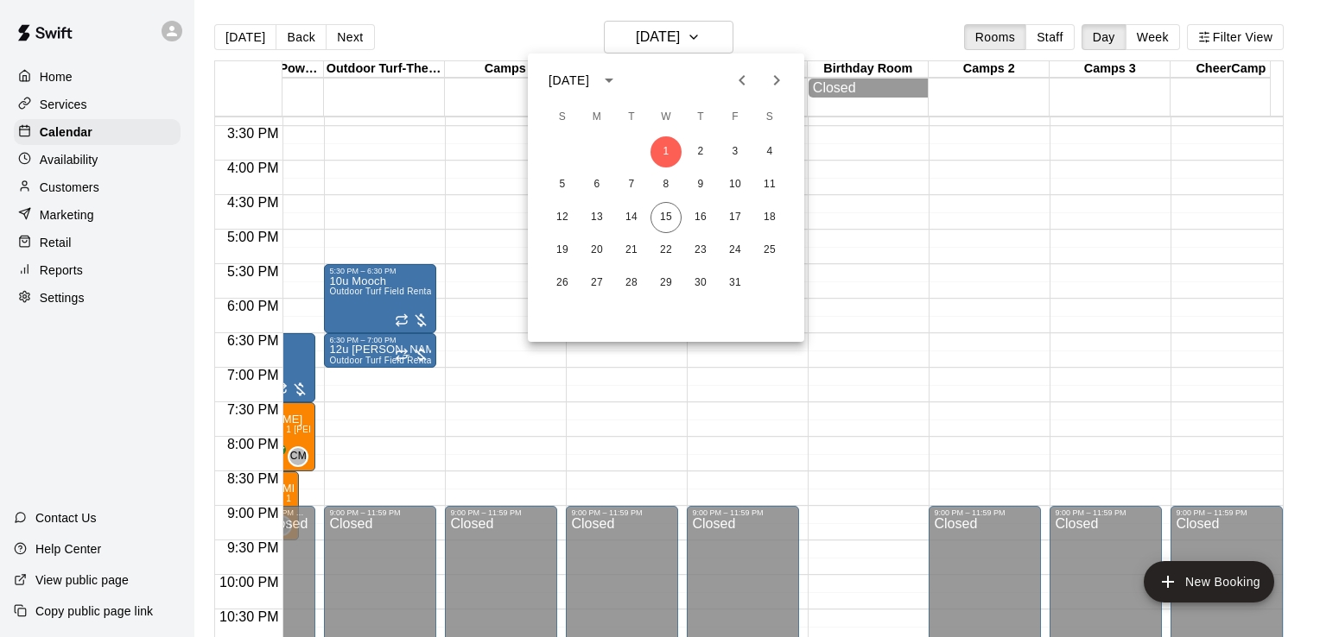
click at [745, 75] on icon "Previous month" at bounding box center [742, 80] width 21 height 21
click at [631, 285] on button "30" at bounding box center [631, 283] width 31 height 31
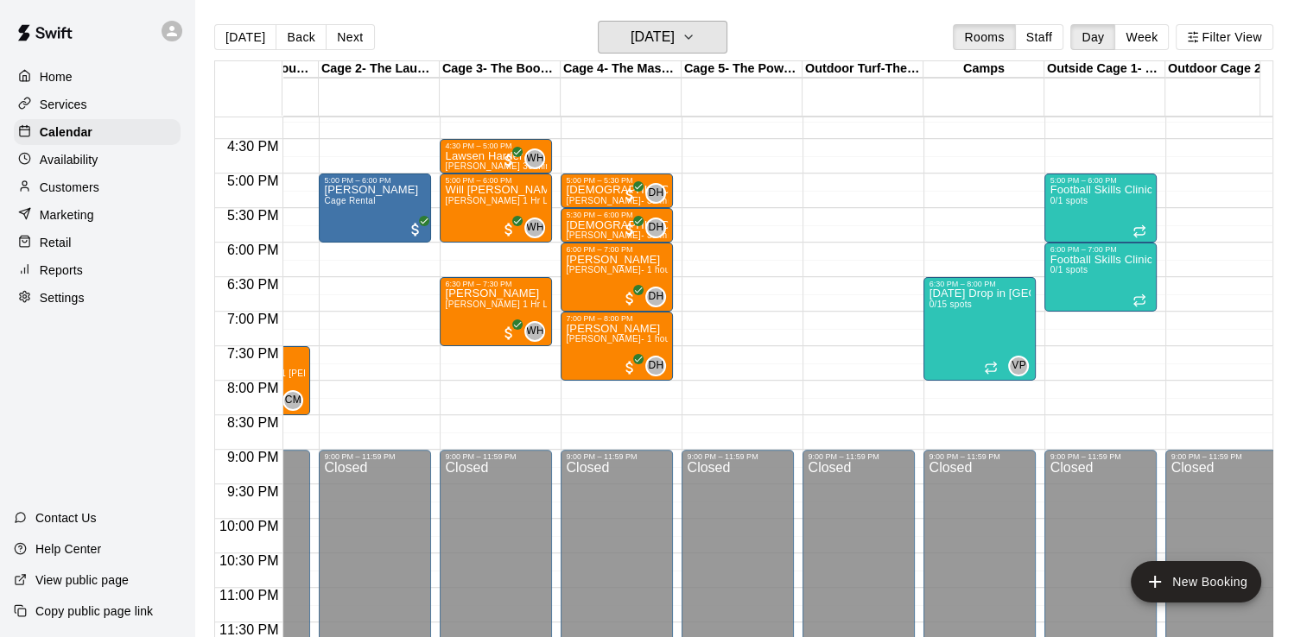
scroll to position [0, 73]
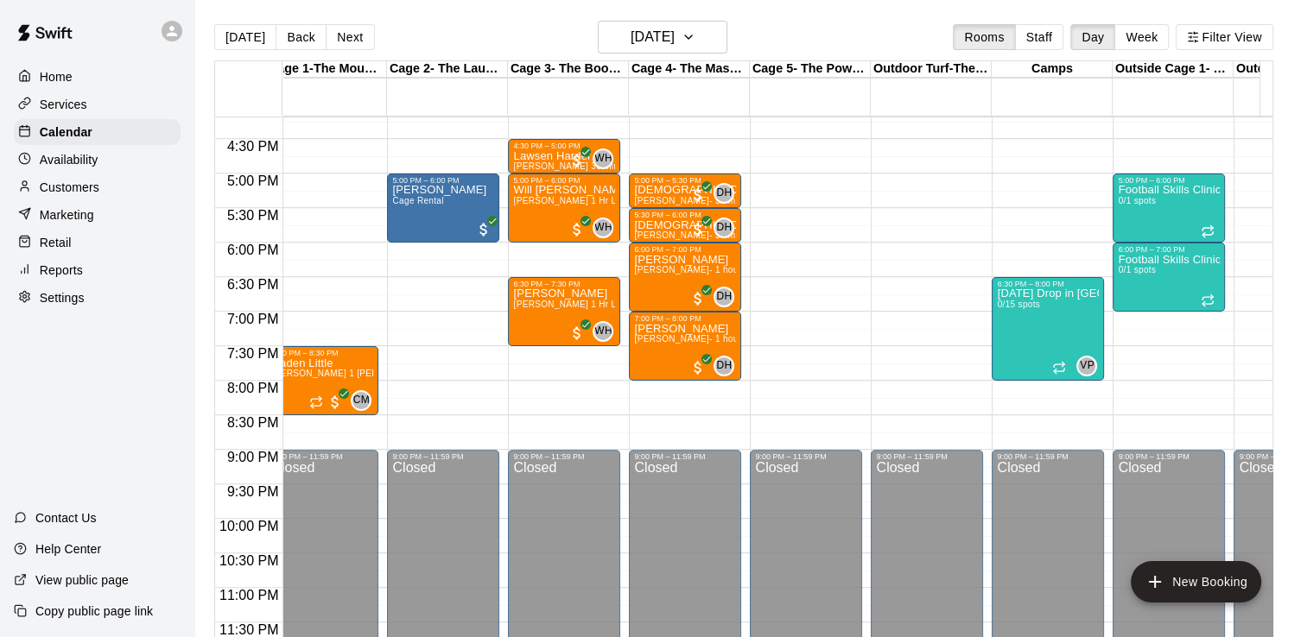
click at [62, 191] on p "Customers" at bounding box center [70, 187] width 60 height 17
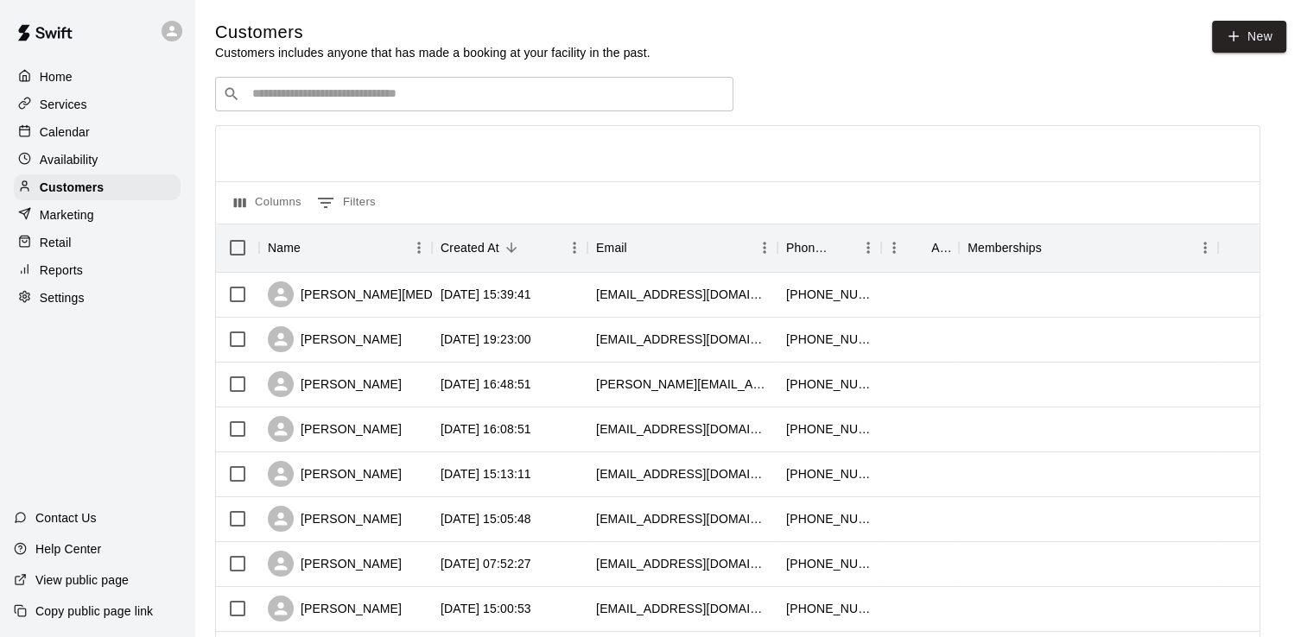
click at [340, 86] on div "​ ​" at bounding box center [474, 94] width 518 height 35
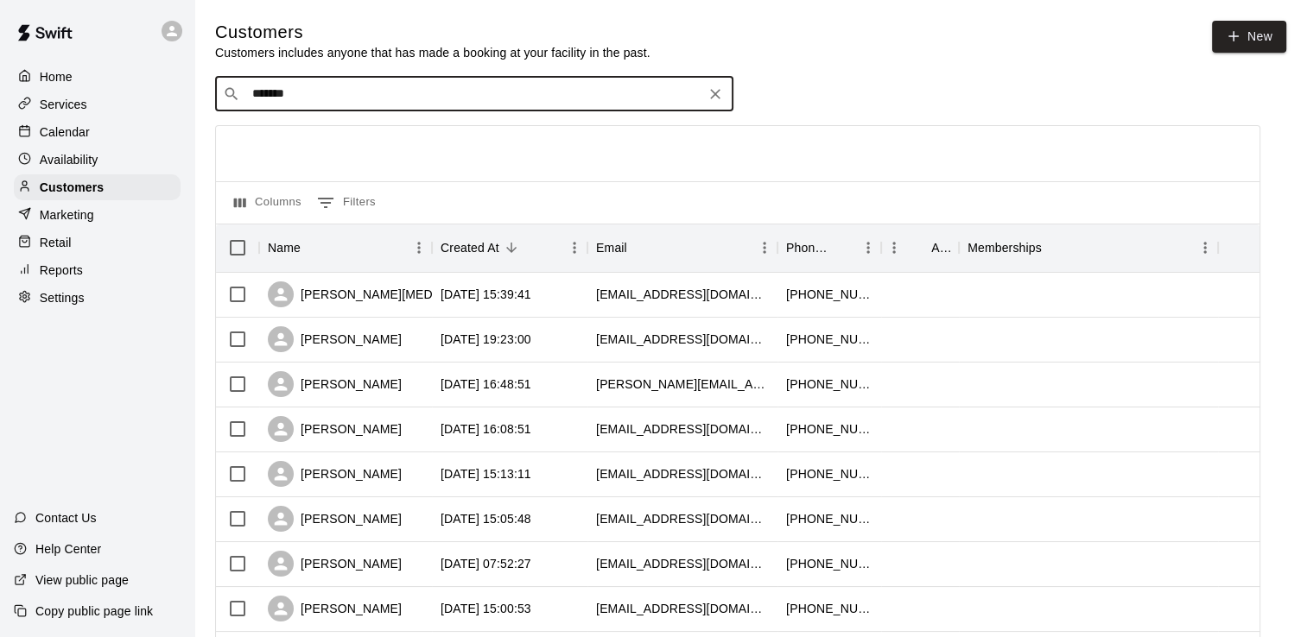
type input "*******"
click at [326, 307] on div "[PERSON_NAME][MEDICAL_DATA]" at bounding box center [384, 295] width 233 height 26
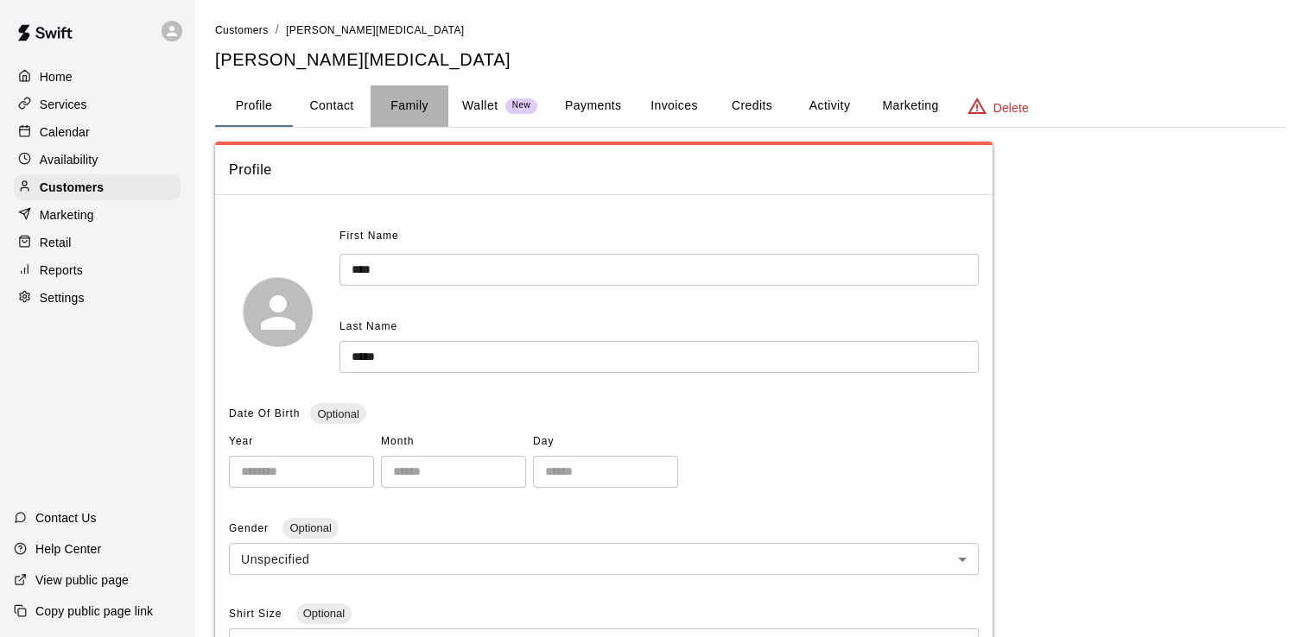
click at [408, 106] on button "Family" at bounding box center [410, 106] width 78 height 41
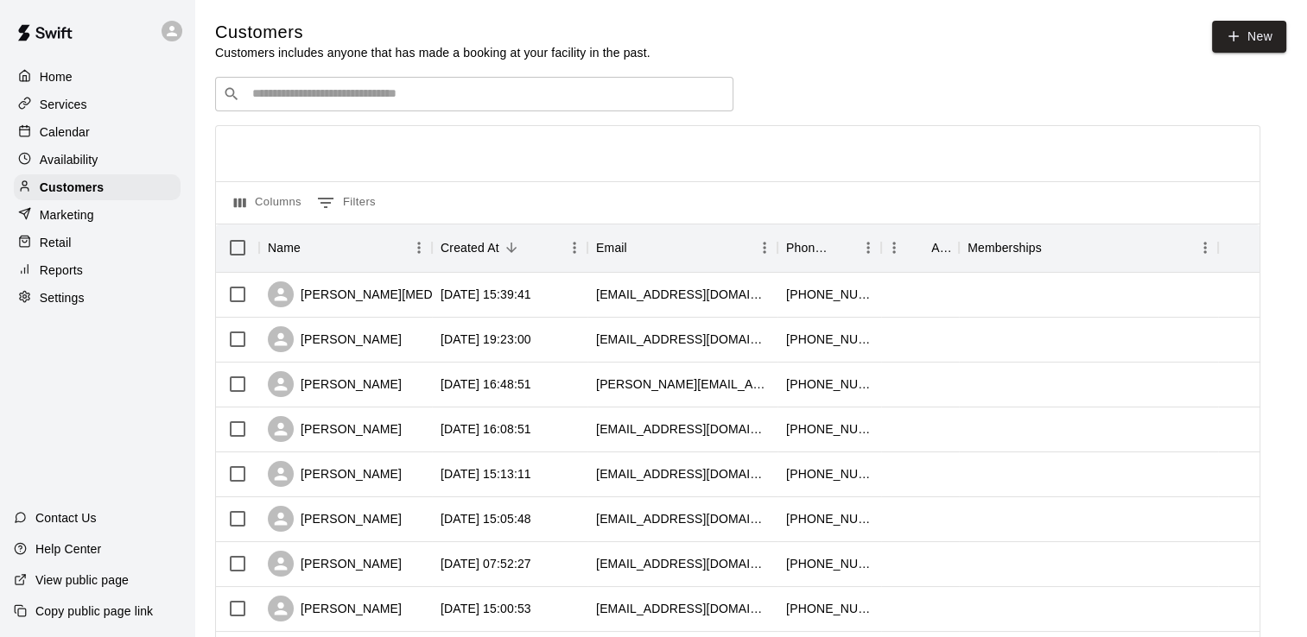
click at [314, 94] on input "Search customers by name or email" at bounding box center [486, 94] width 478 height 17
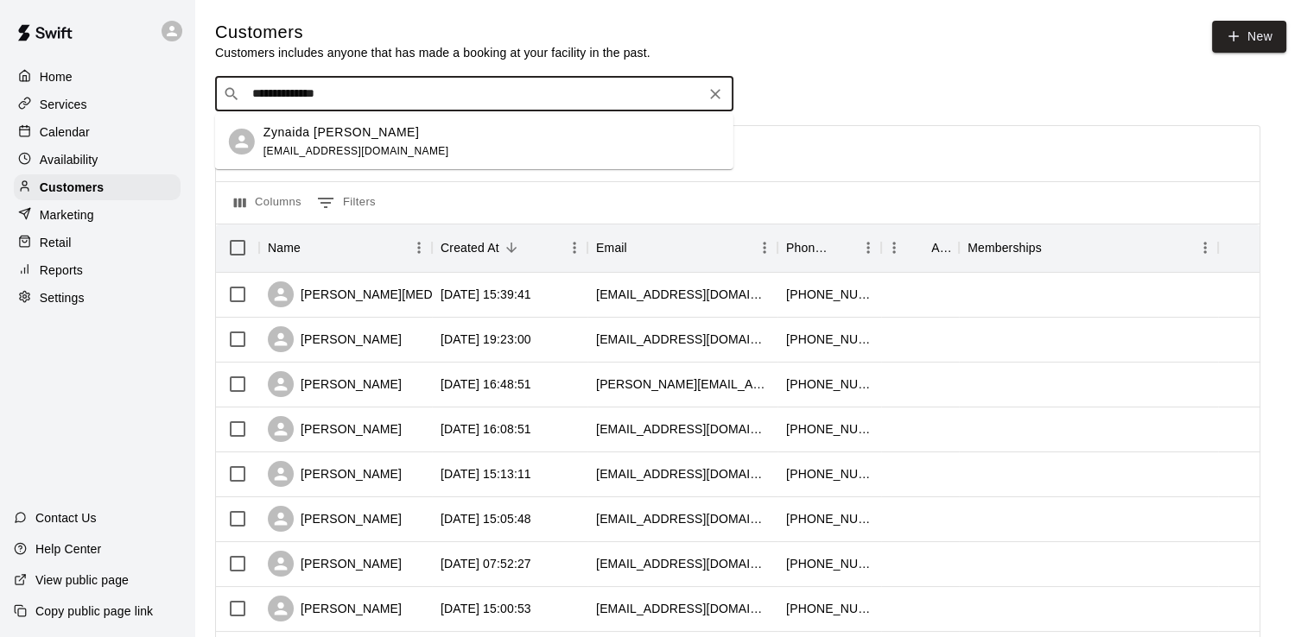
type input "**********"
click at [323, 140] on p "Zynaida [PERSON_NAME]" at bounding box center [341, 133] width 156 height 18
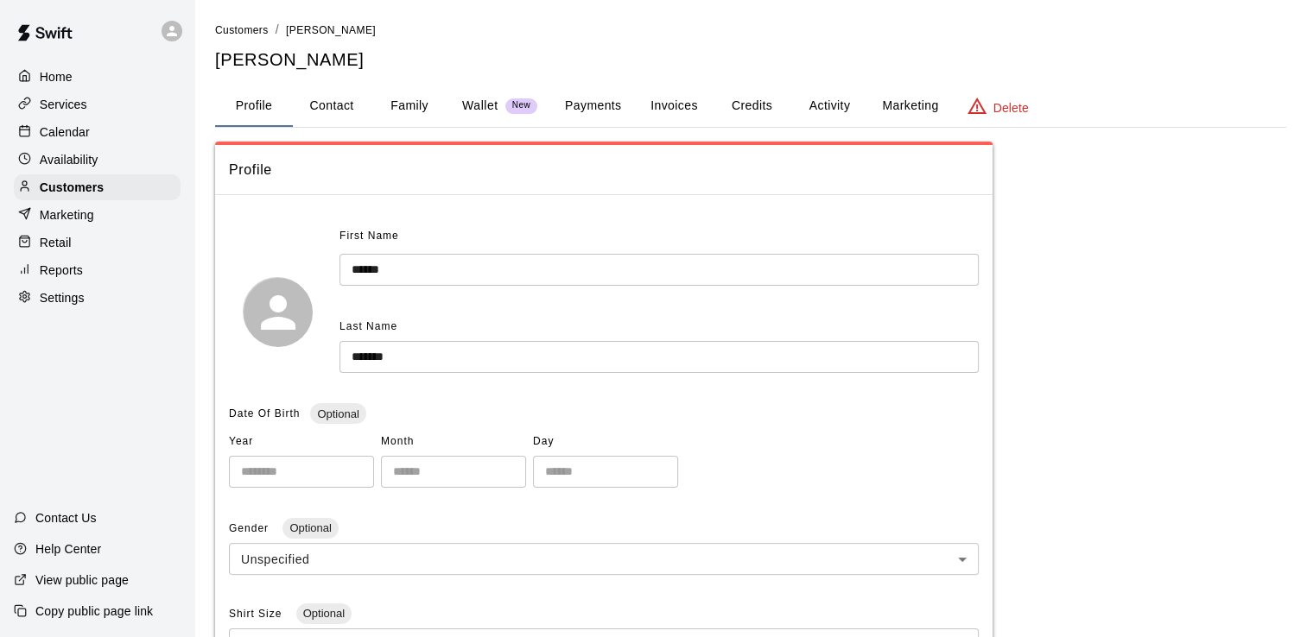
click at [610, 111] on button "Payments" at bounding box center [593, 106] width 84 height 41
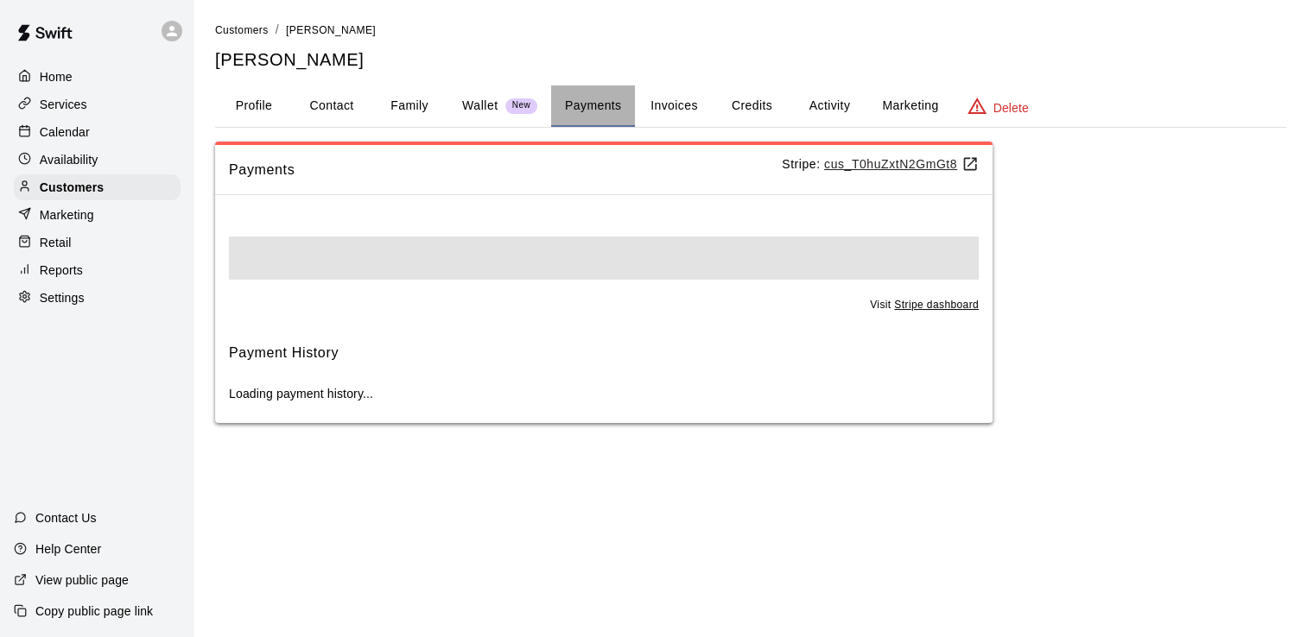
click at [610, 111] on button "Payments" at bounding box center [593, 106] width 84 height 41
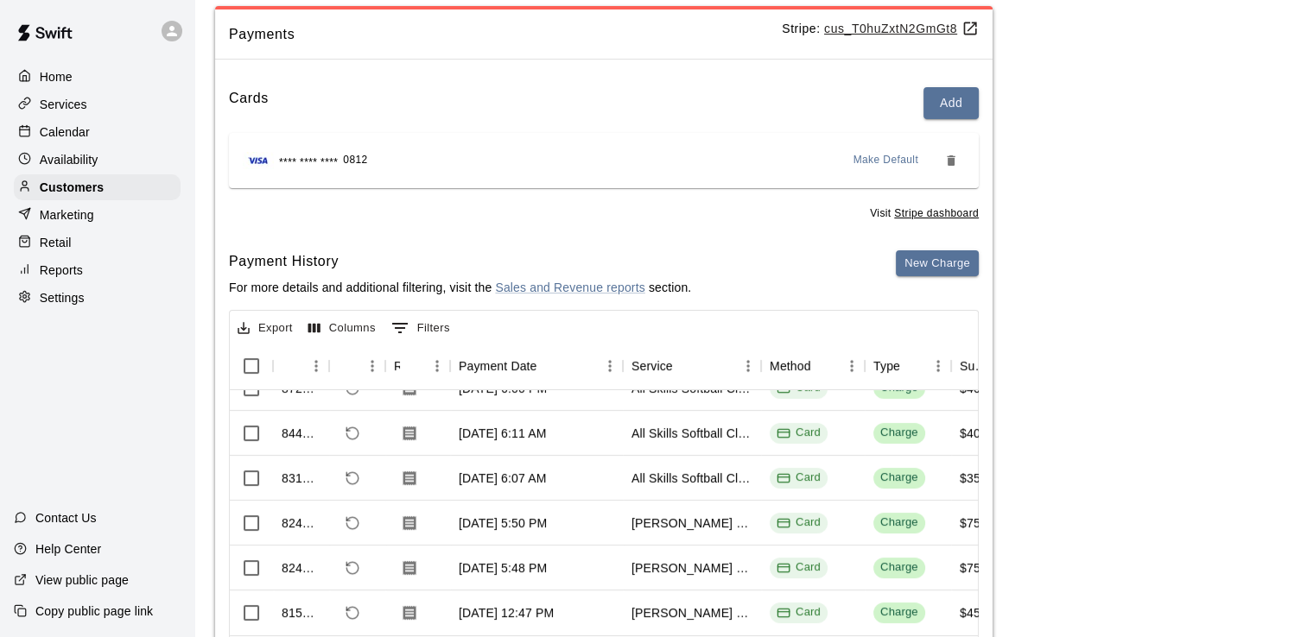
scroll to position [137, 0]
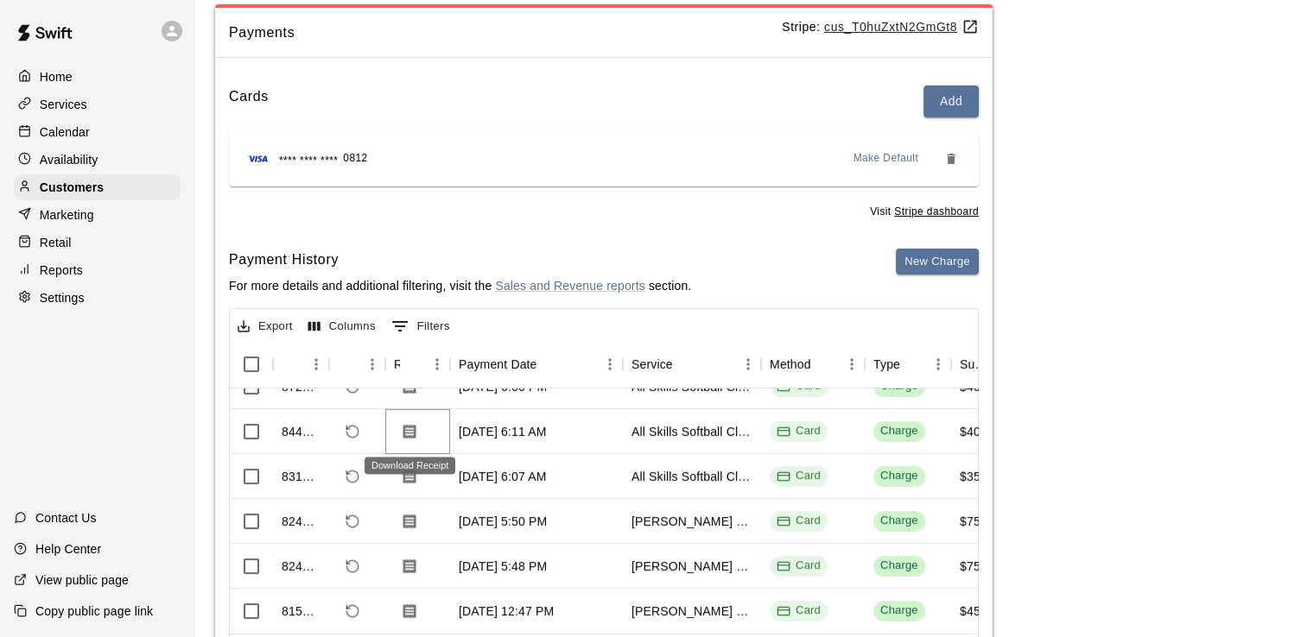
click at [410, 427] on icon "Download Receipt" at bounding box center [409, 431] width 13 height 15
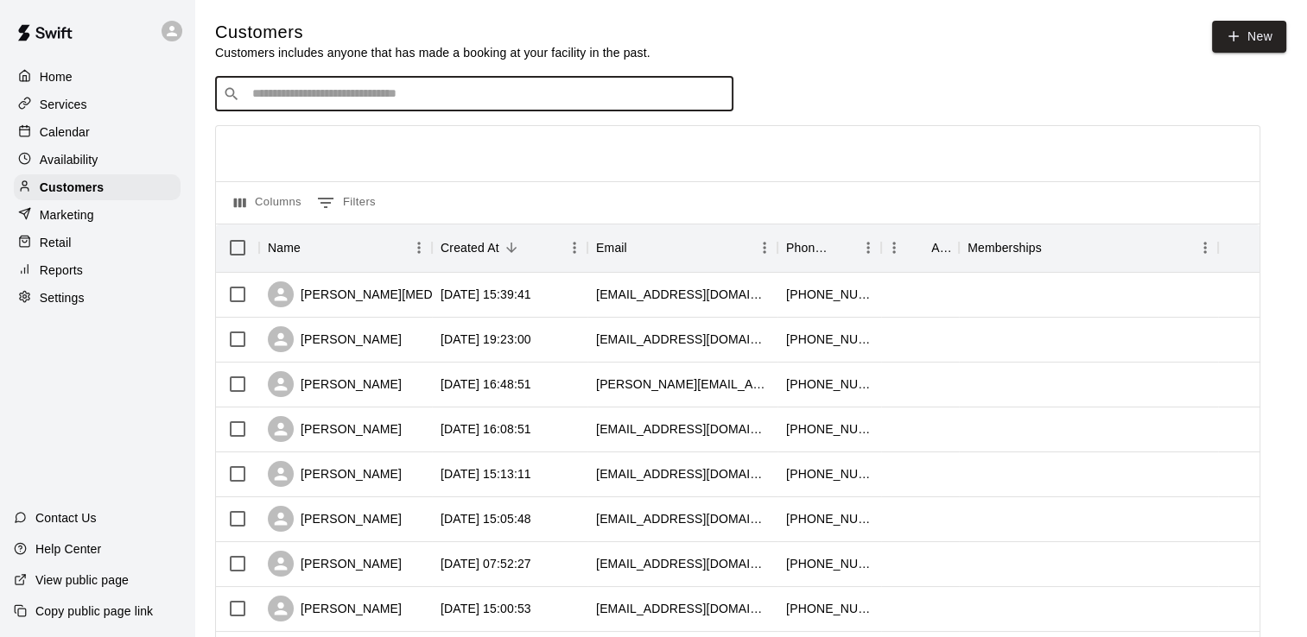
click at [301, 93] on input "Search customers by name or email" at bounding box center [486, 94] width 478 height 17
type input "*****"
click at [324, 140] on p "[PERSON_NAME]" at bounding box center [315, 133] width 105 height 18
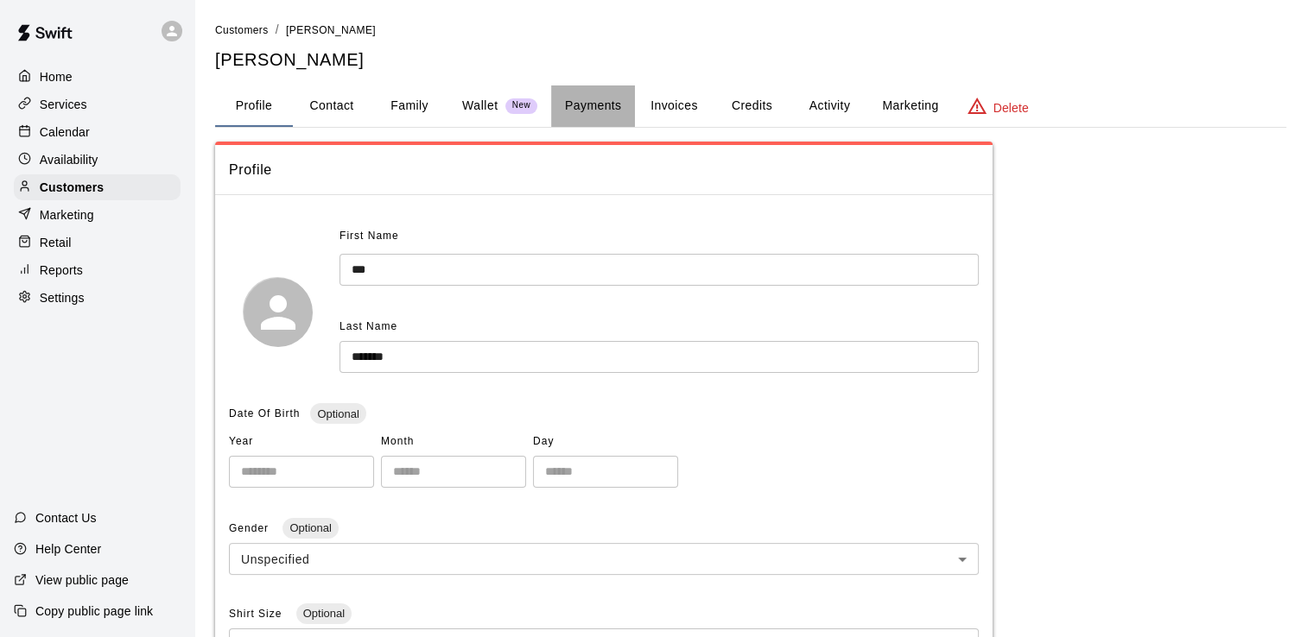
click at [613, 109] on button "Payments" at bounding box center [593, 106] width 84 height 41
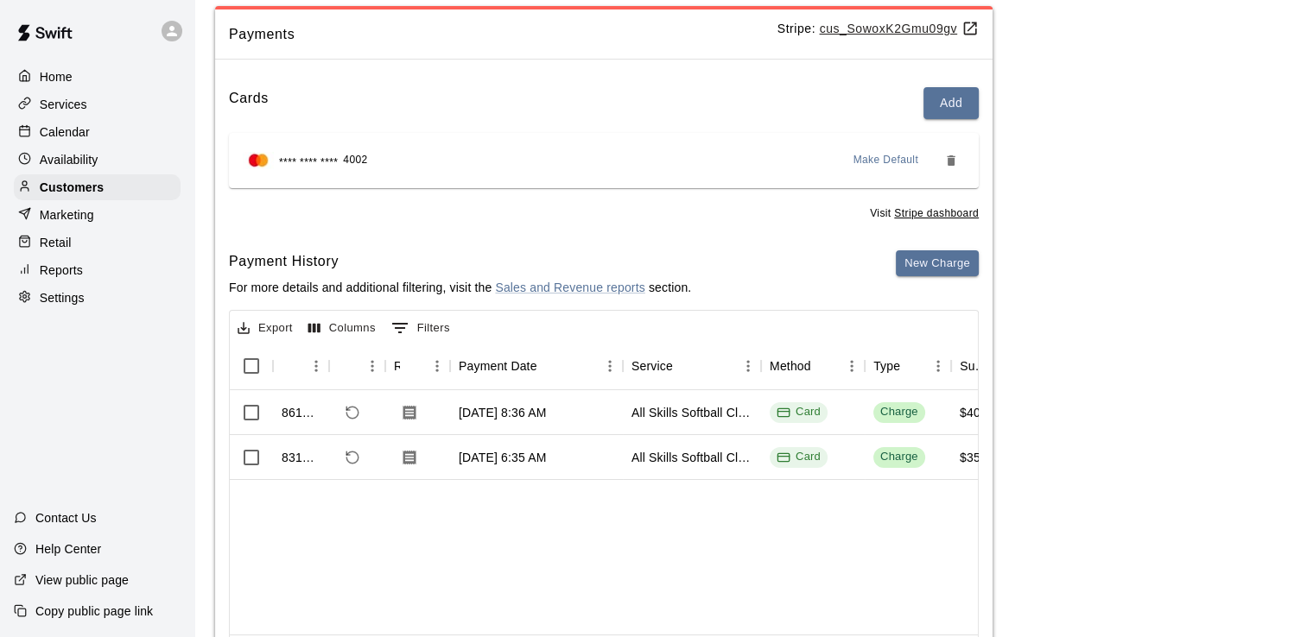
scroll to position [139, 0]
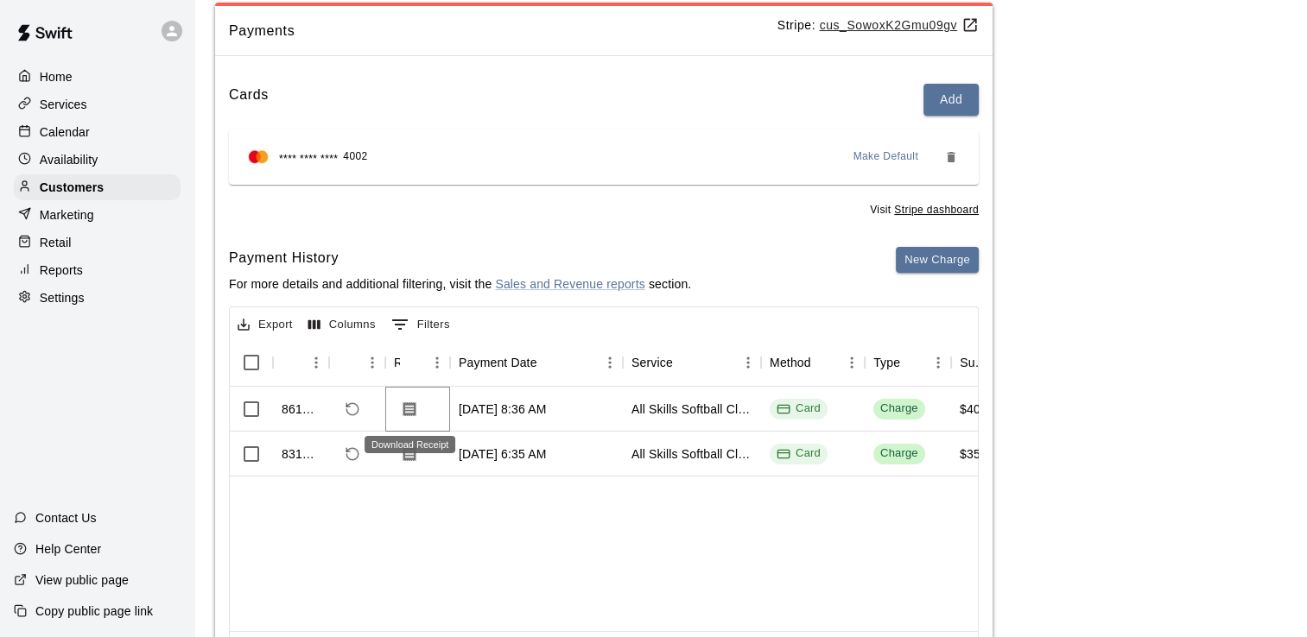
click at [409, 405] on icon "Download Receipt" at bounding box center [409, 409] width 17 height 17
